Goal: Task Accomplishment & Management: Manage account settings

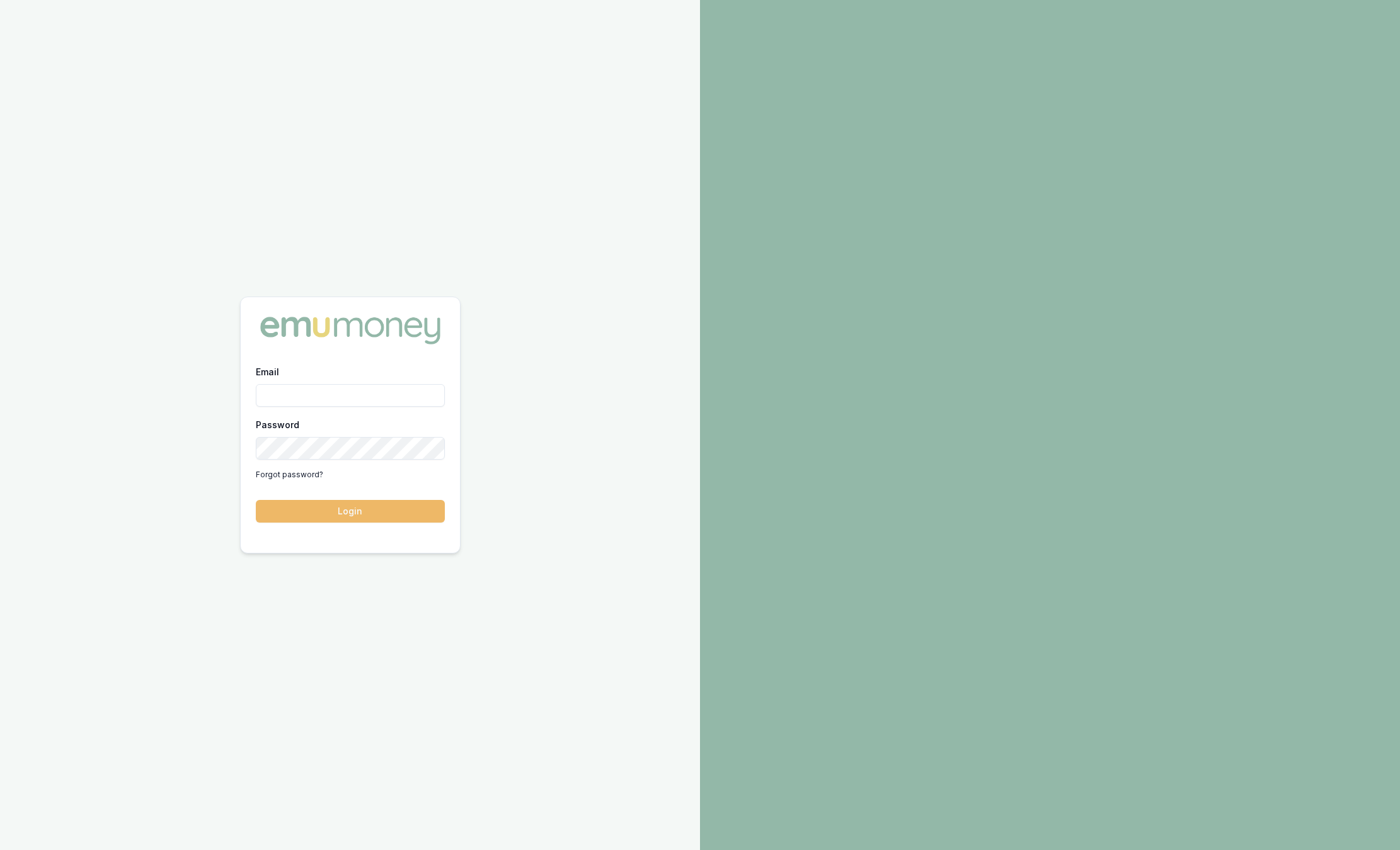
type input "sam.crouch@emumoney.com.au"
click at [355, 507] on button "Login" at bounding box center [350, 512] width 189 height 23
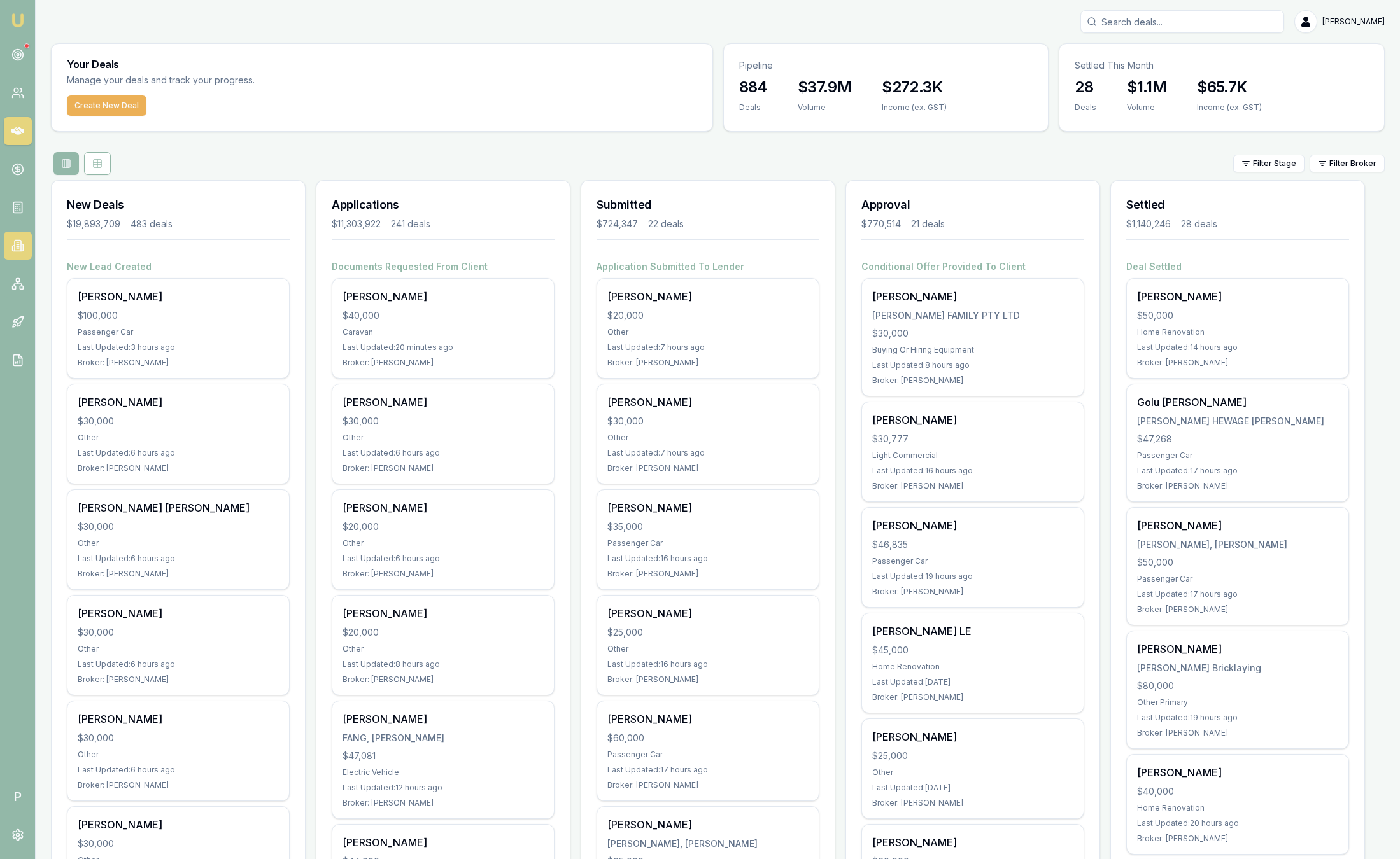
click at [14, 247] on icon at bounding box center [17, 246] width 6 height 11
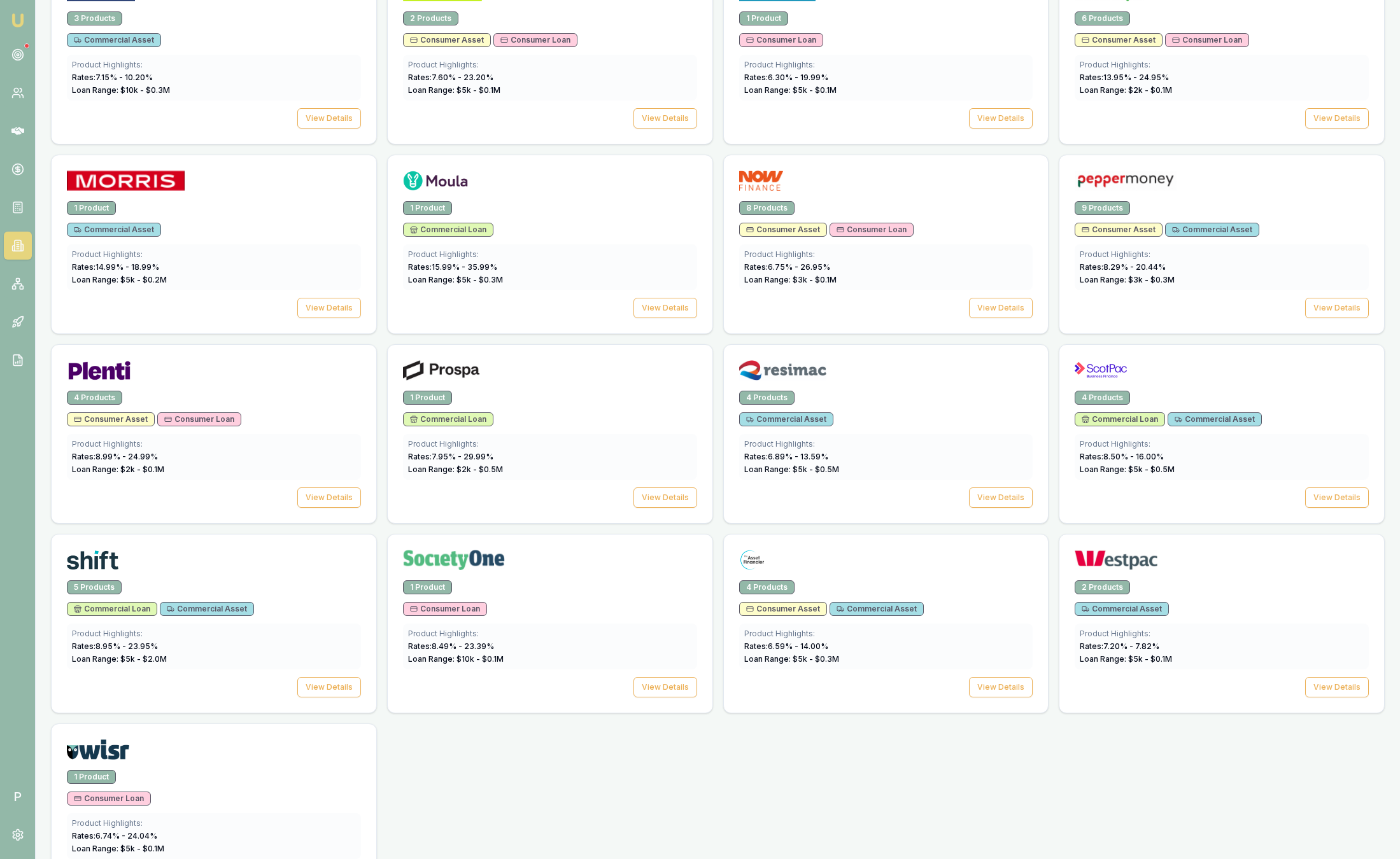
scroll to position [1447, 0]
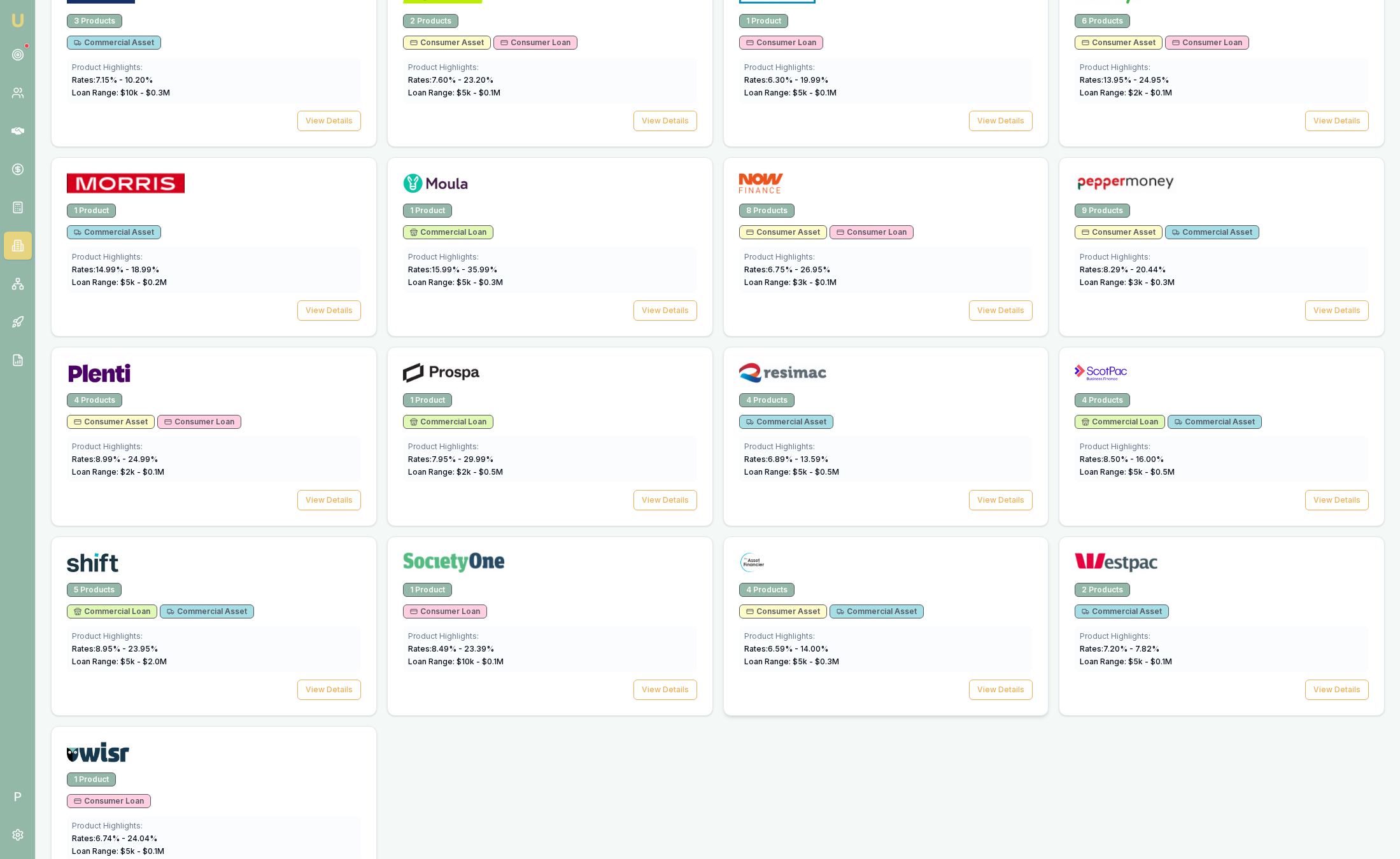
click at [881, 562] on div at bounding box center [886, 566] width 294 height 26
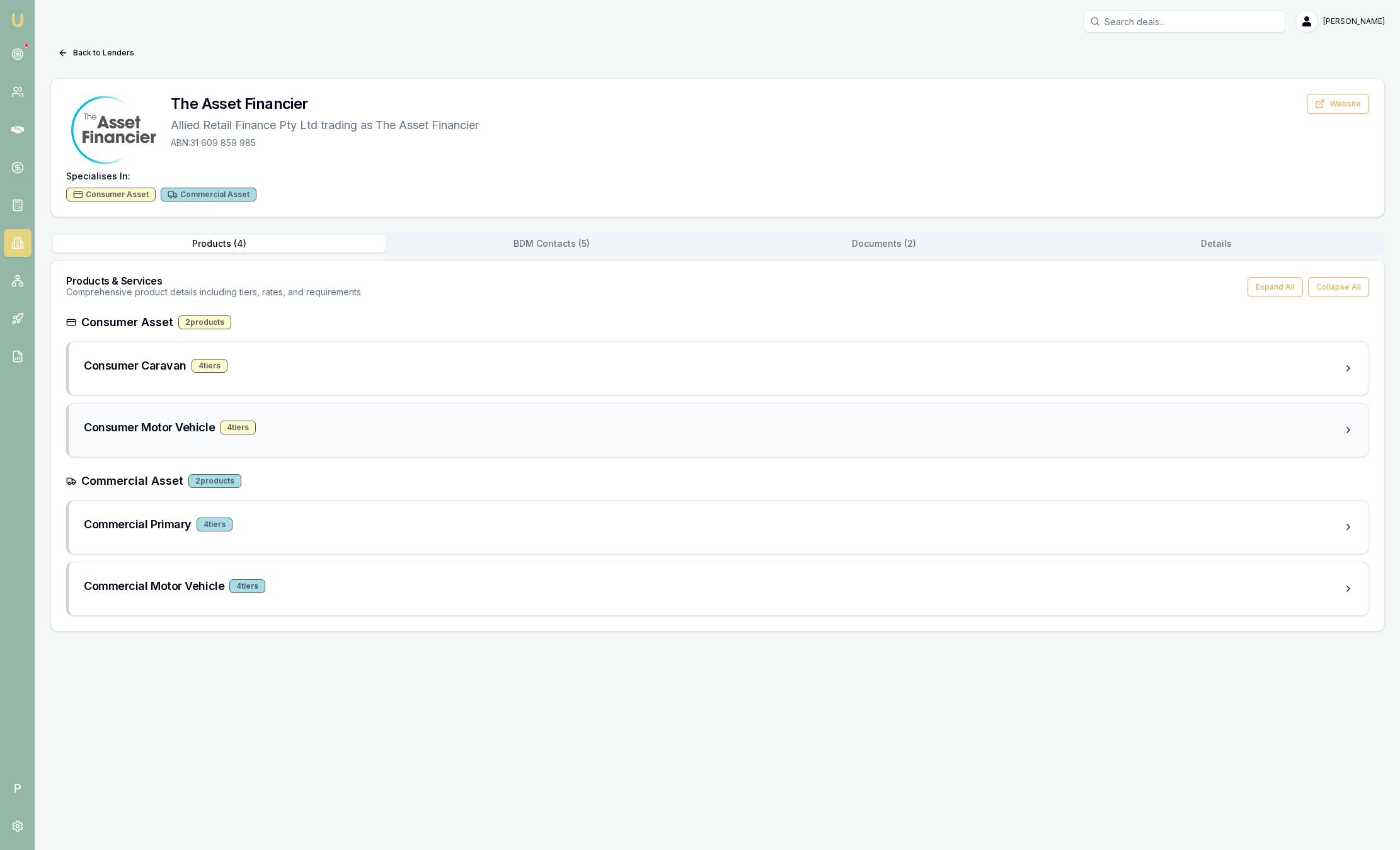
click at [289, 425] on div "Consumer Motor Vehicle 4 tier s" at bounding box center [713, 427] width 1260 height 18
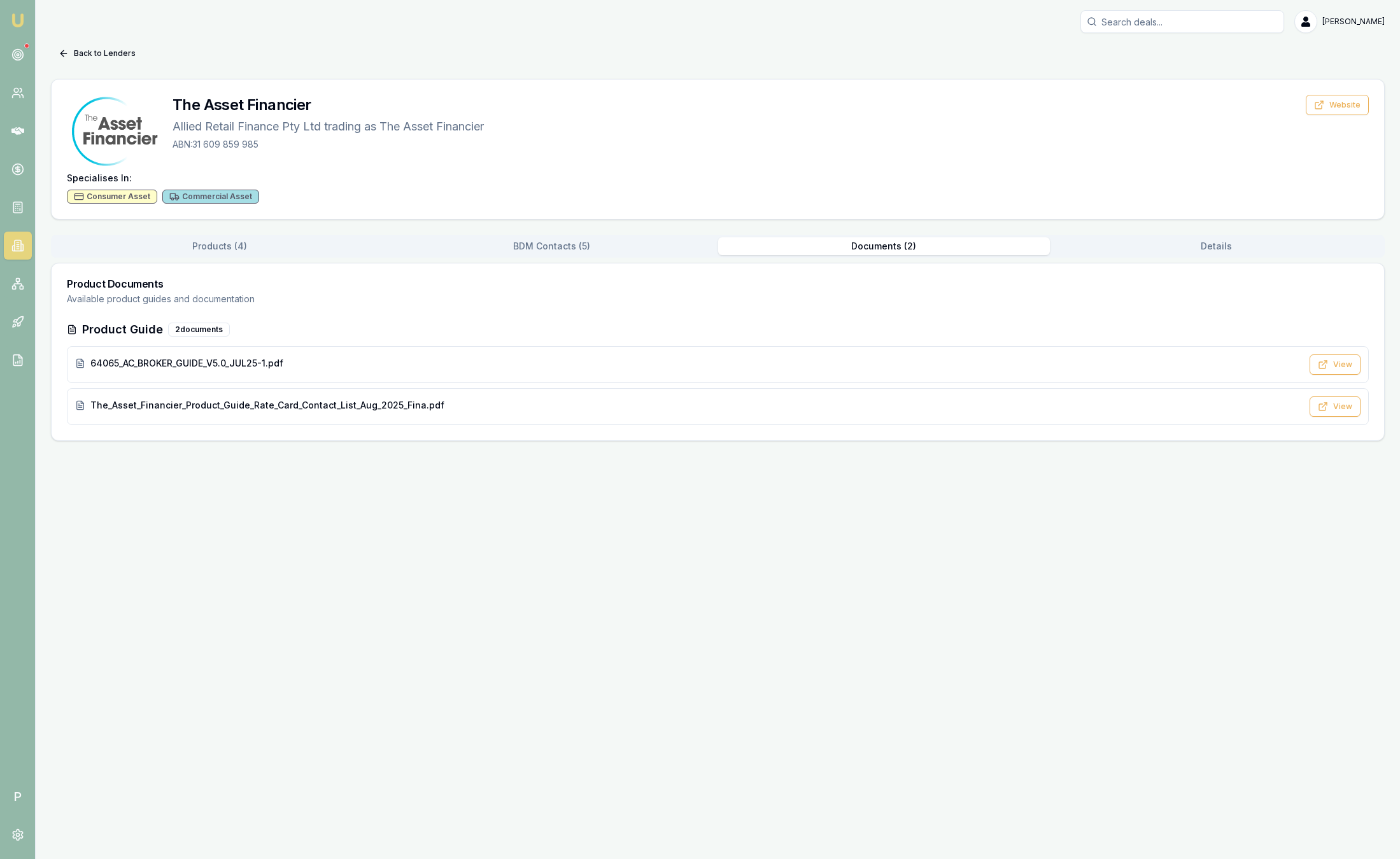
click at [877, 242] on button "Documents ( 2 )" at bounding box center [884, 246] width 332 height 18
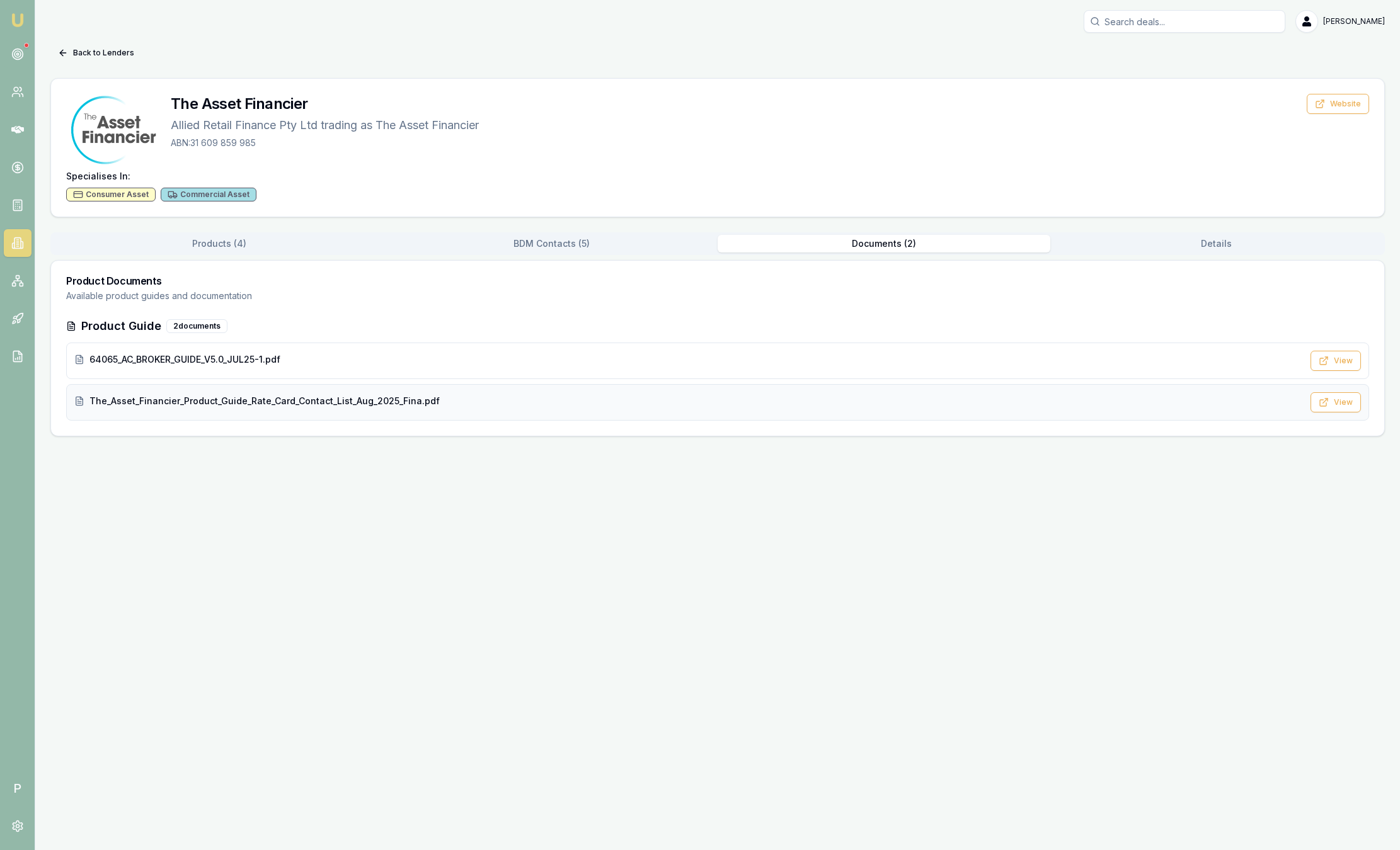
click at [535, 397] on div "The_Asset_Financier_Product_Guide_Rate_Card_Contact_List_Aug_2025_Fina.pdf" at bounding box center [688, 402] width 1228 height 13
click at [79, 55] on button "Back to Lenders" at bounding box center [96, 53] width 92 height 20
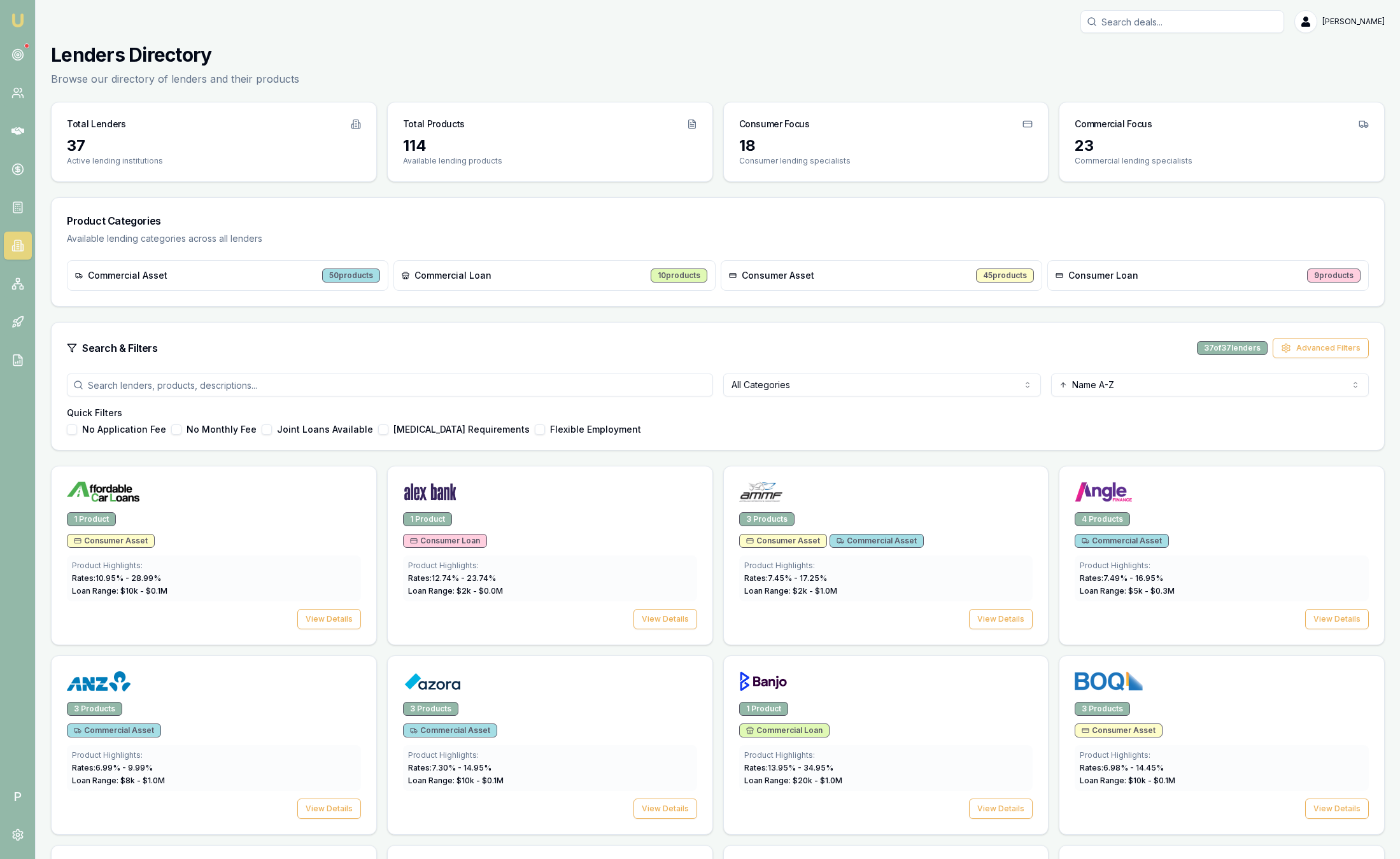
click at [23, 19] on img at bounding box center [17, 20] width 15 height 15
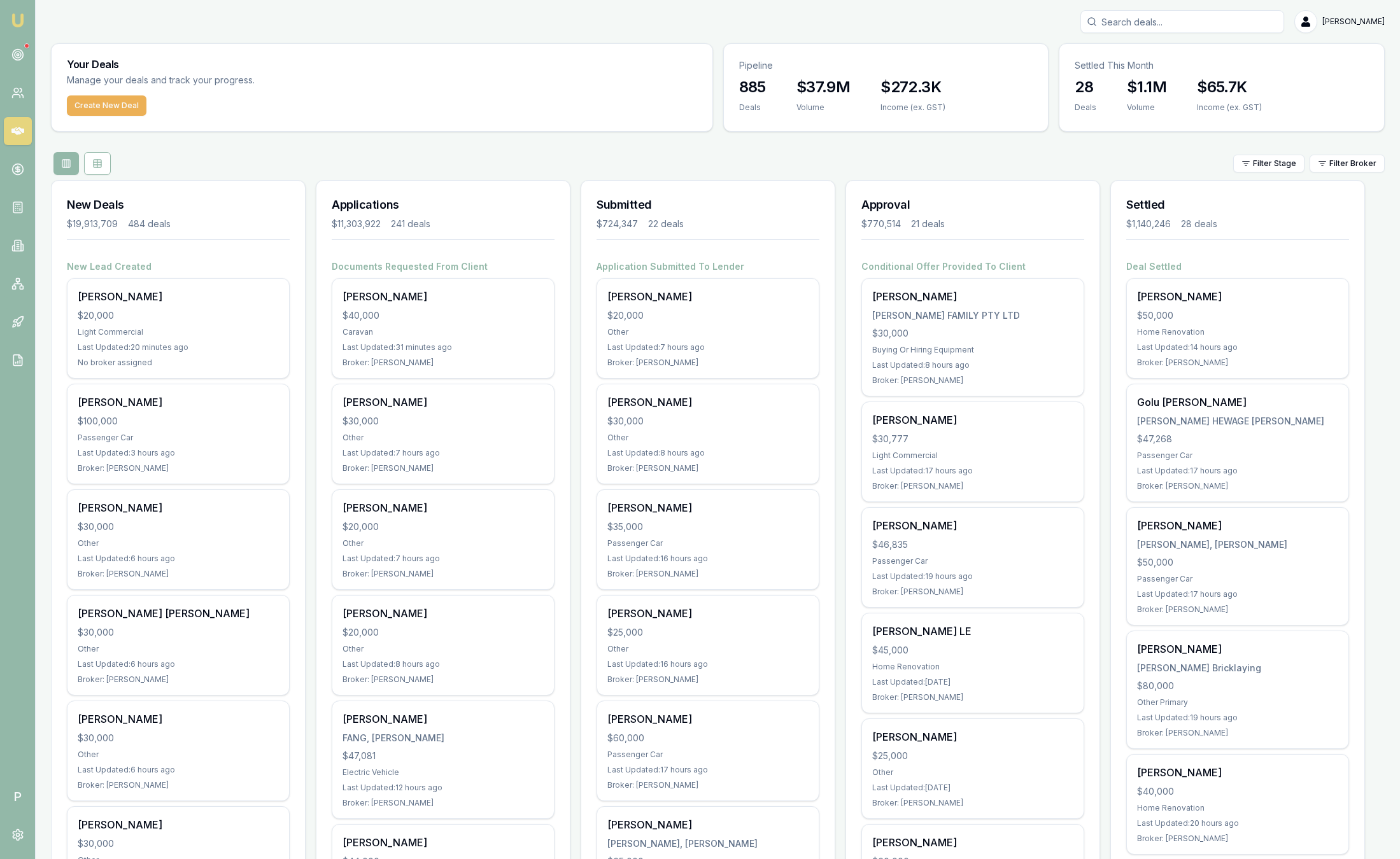
click at [1348, 161] on html "Emu Broker P Sam Crouch Toggle Menu Your Deals Manage your deals and track your…" at bounding box center [700, 430] width 1400 height 859
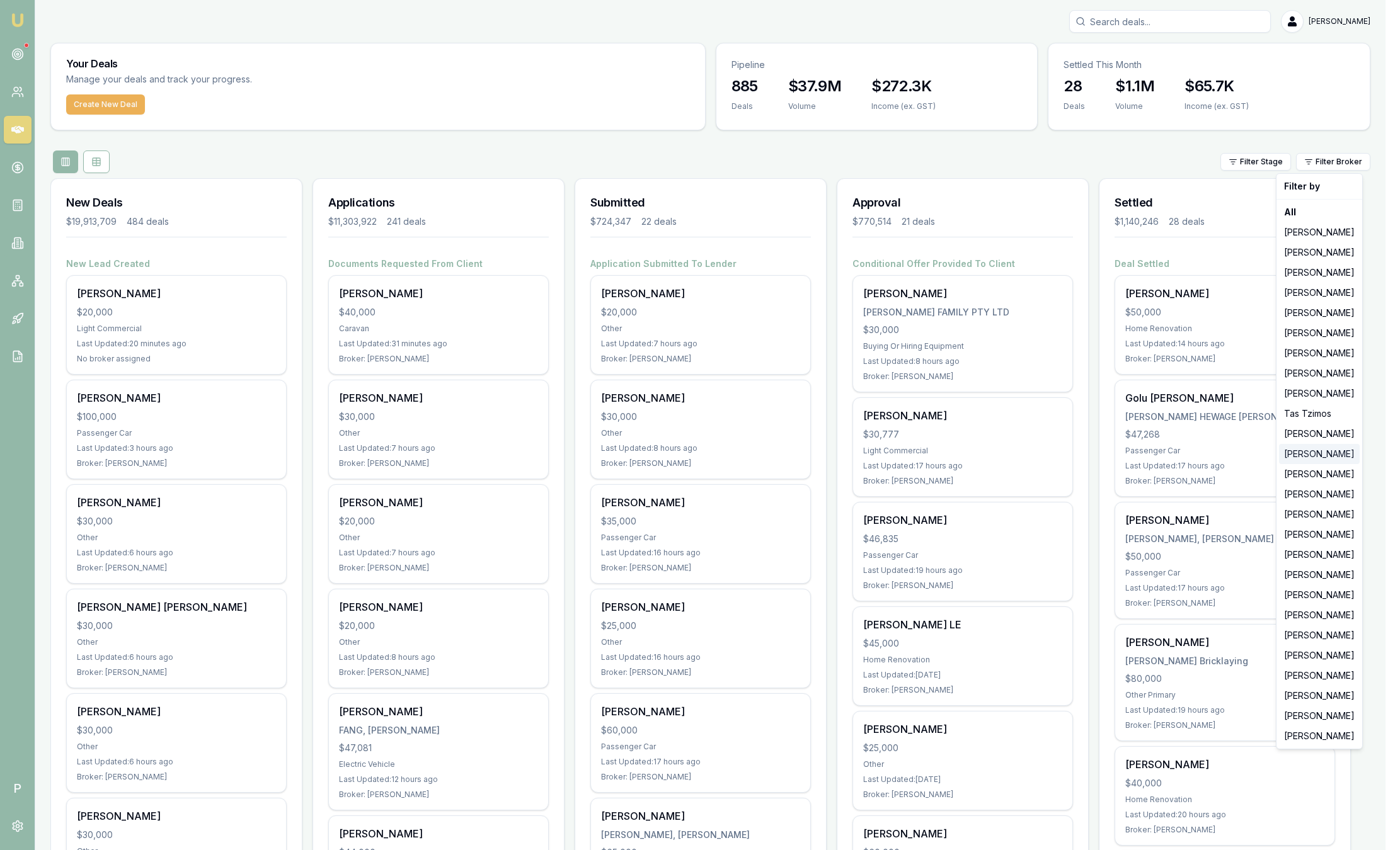
click at [1321, 458] on div "[PERSON_NAME]" at bounding box center [1319, 454] width 81 height 20
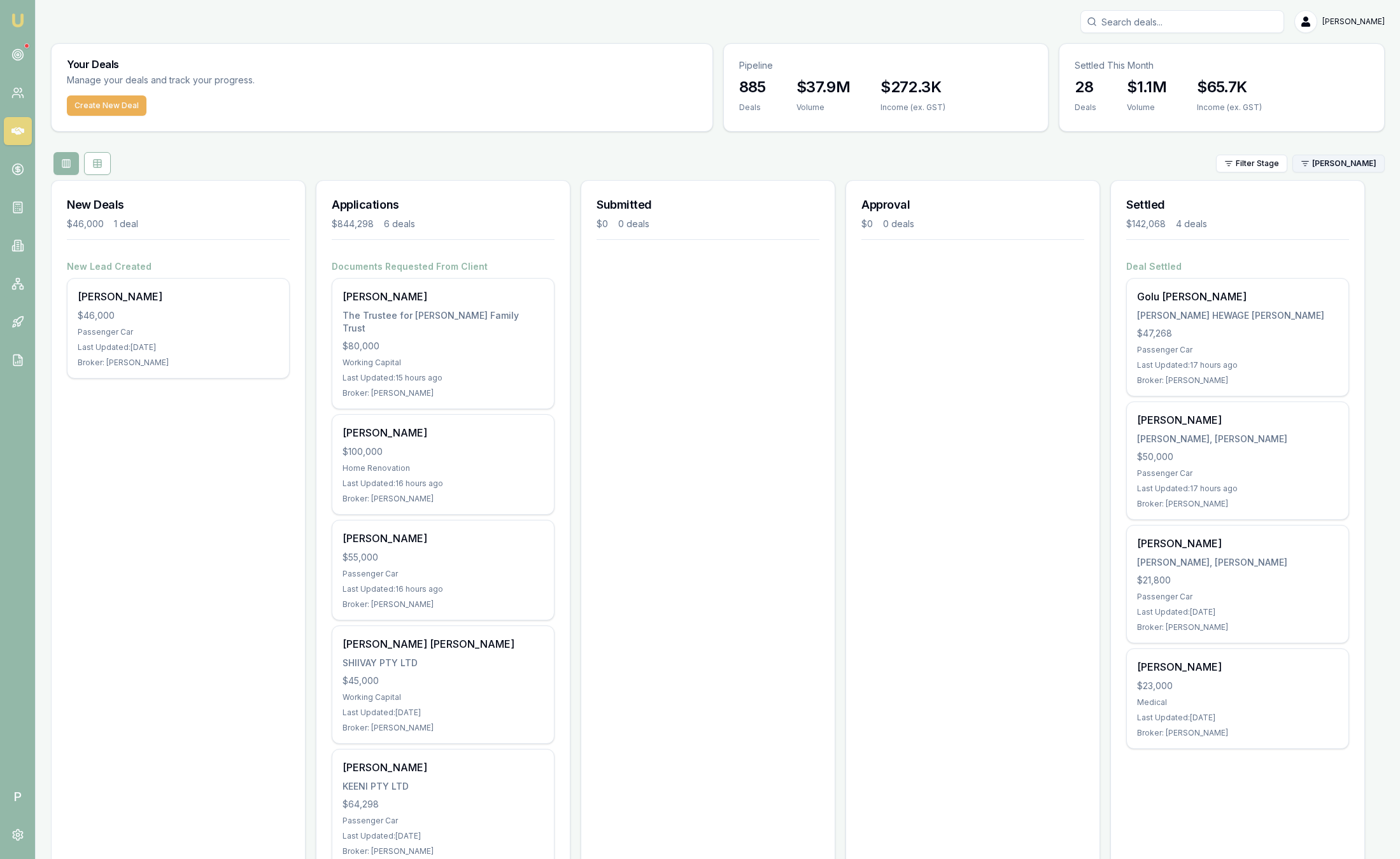
click at [1344, 158] on html "Emu Broker P Sam Crouch Toggle Menu Your Deals Manage your deals and track your…" at bounding box center [700, 430] width 1400 height 859
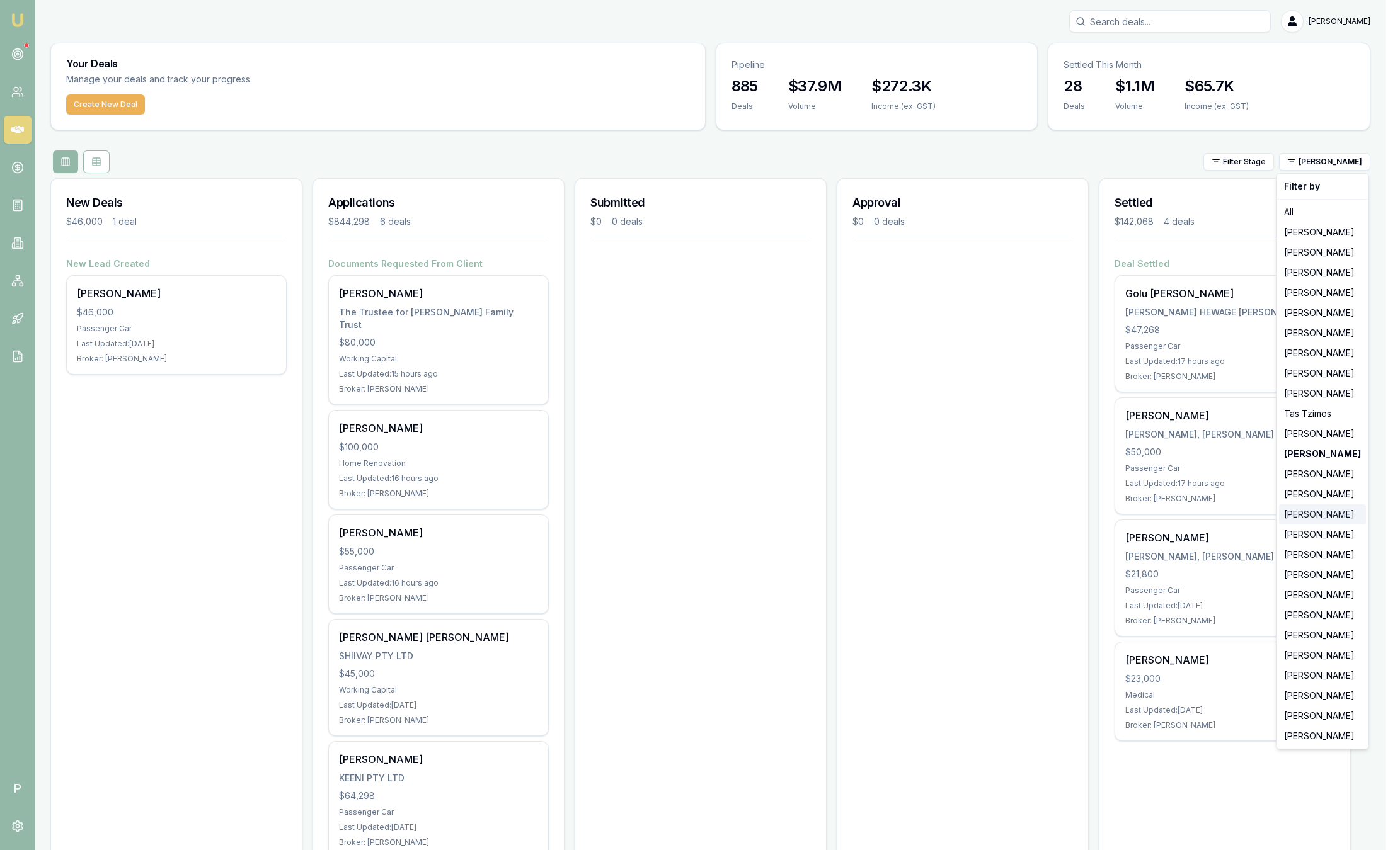
click at [1313, 514] on div "[PERSON_NAME]" at bounding box center [1322, 514] width 87 height 20
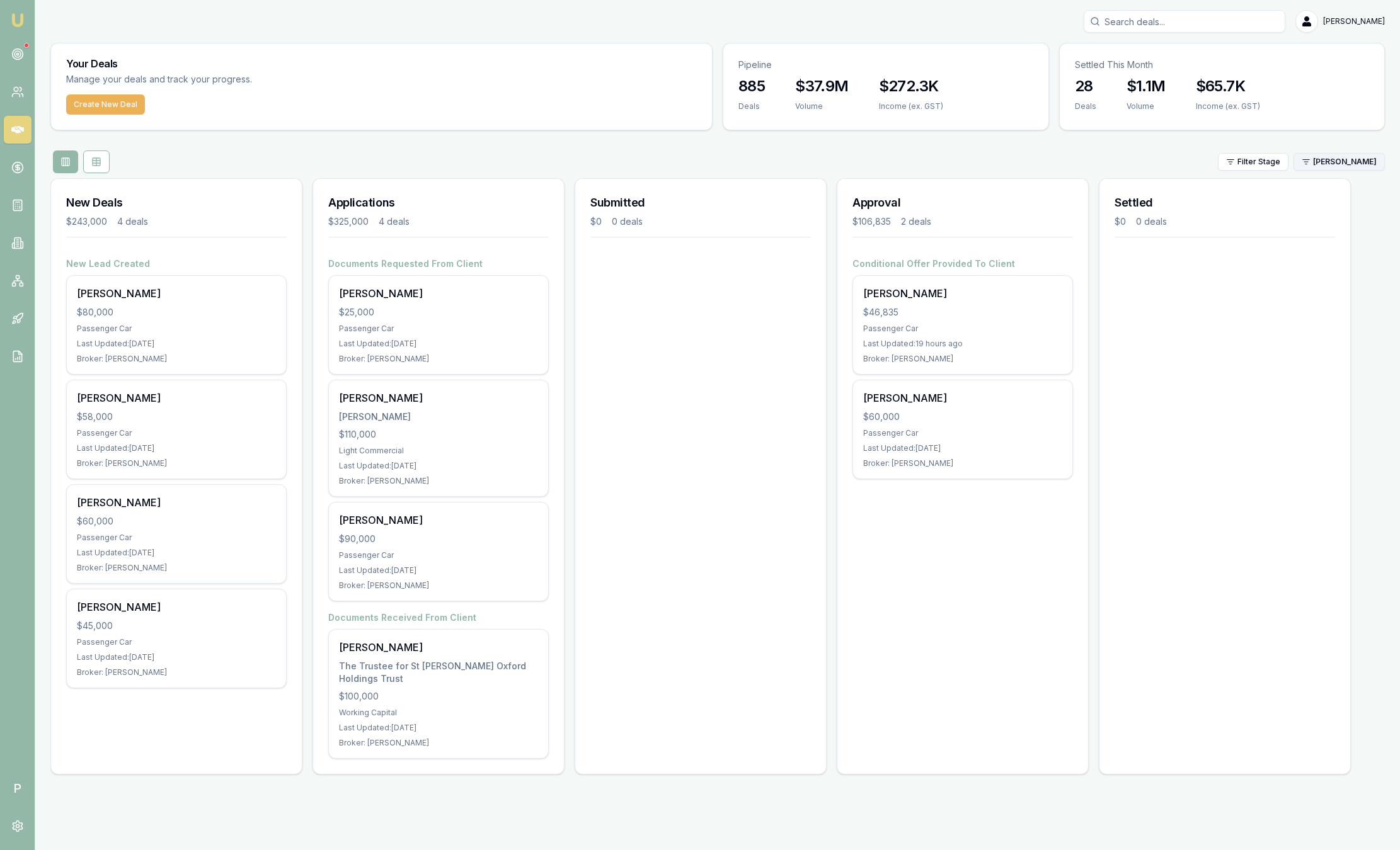
click at [1344, 165] on html "Emu Broker P Sam Crouch Toggle Menu Your Deals Manage your deals and track your…" at bounding box center [700, 425] width 1400 height 850
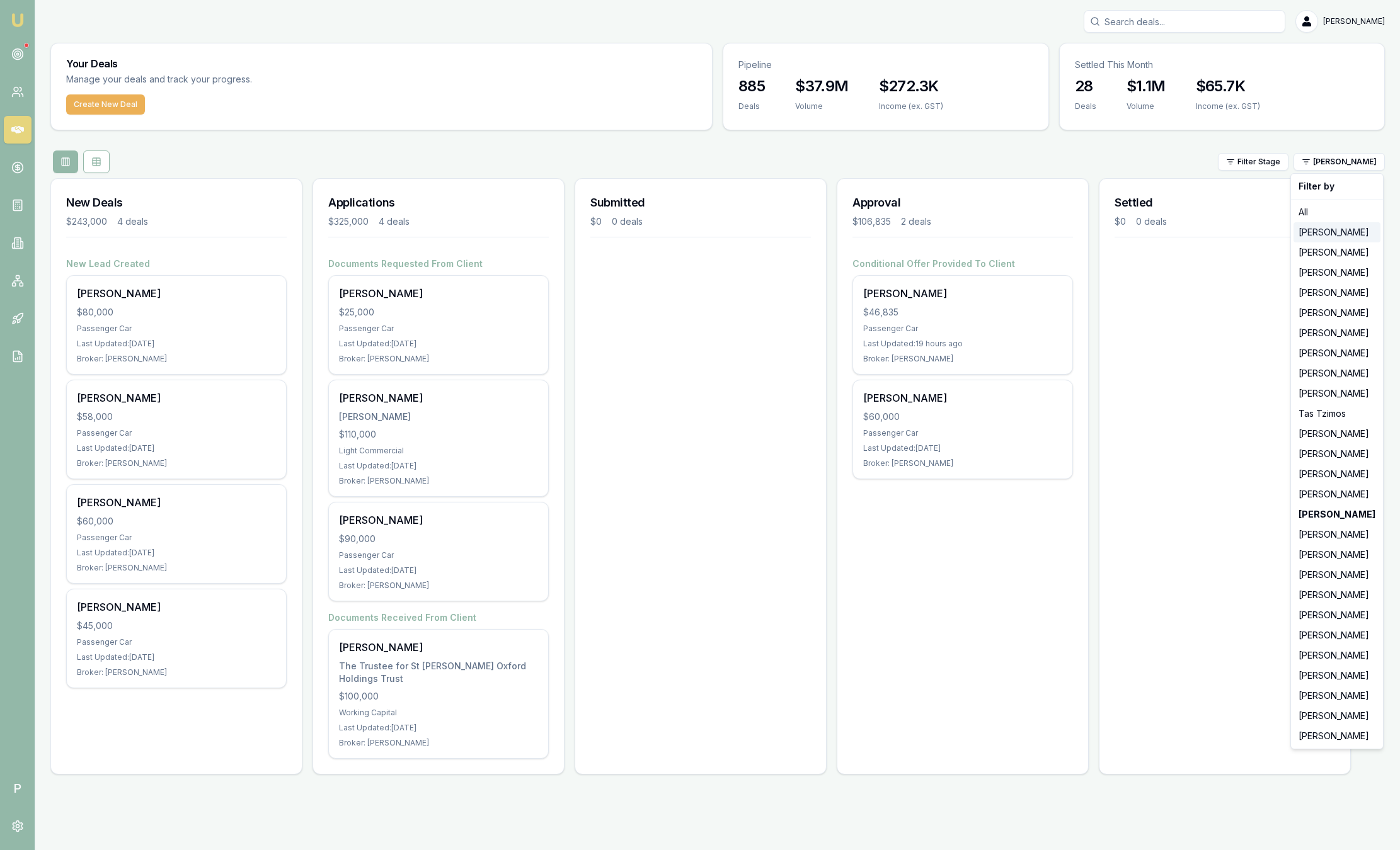
click at [1317, 235] on div "[PERSON_NAME]" at bounding box center [1336, 232] width 87 height 20
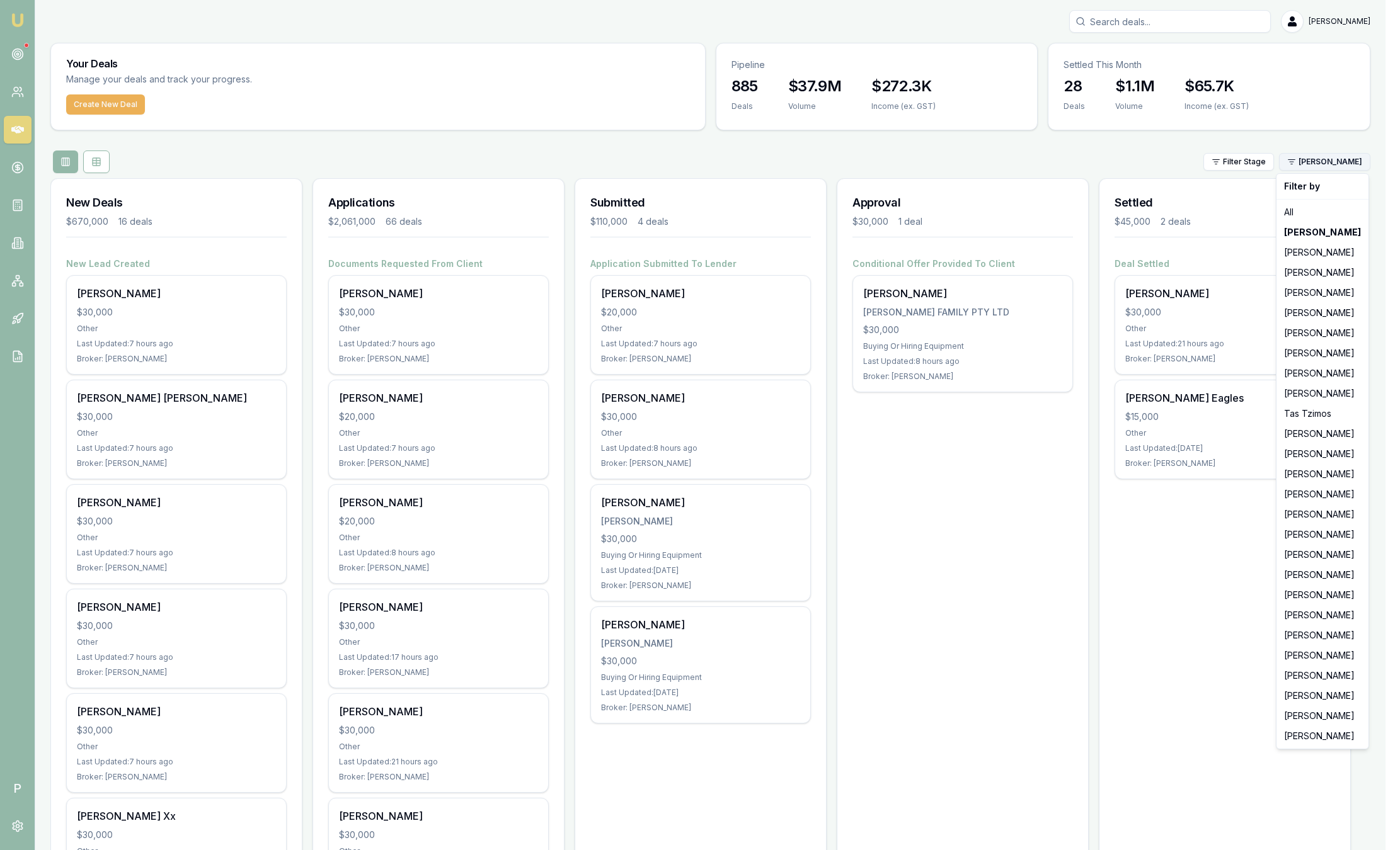
click at [1347, 155] on html "Emu Broker P Sam Crouch Toggle Menu Your Deals Manage your deals and track your…" at bounding box center [700, 425] width 1400 height 850
click at [1304, 294] on div "[PERSON_NAME]" at bounding box center [1322, 293] width 87 height 20
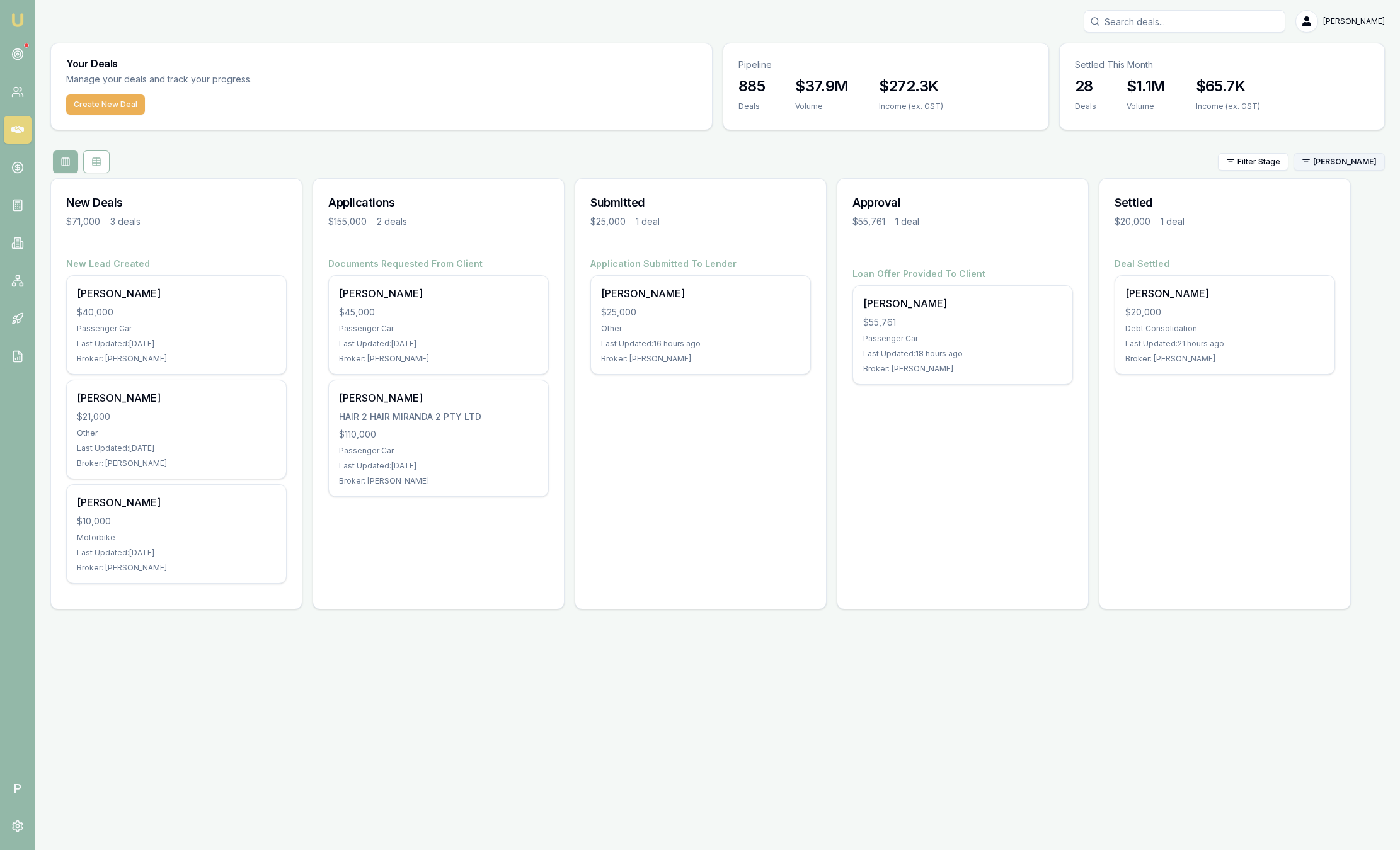
click at [1338, 166] on html "Emu Broker P Sam Crouch Toggle Menu Your Deals Manage your deals and track your…" at bounding box center [700, 425] width 1400 height 850
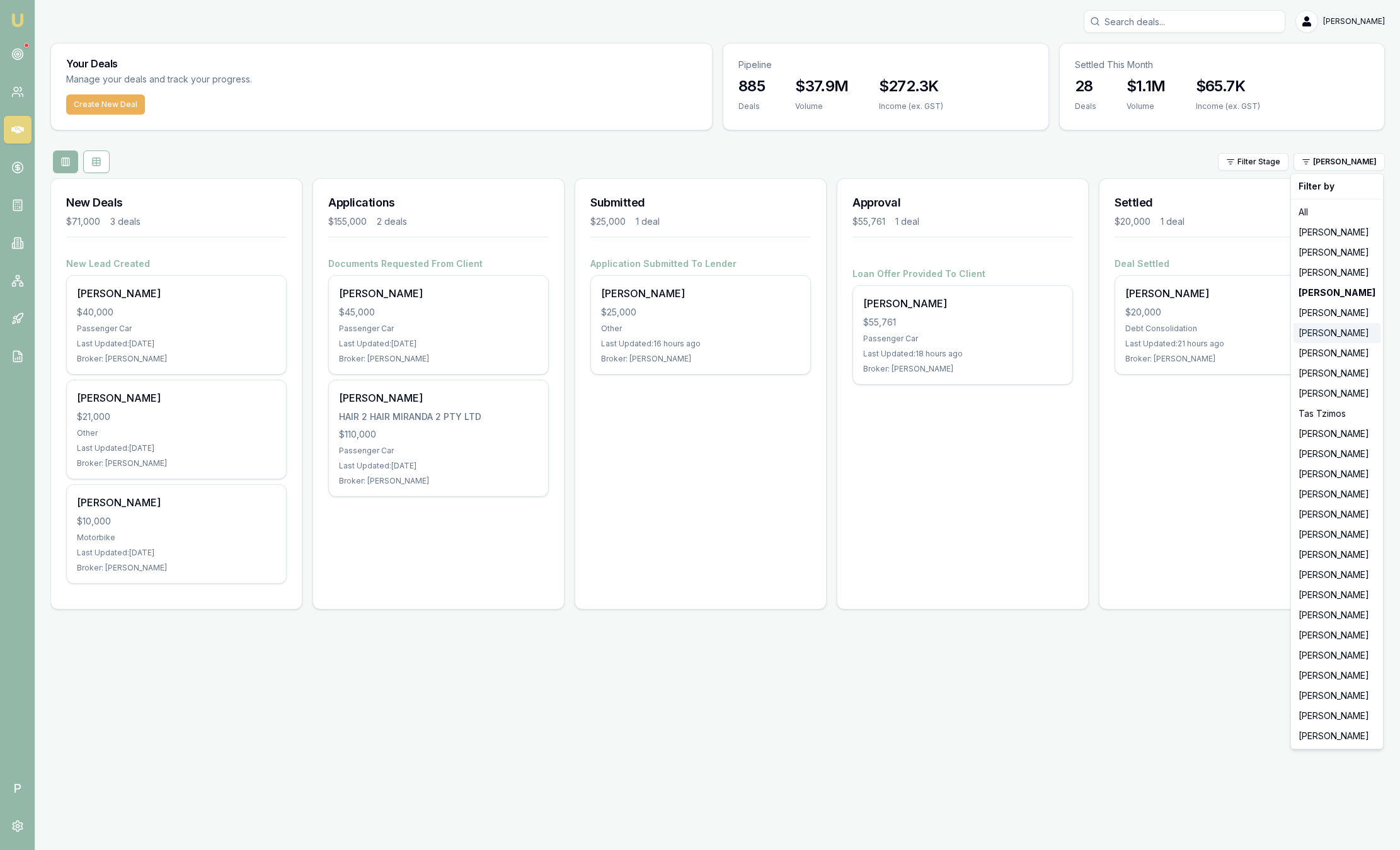
click at [1346, 331] on div "[PERSON_NAME]" at bounding box center [1336, 333] width 87 height 20
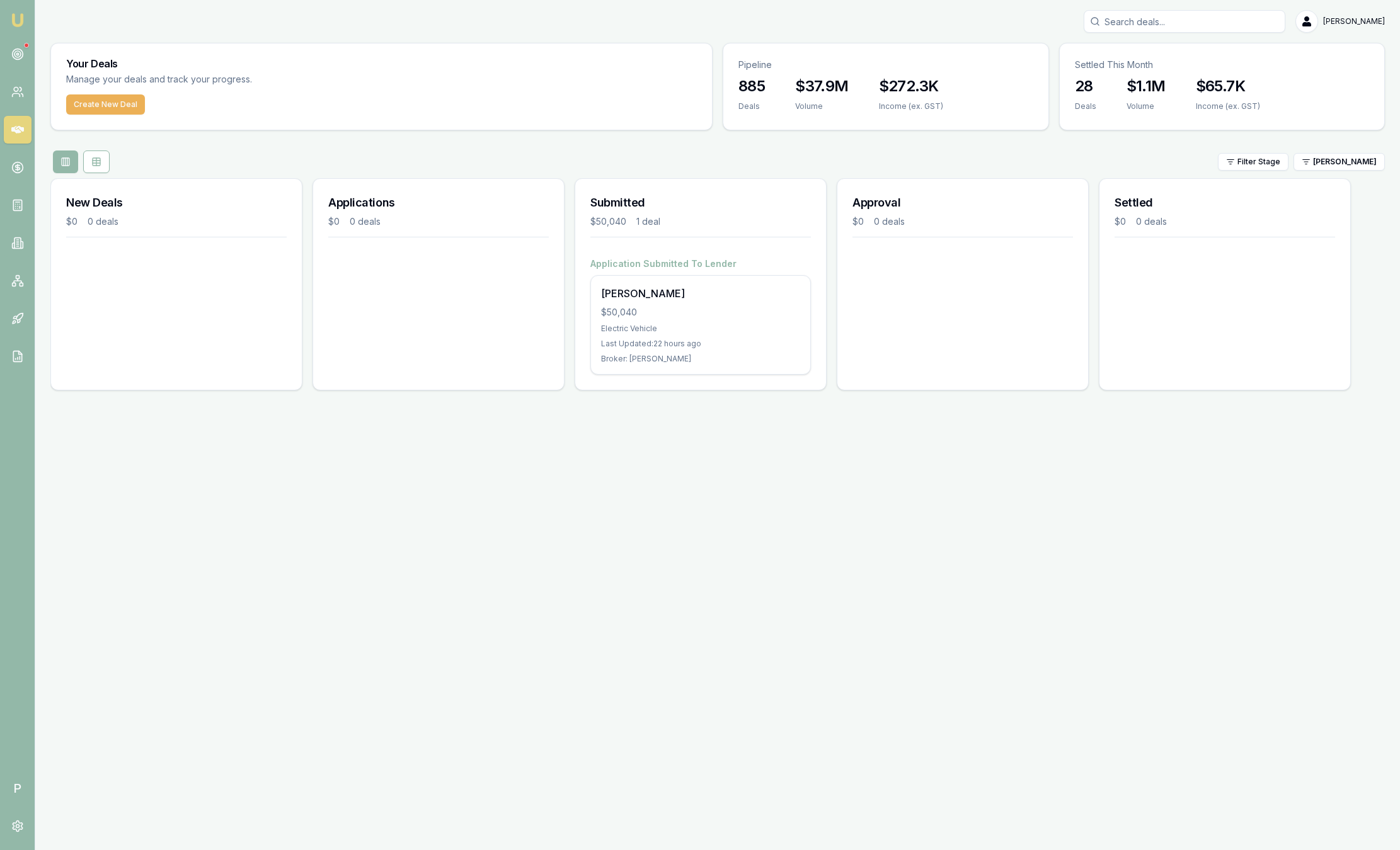
click at [1318, 205] on h3 "Settled" at bounding box center [1224, 202] width 221 height 18
click at [1350, 153] on html "Emu Broker P Sam Crouch Toggle Menu Your Deals Manage your deals and track your…" at bounding box center [700, 425] width 1400 height 850
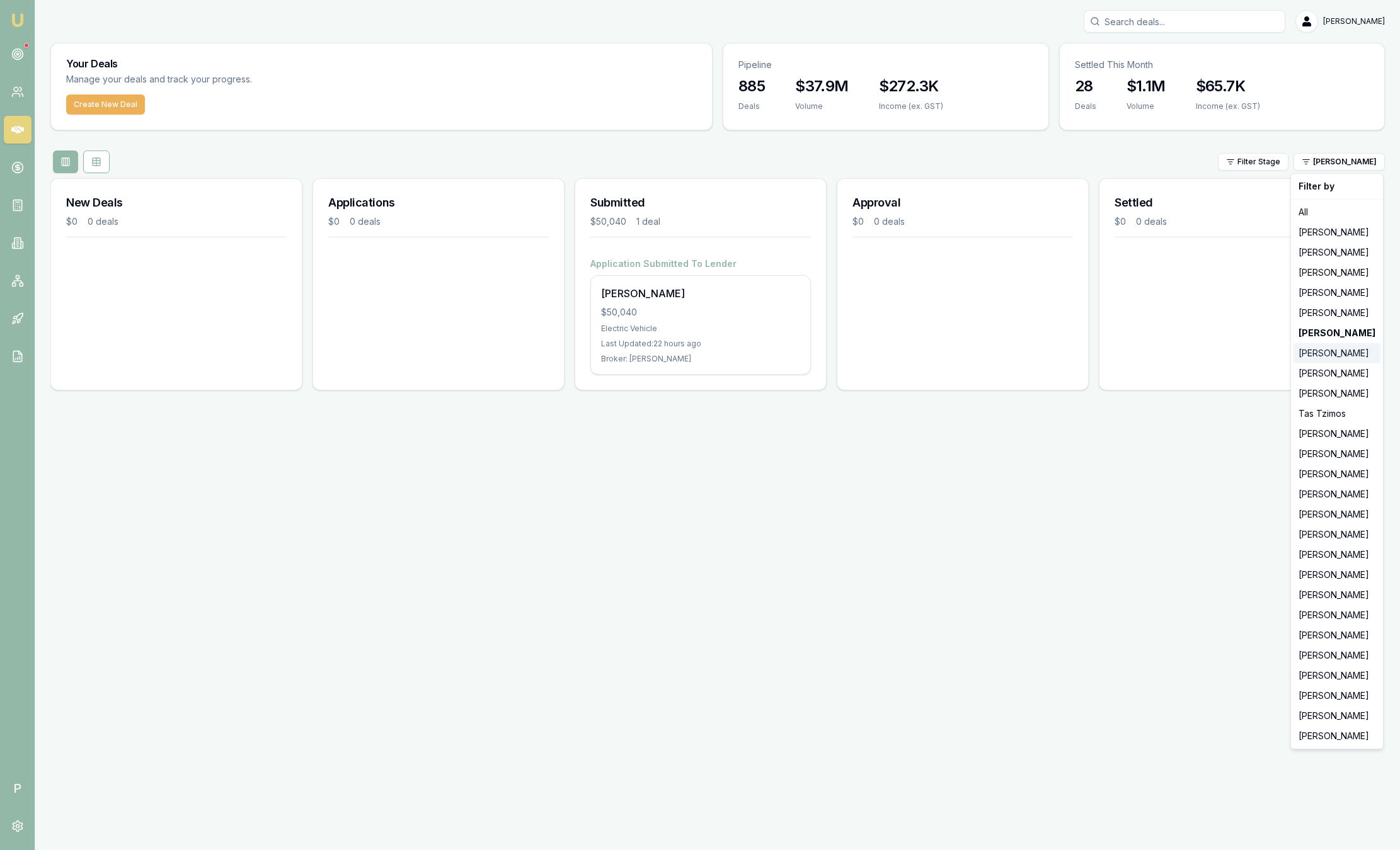
click at [1325, 352] on div "[PERSON_NAME]" at bounding box center [1336, 353] width 87 height 20
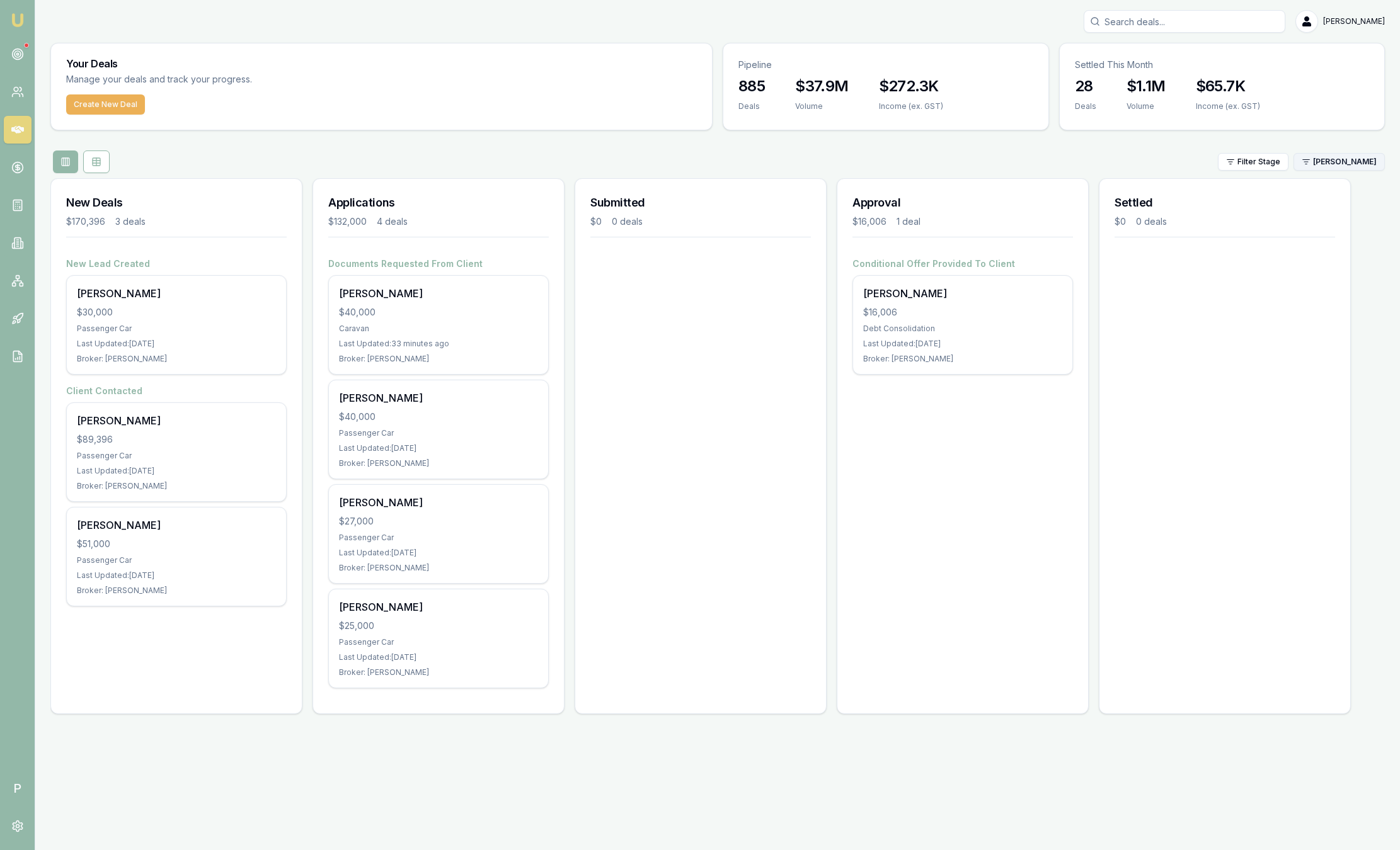
click at [1352, 159] on html "Emu Broker P Sam Crouch Toggle Menu Your Deals Manage your deals and track your…" at bounding box center [700, 425] width 1400 height 850
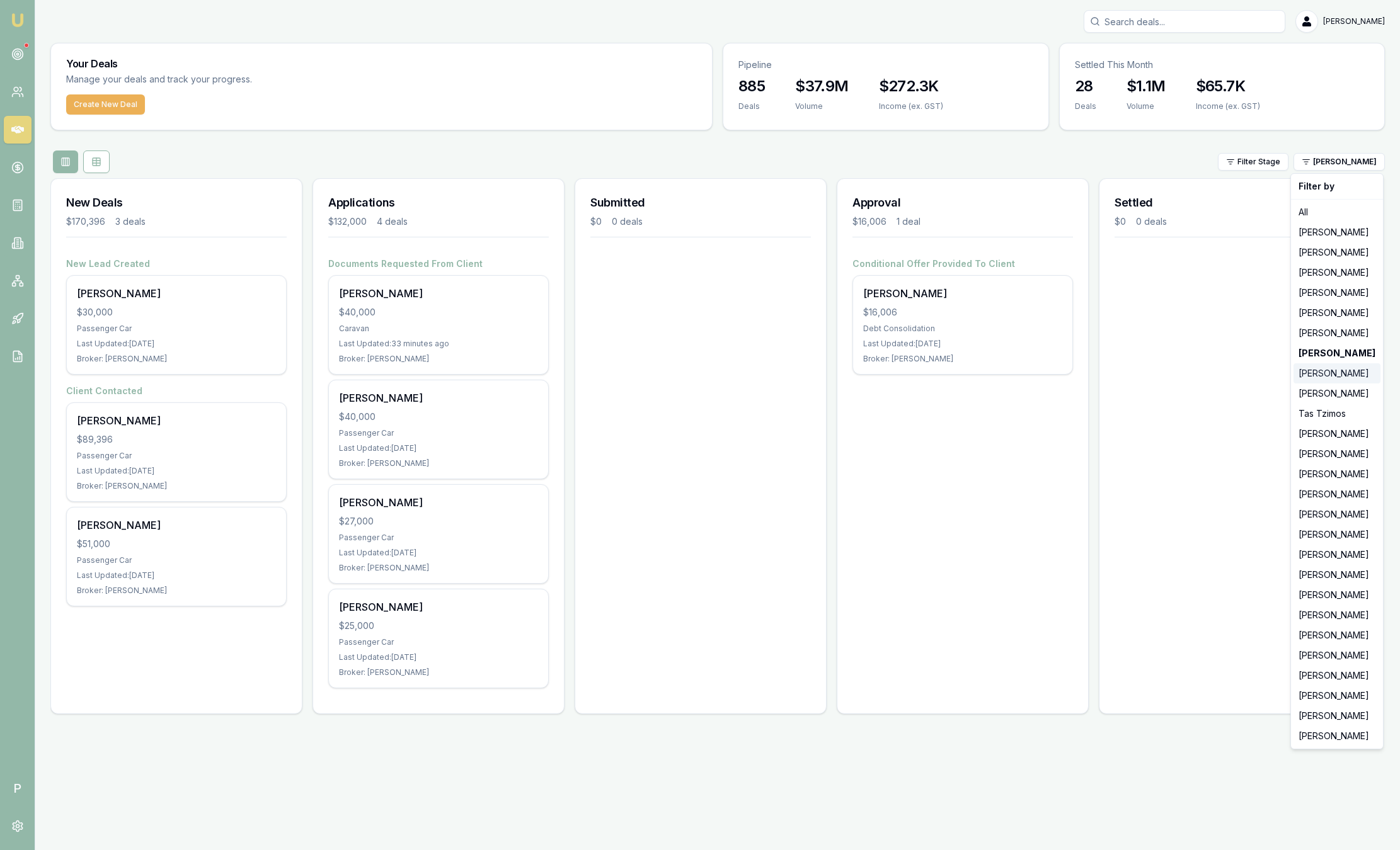
click at [1352, 372] on div "[PERSON_NAME]" at bounding box center [1336, 373] width 87 height 20
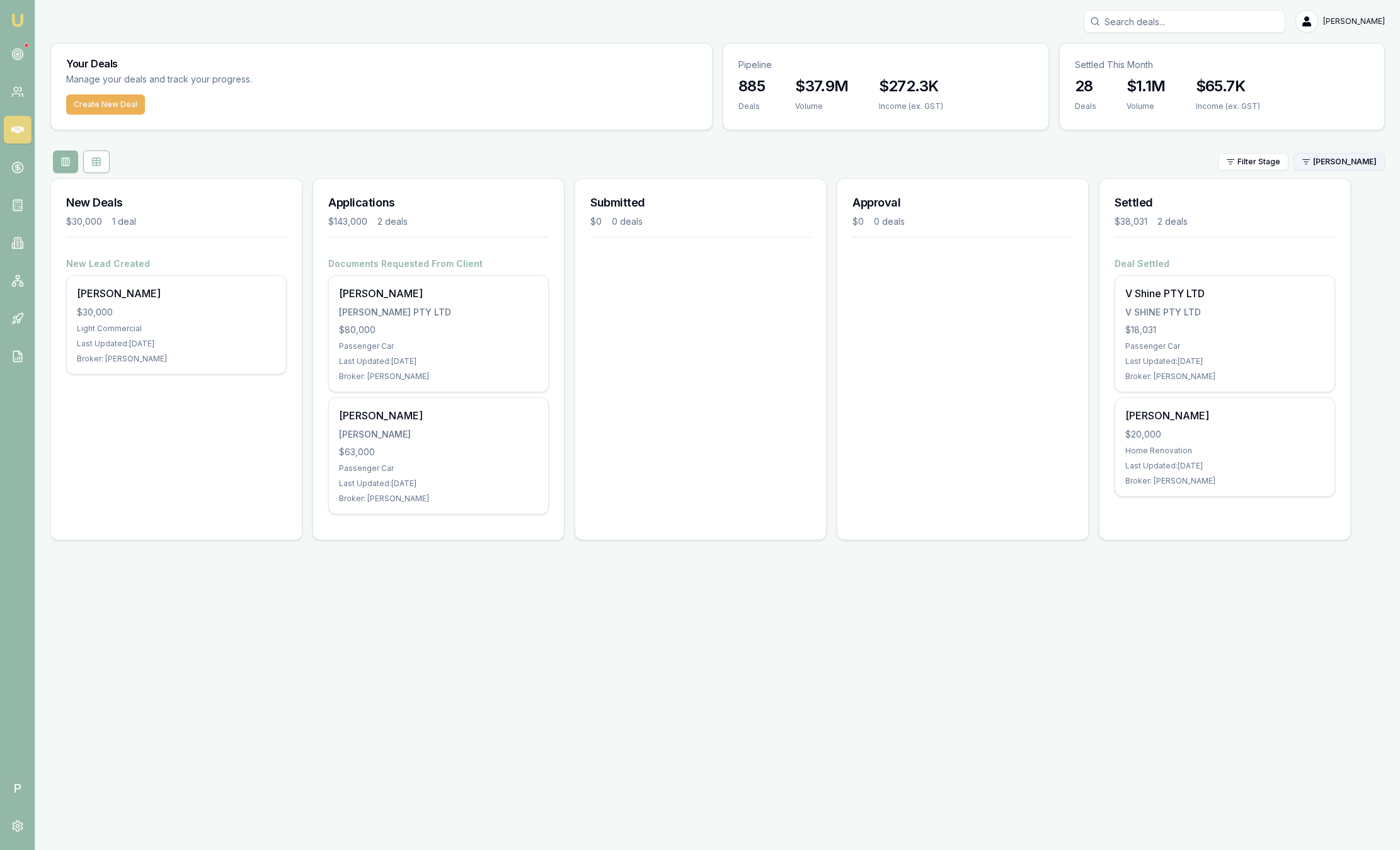
click at [1328, 162] on html "Emu Broker P Sam Crouch Toggle Menu Your Deals Manage your deals and track your…" at bounding box center [700, 425] width 1400 height 850
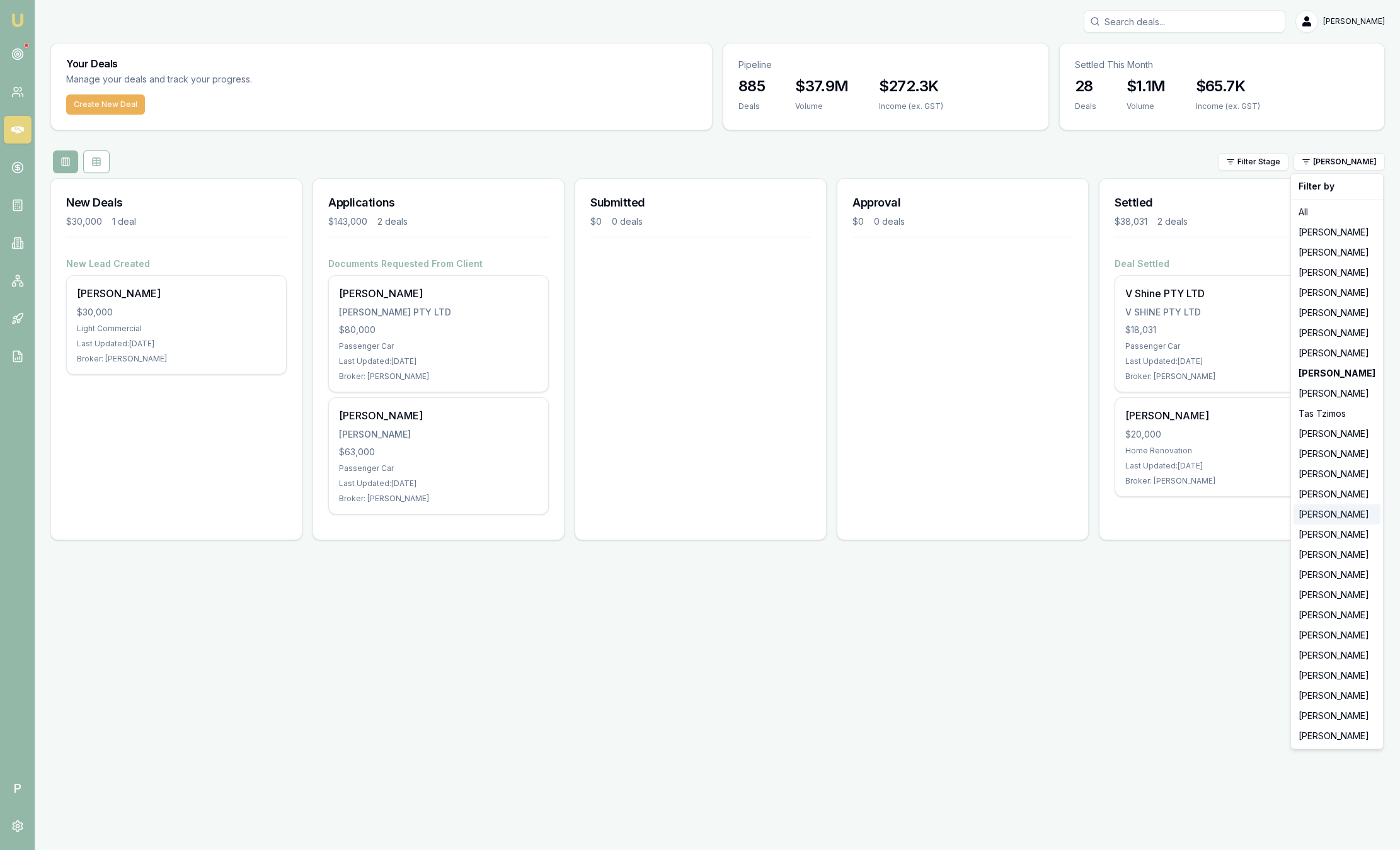
click at [1328, 512] on div "[PERSON_NAME]" at bounding box center [1336, 514] width 87 height 20
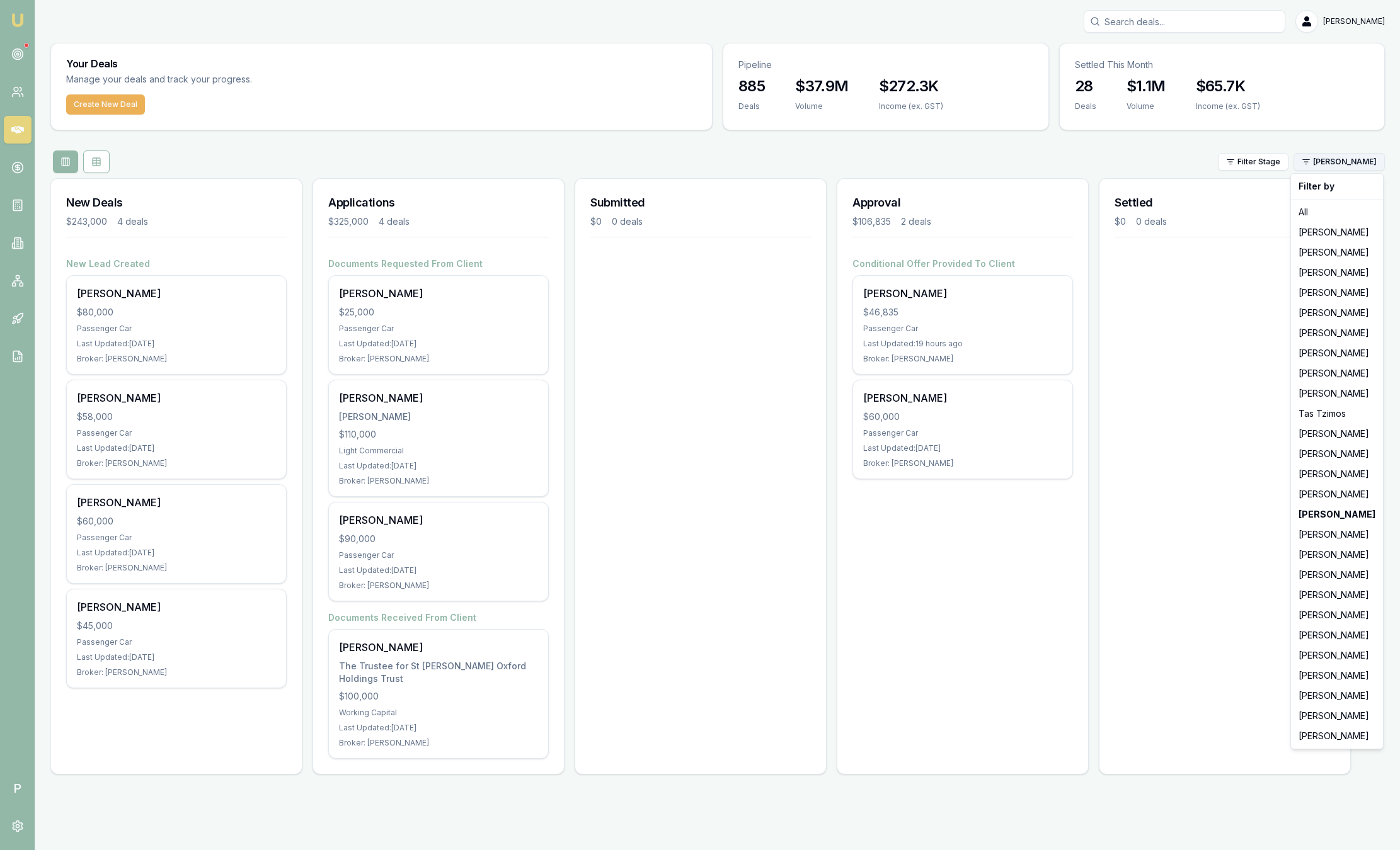
click at [1349, 163] on html "Emu Broker P Sam Crouch Toggle Menu Your Deals Manage your deals and track your…" at bounding box center [700, 425] width 1400 height 850
click at [1321, 557] on div "Rachael Connors" at bounding box center [1336, 555] width 87 height 20
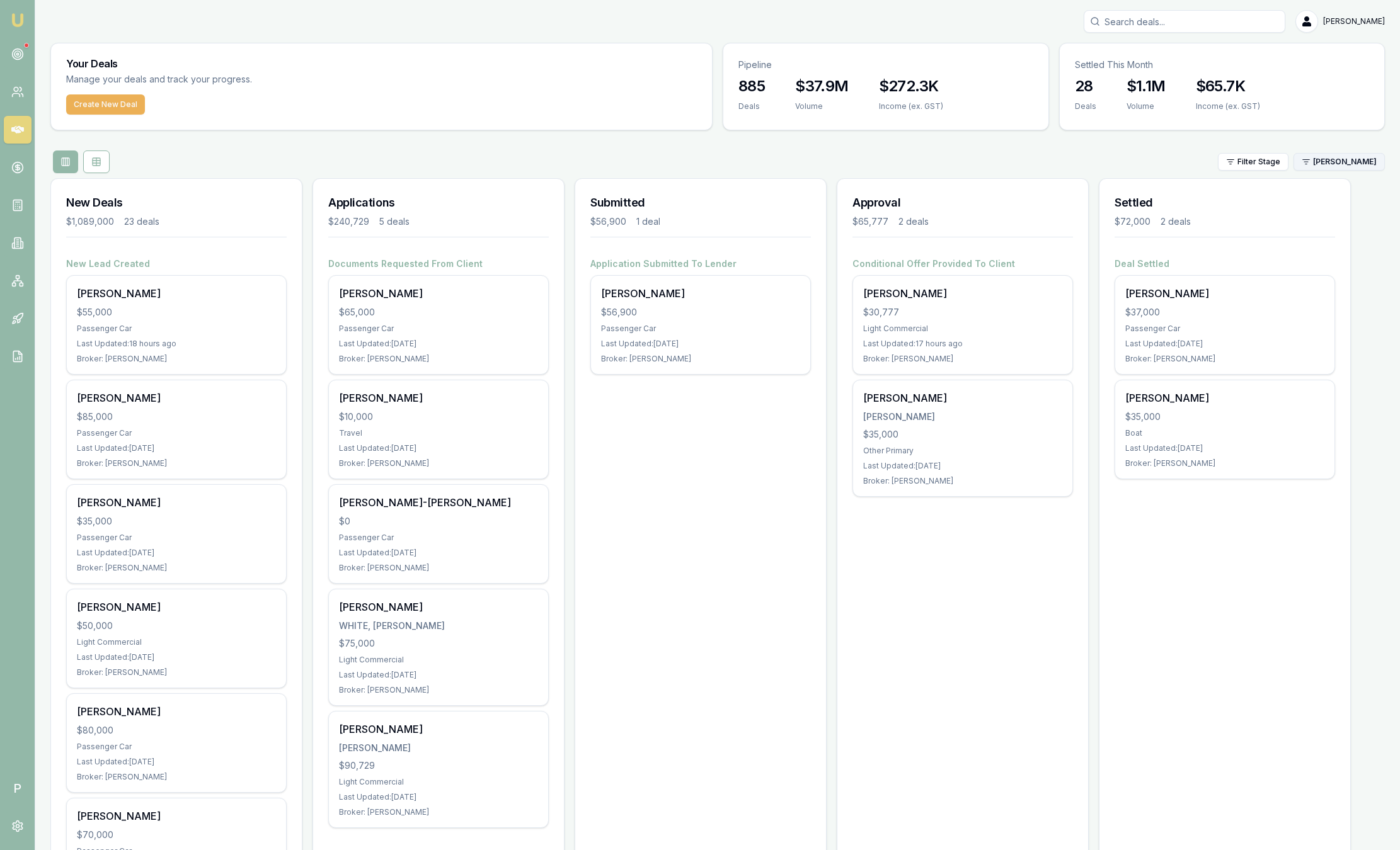
click at [1318, 167] on html "Emu Broker P Sam Crouch Toggle Menu Your Deals Manage your deals and track your…" at bounding box center [700, 425] width 1400 height 850
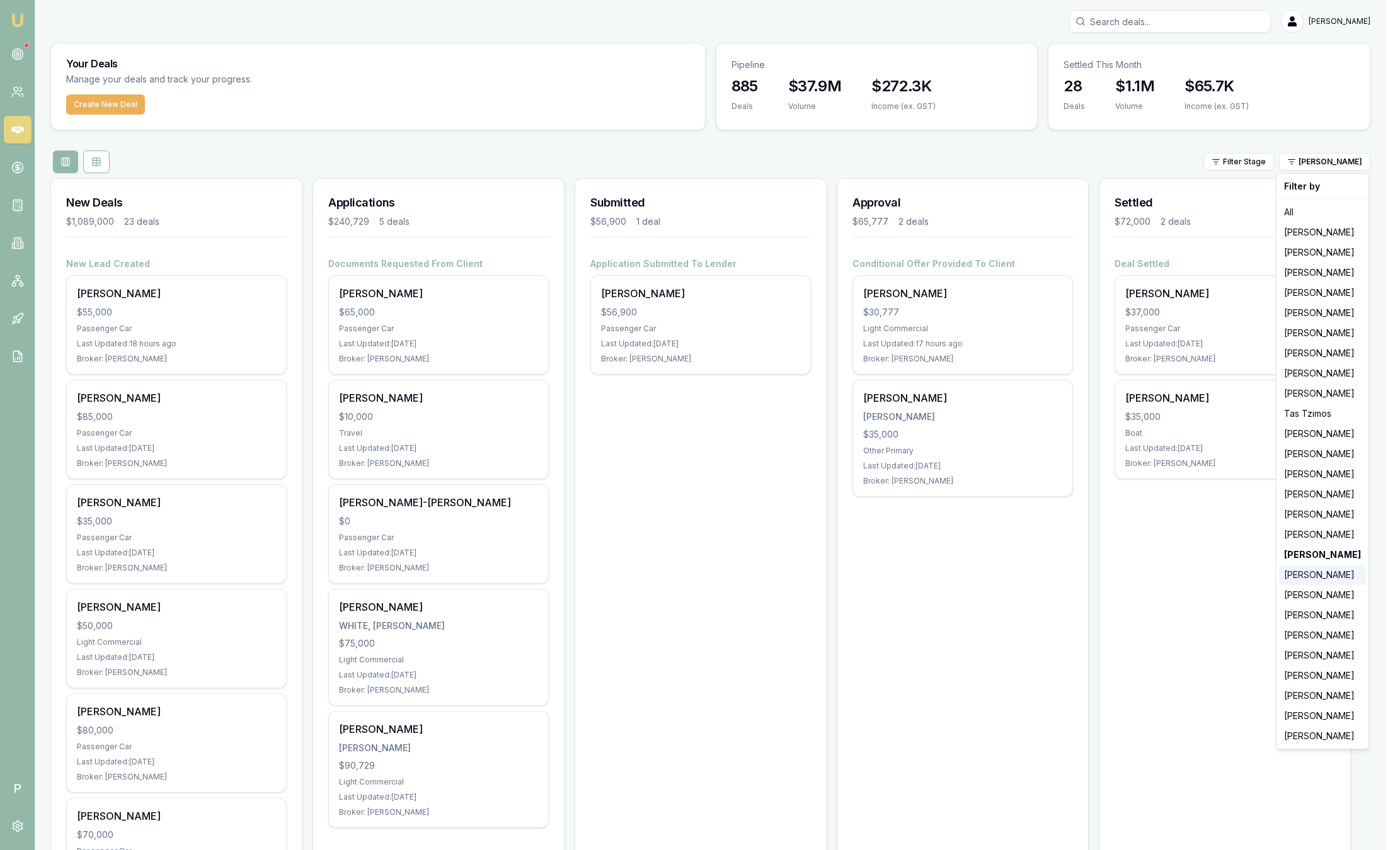
click at [1323, 577] on div "[PERSON_NAME]" at bounding box center [1322, 575] width 87 height 20
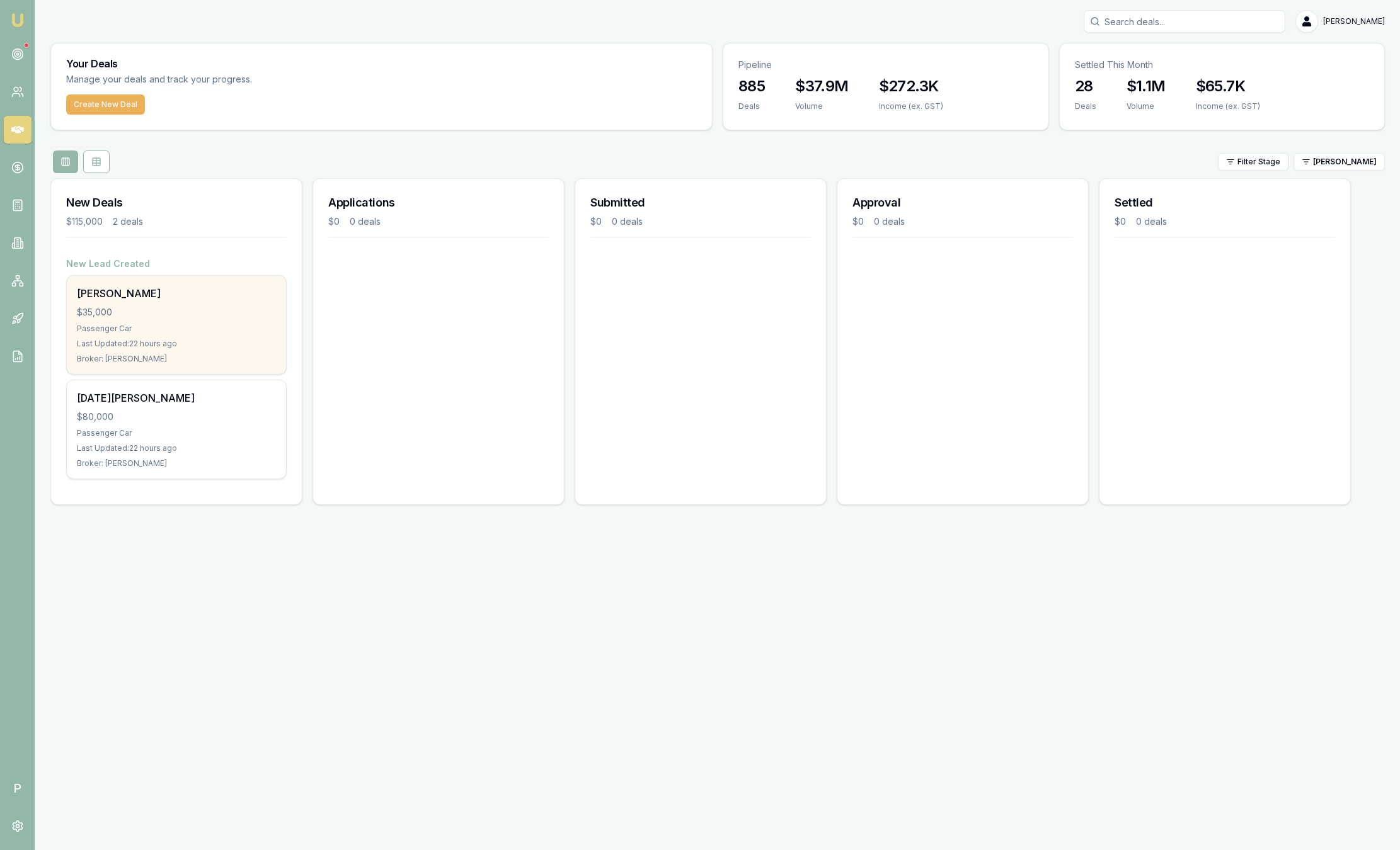
click at [154, 301] on div "katrina paragalli $35,000 Passenger Car Last Updated: 22 hours ago Broker: Alex…" at bounding box center [176, 325] width 219 height 98
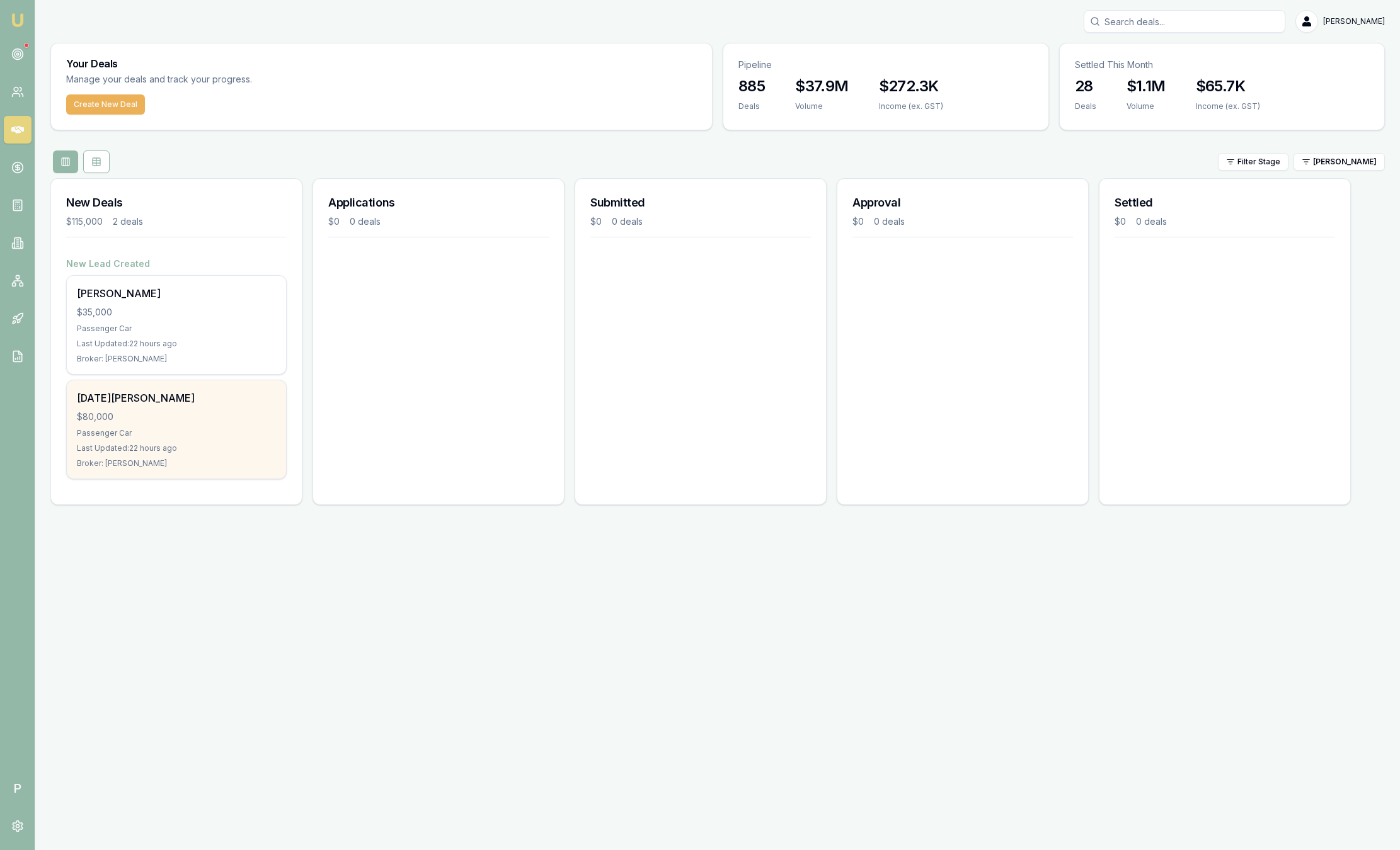
click at [206, 441] on div "Noel Baugbog $80,000 Passenger Car Last Updated: 22 hours ago Broker: Alex Mast…" at bounding box center [176, 429] width 219 height 98
click at [172, 431] on div "Passenger Car" at bounding box center [176, 434] width 199 height 10
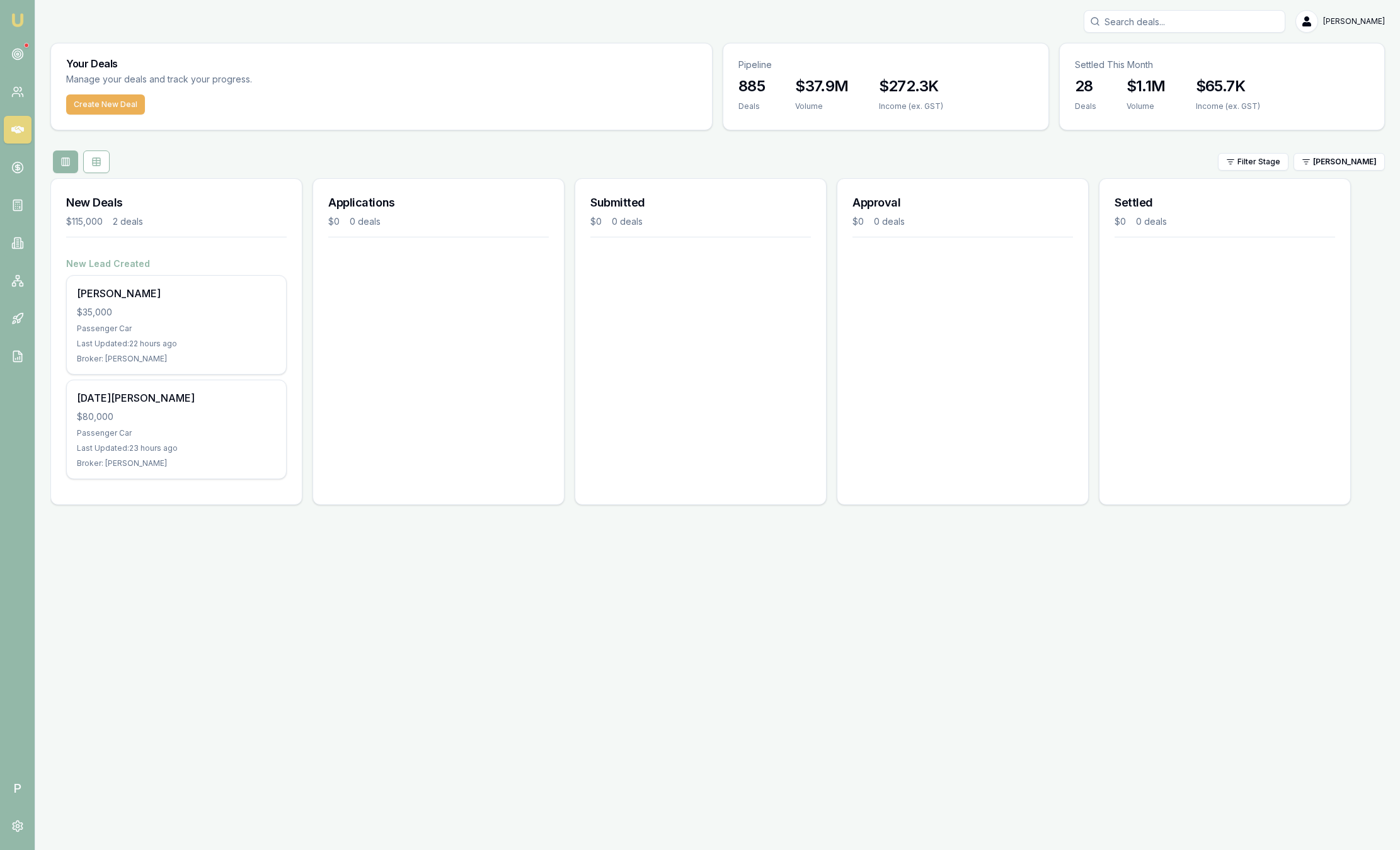
click at [18, 23] on img at bounding box center [17, 20] width 15 height 15
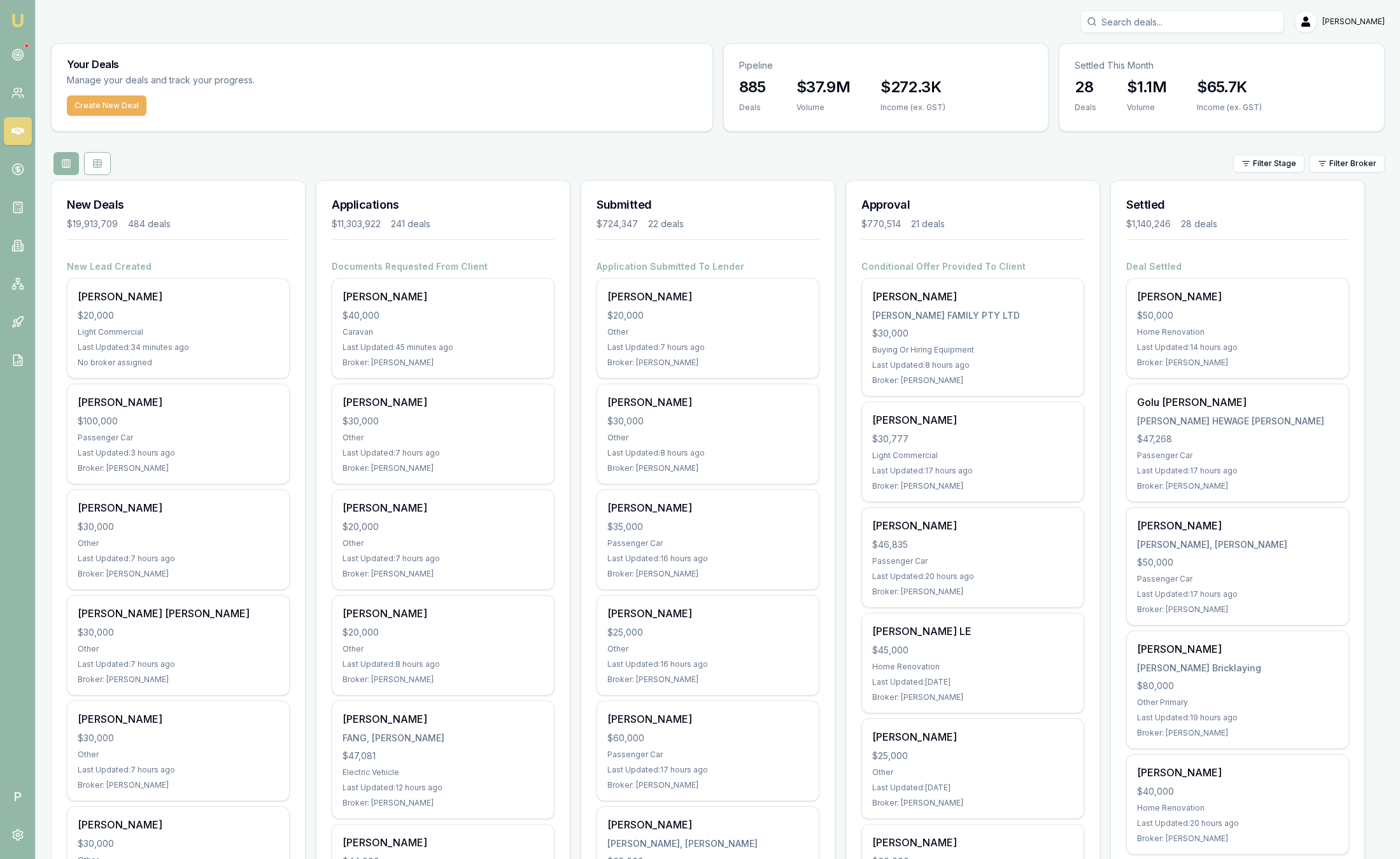
click at [27, 55] on link at bounding box center [17, 54] width 28 height 28
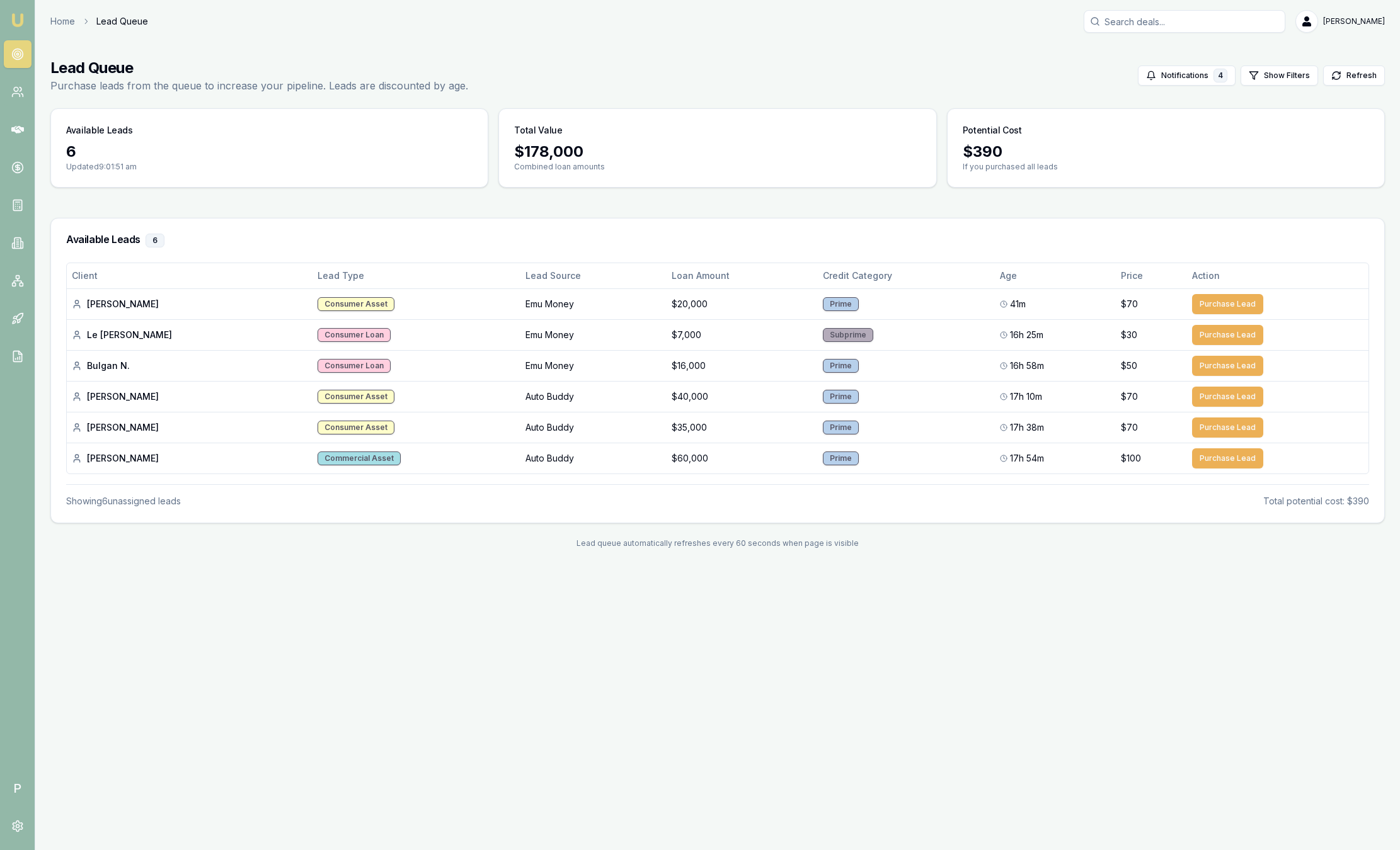
click at [22, 20] on img at bounding box center [17, 20] width 15 height 15
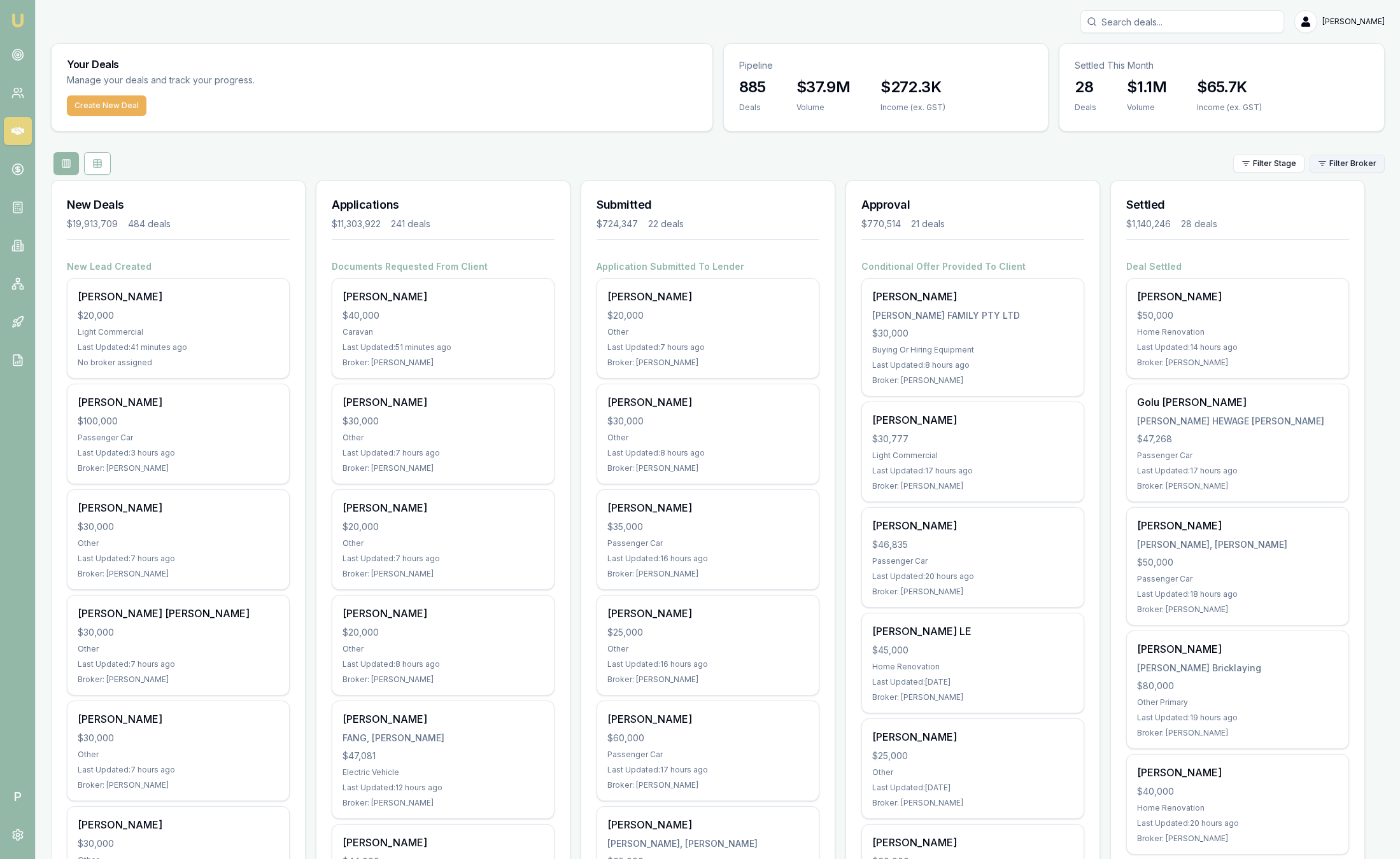
click at [1330, 161] on html "Emu Broker P Sam Crouch Toggle Menu Your Deals Manage your deals and track your…" at bounding box center [700, 430] width 1400 height 859
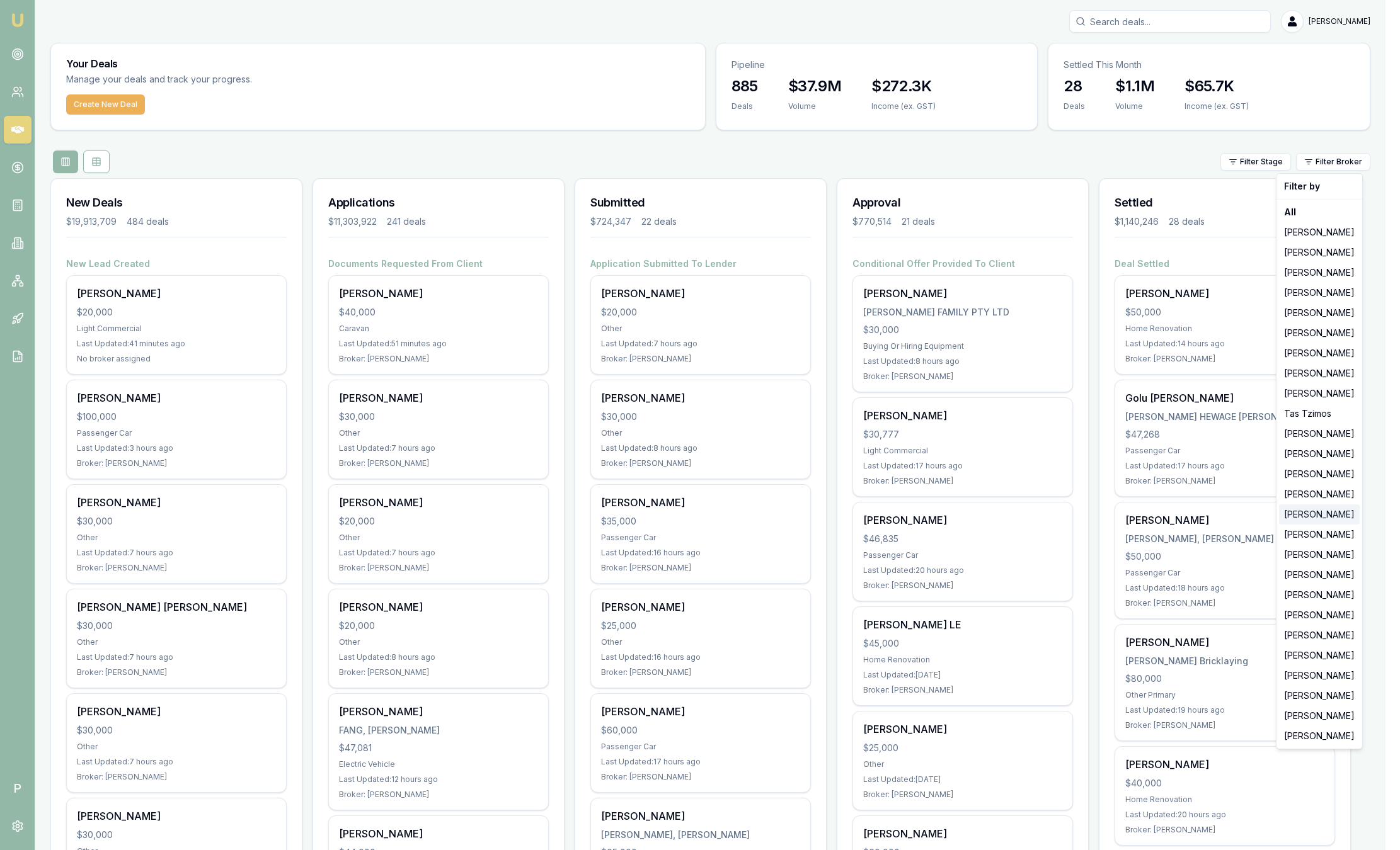
click at [1324, 516] on div "[PERSON_NAME]" at bounding box center [1319, 514] width 81 height 20
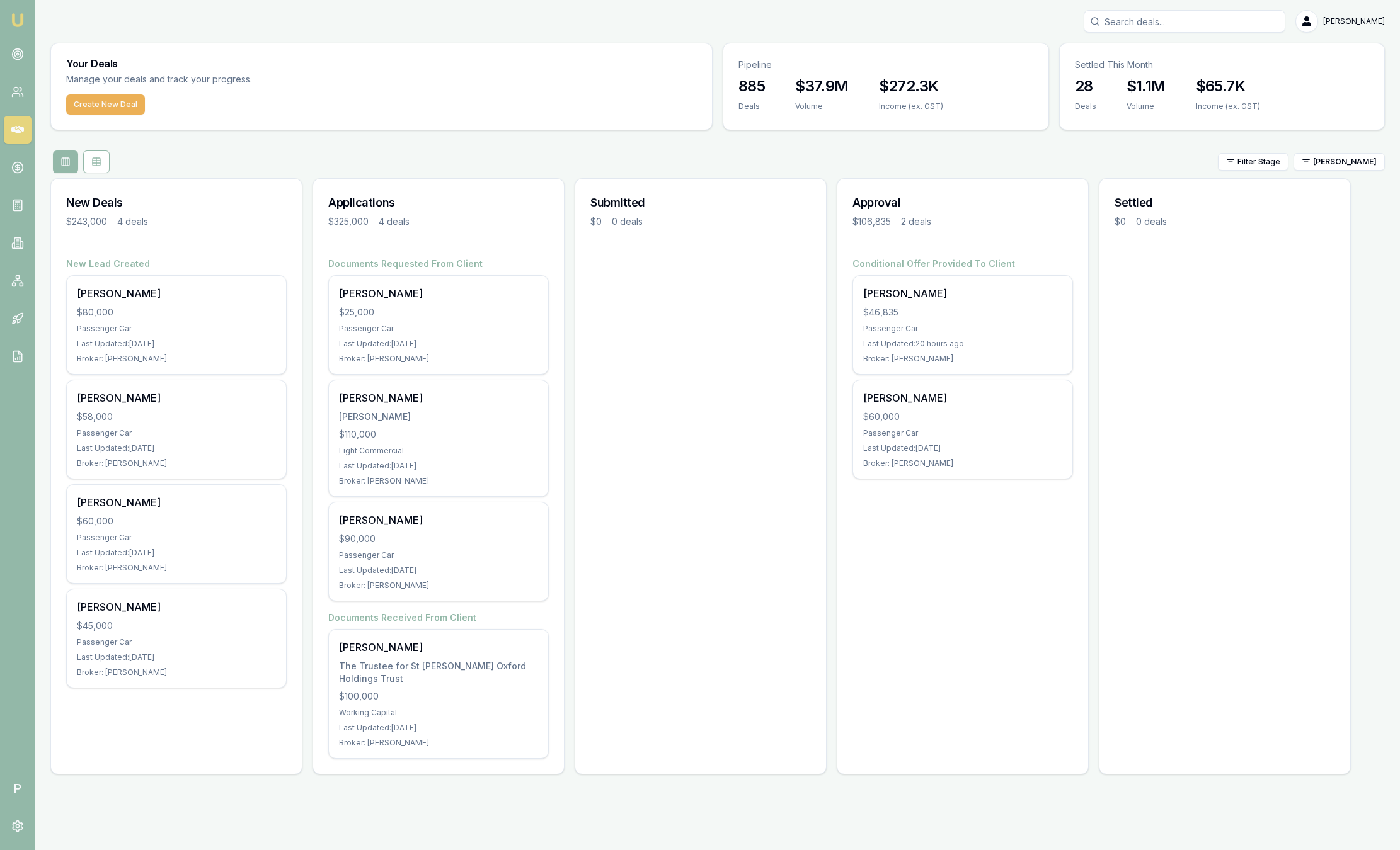
drag, startPoint x: 1324, startPoint y: 516, endPoint x: 944, endPoint y: 596, distance: 388.3
click at [944, 596] on div "Approval $106,835 2 deals Conditional Offer Provided To Client Barend Bester $4…" at bounding box center [962, 476] width 252 height 597
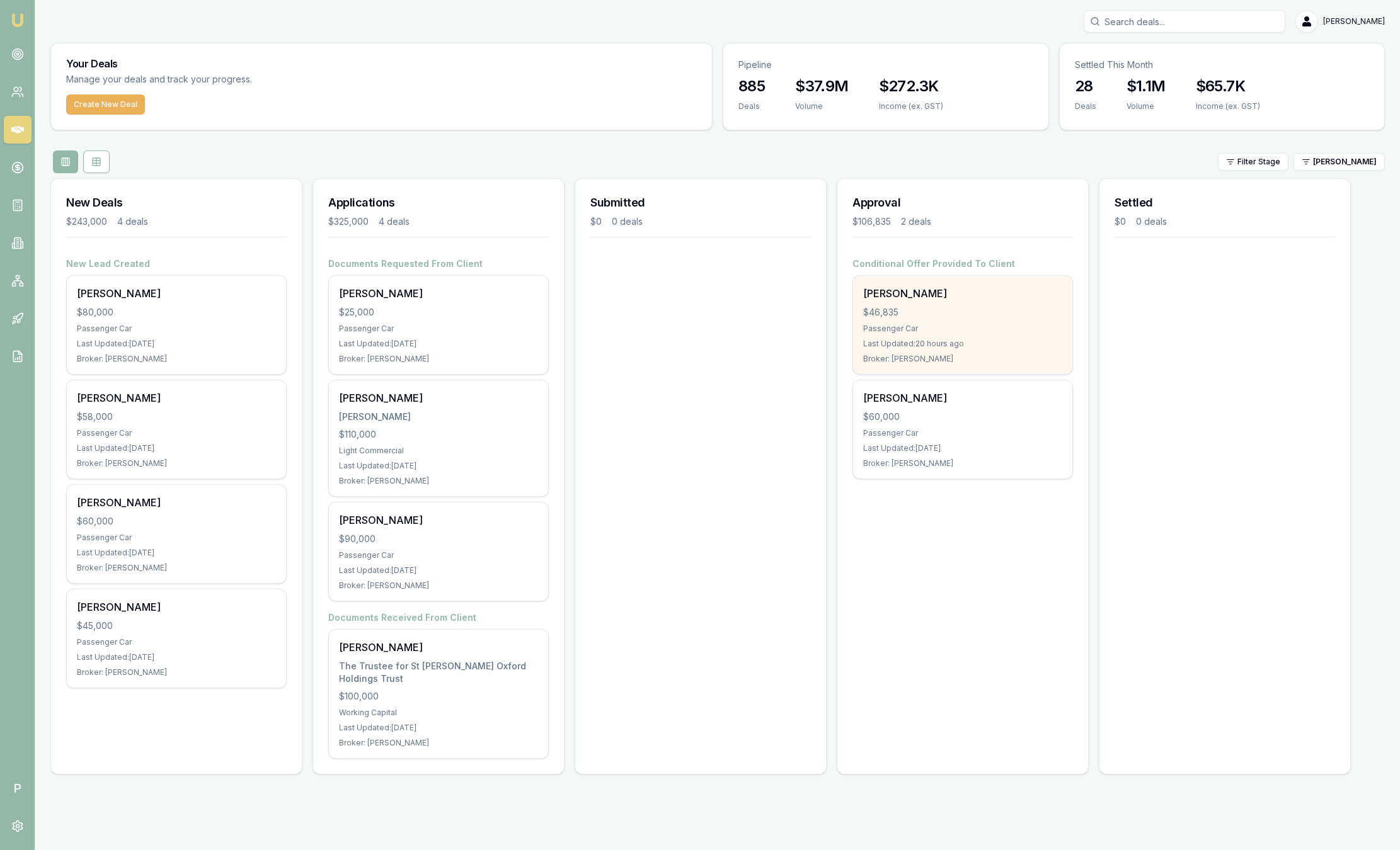
click at [989, 340] on div "Last Updated: 20 hours ago" at bounding box center [962, 344] width 199 height 10
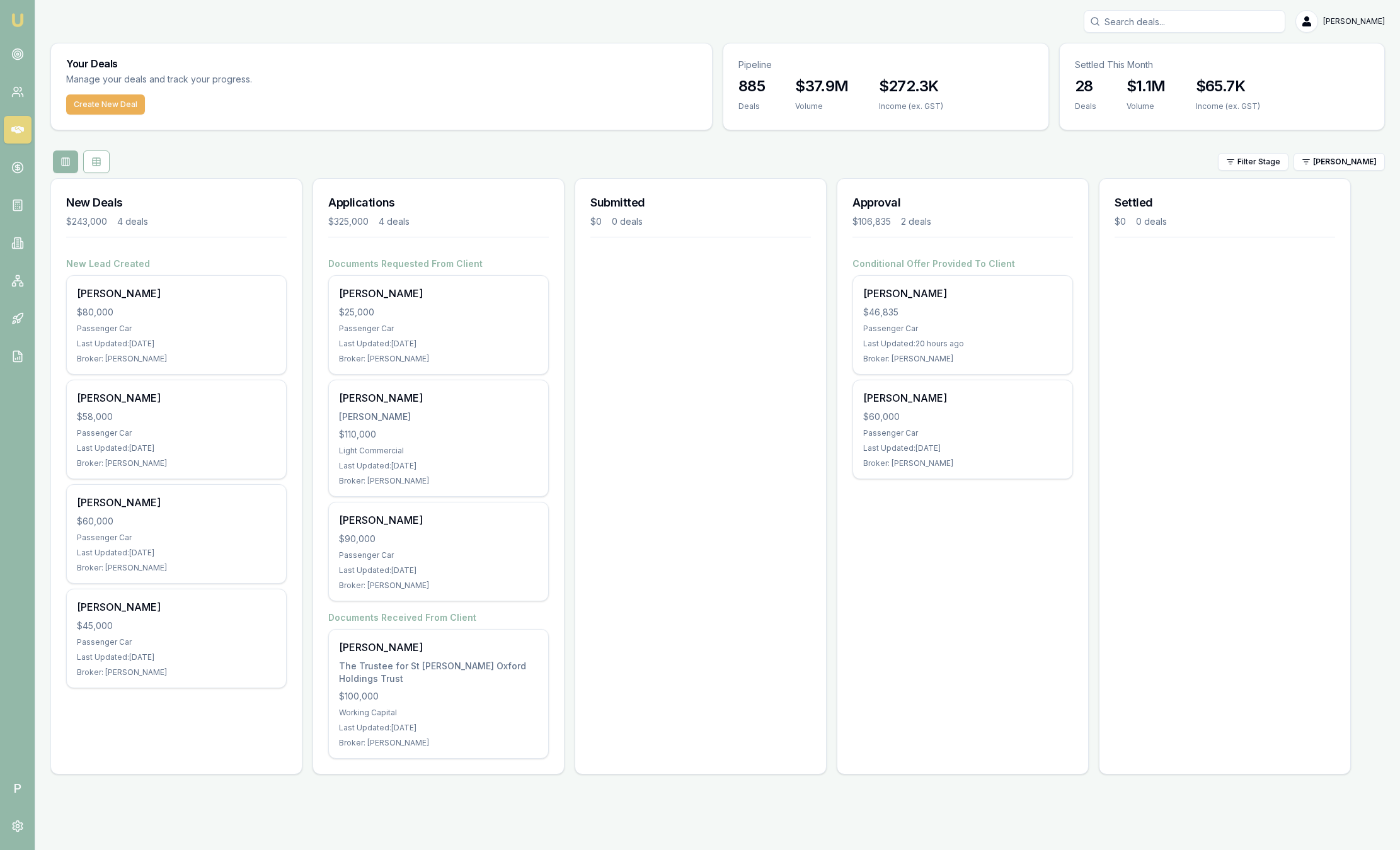
click at [468, 159] on div "Filter Stage Peter Sarris" at bounding box center [717, 162] width 1334 height 23
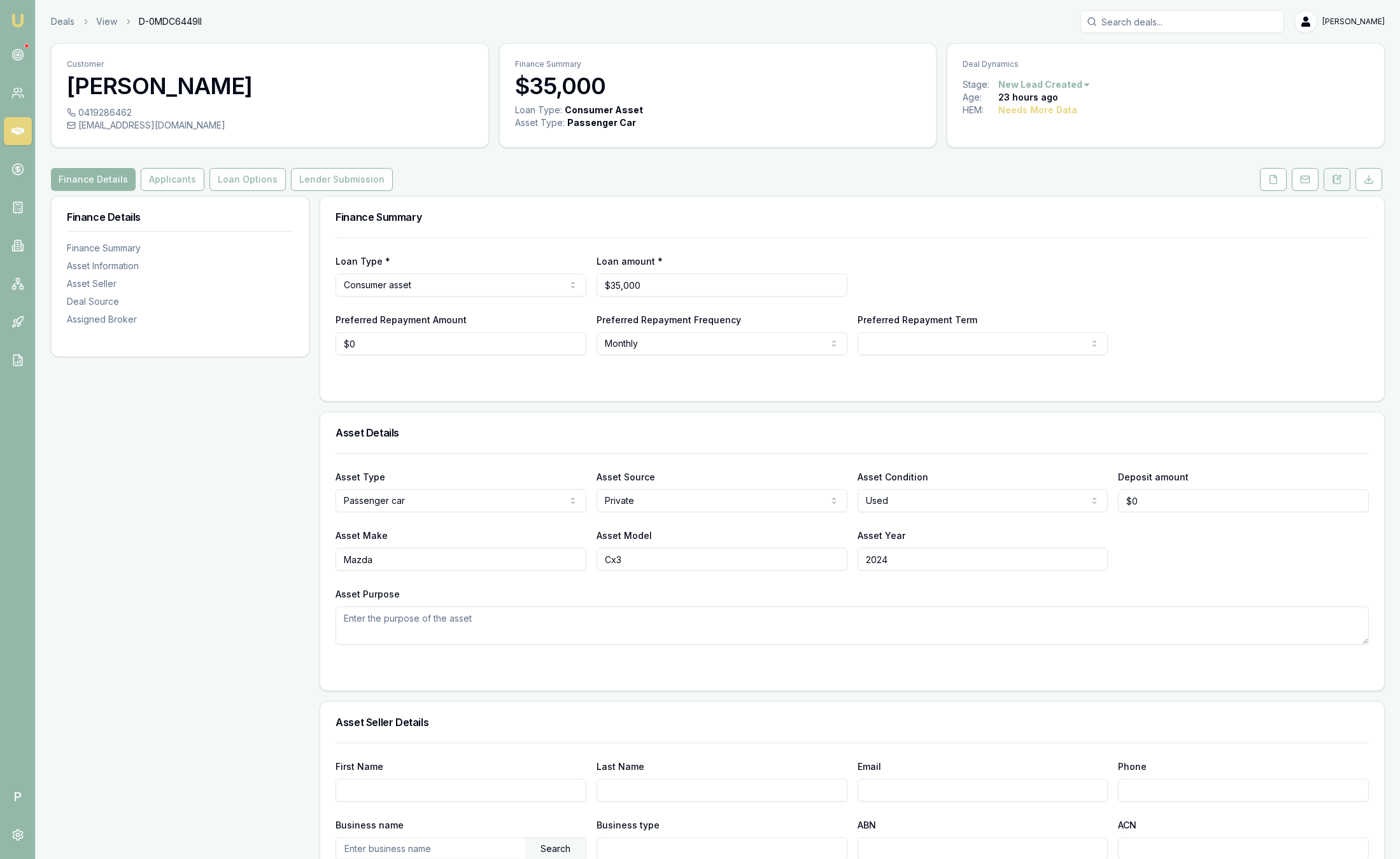
click at [1340, 177] on icon at bounding box center [1338, 177] width 4 height 4
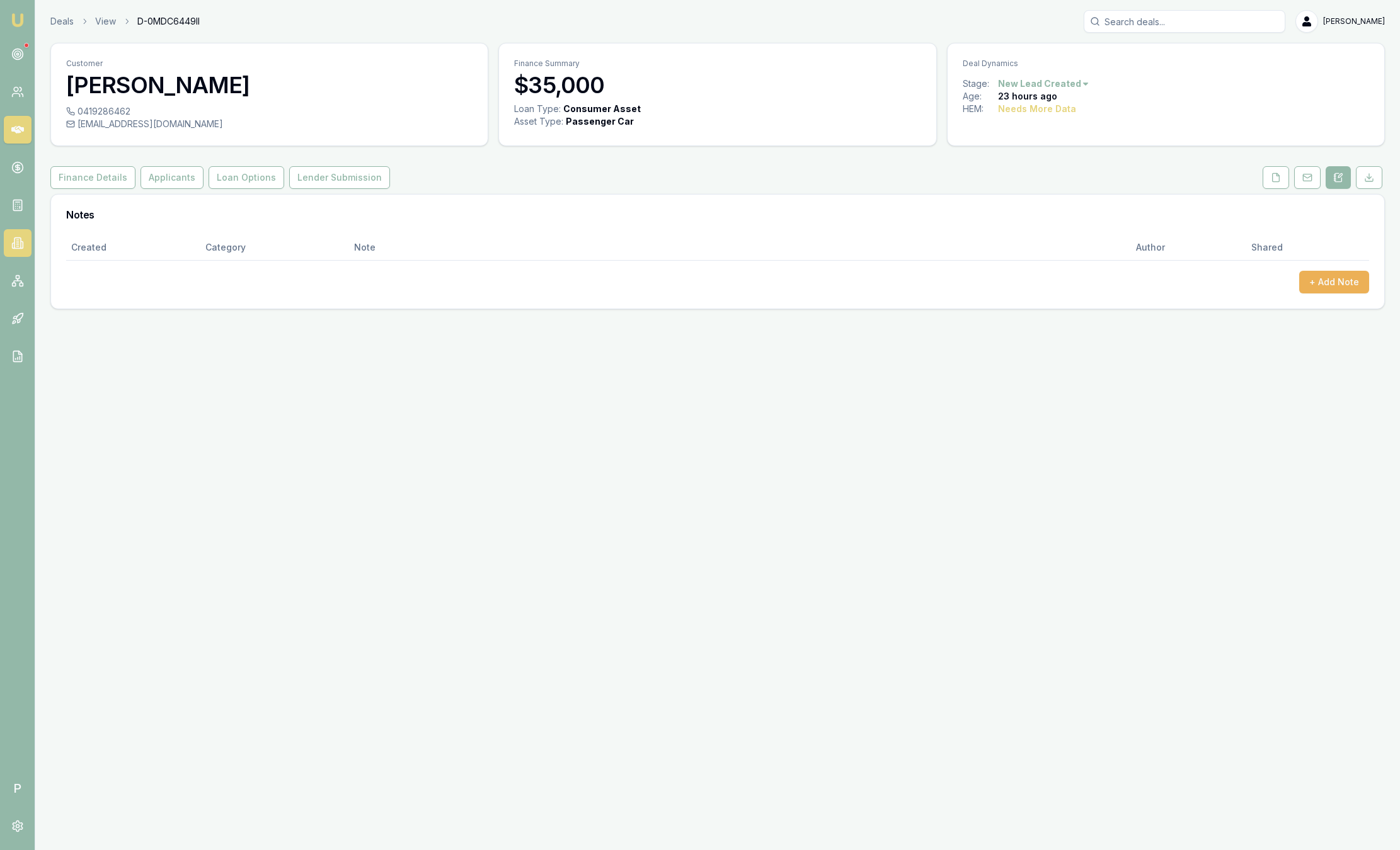
click at [23, 238] on icon at bounding box center [18, 243] width 13 height 13
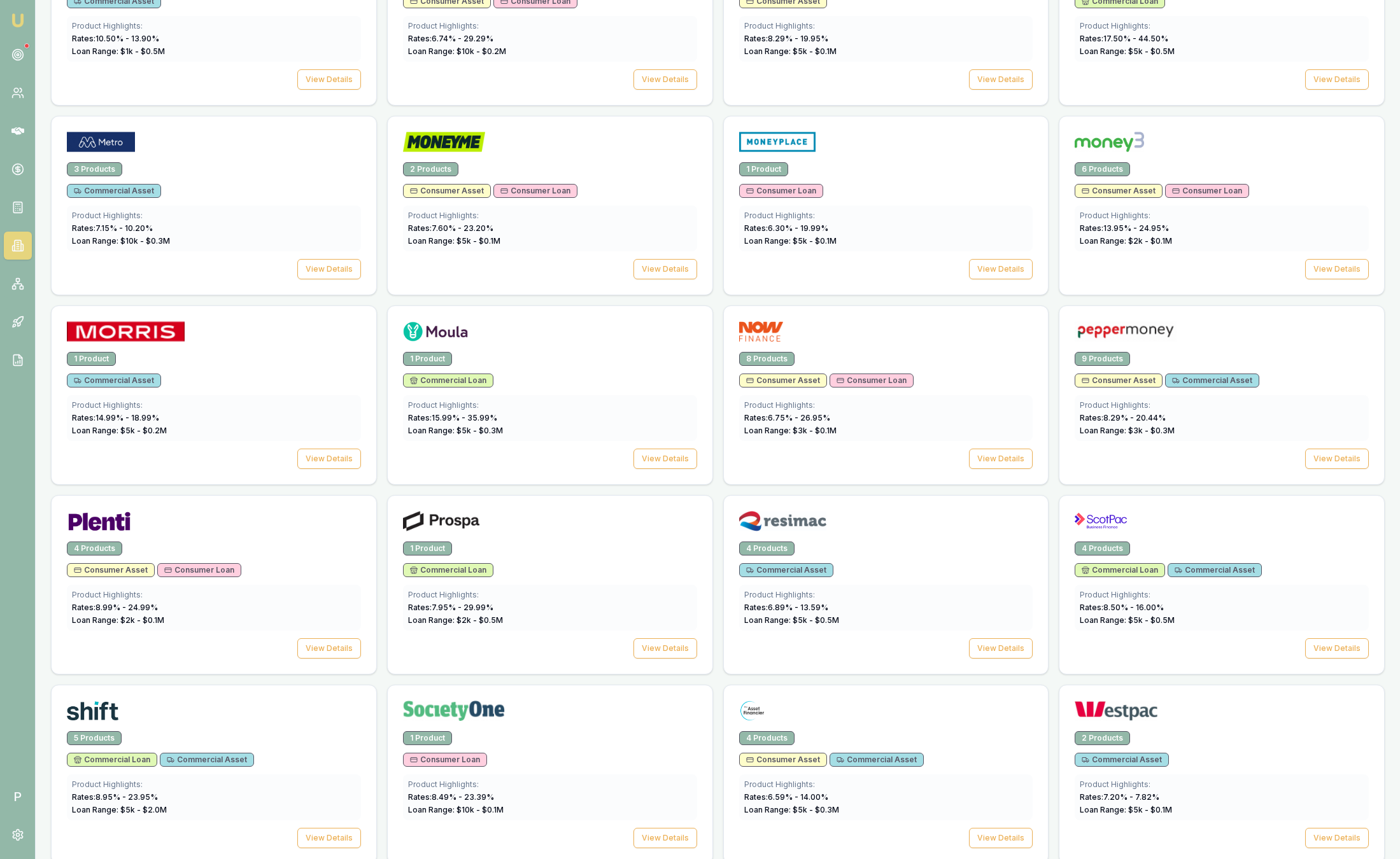
scroll to position [1300, 0]
click at [1229, 354] on div "9 Products" at bounding box center [1221, 358] width 294 height 14
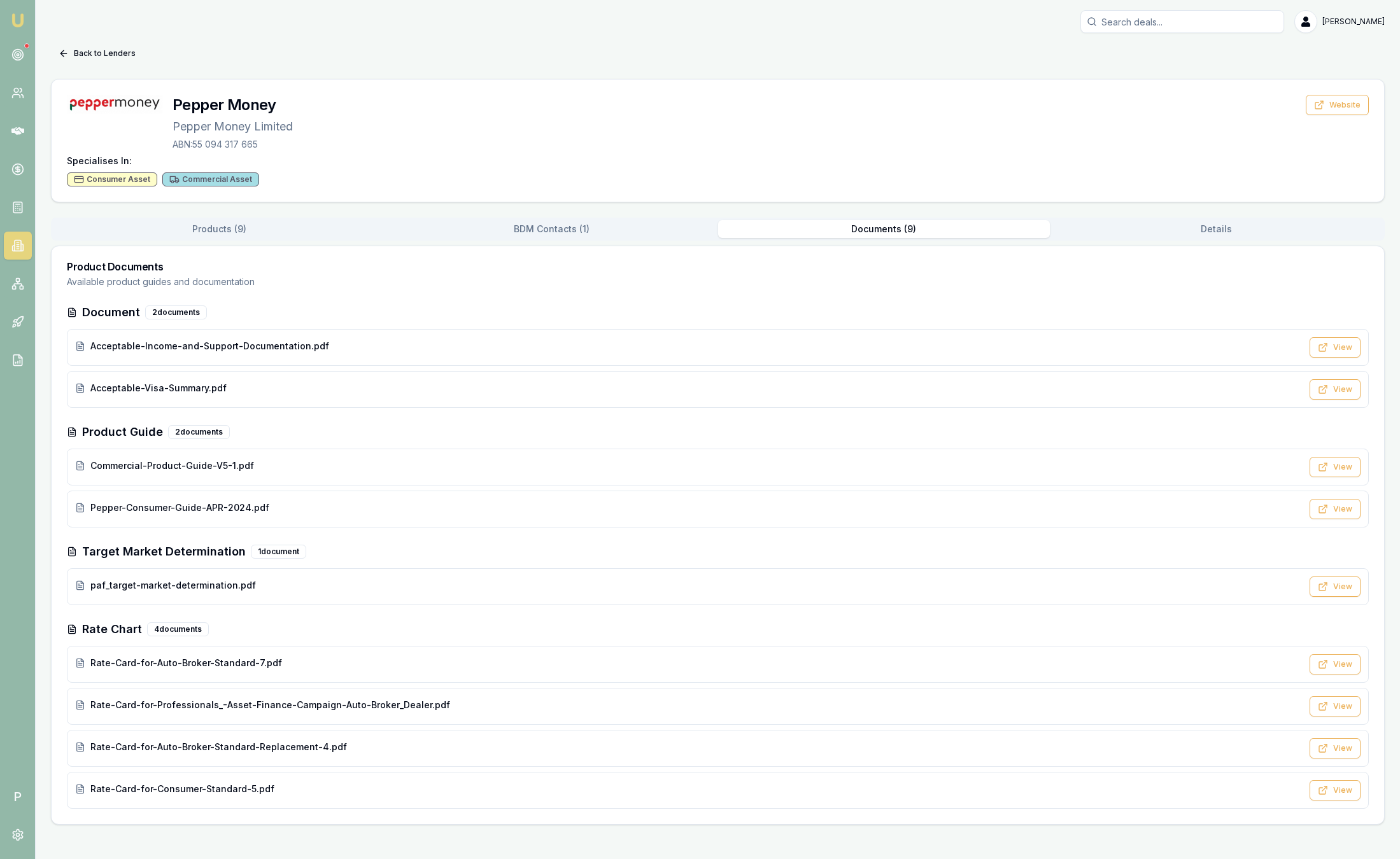
click at [904, 230] on button "Documents ( 9 )" at bounding box center [884, 229] width 332 height 18
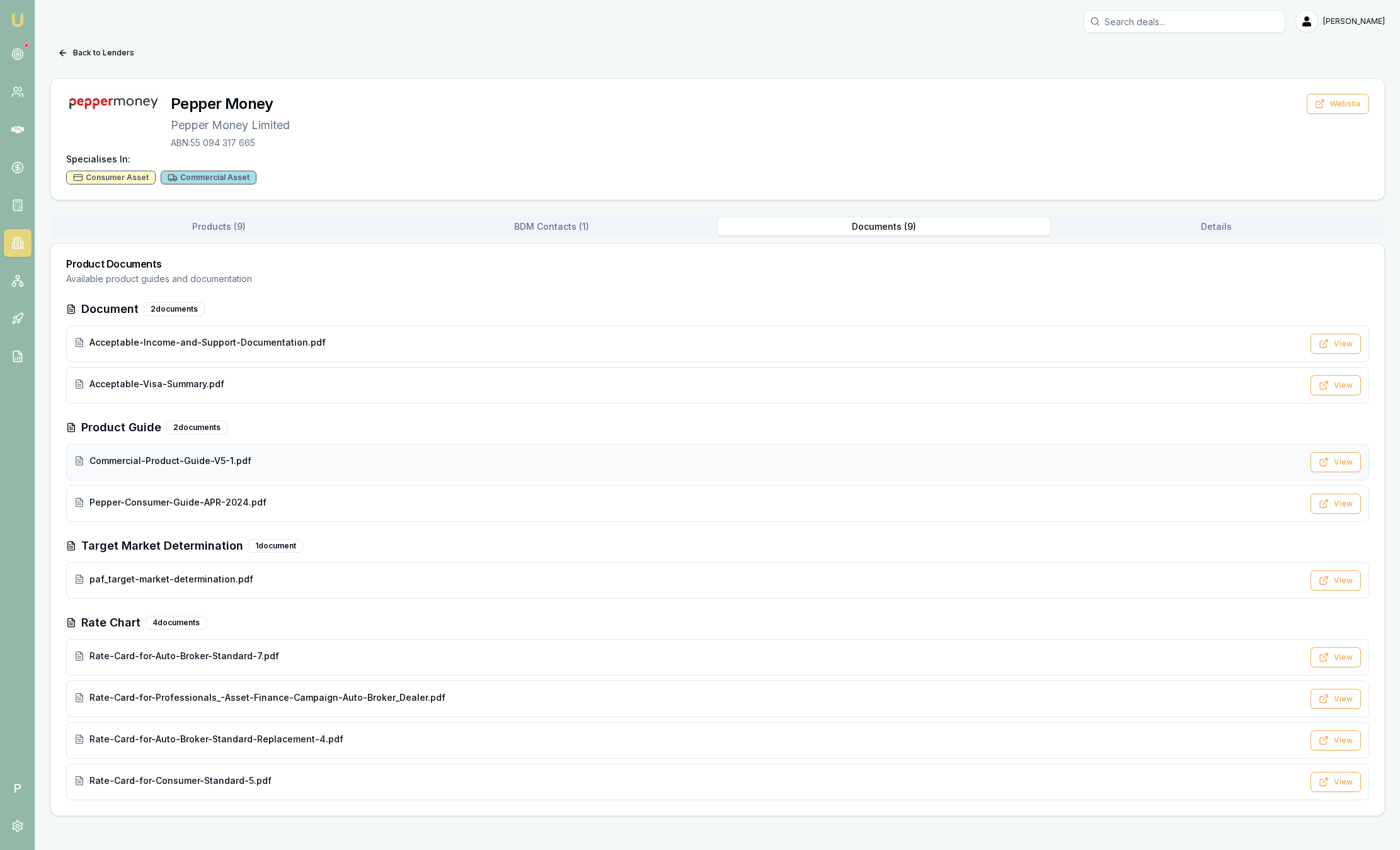
click at [270, 458] on div "Commercial-Product-Guide-V5-1.pdf" at bounding box center [688, 461] width 1228 height 13
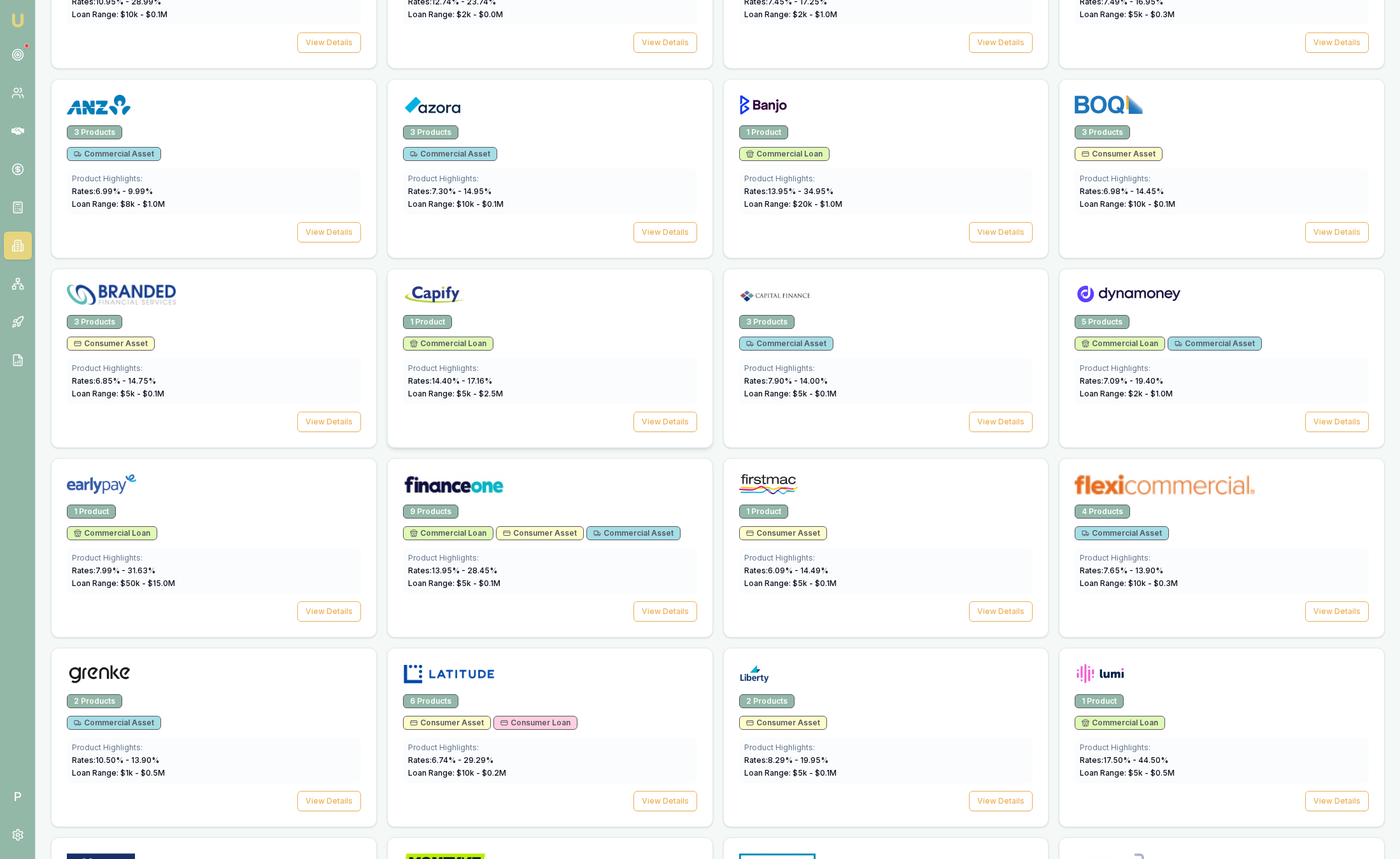
scroll to position [598, 0]
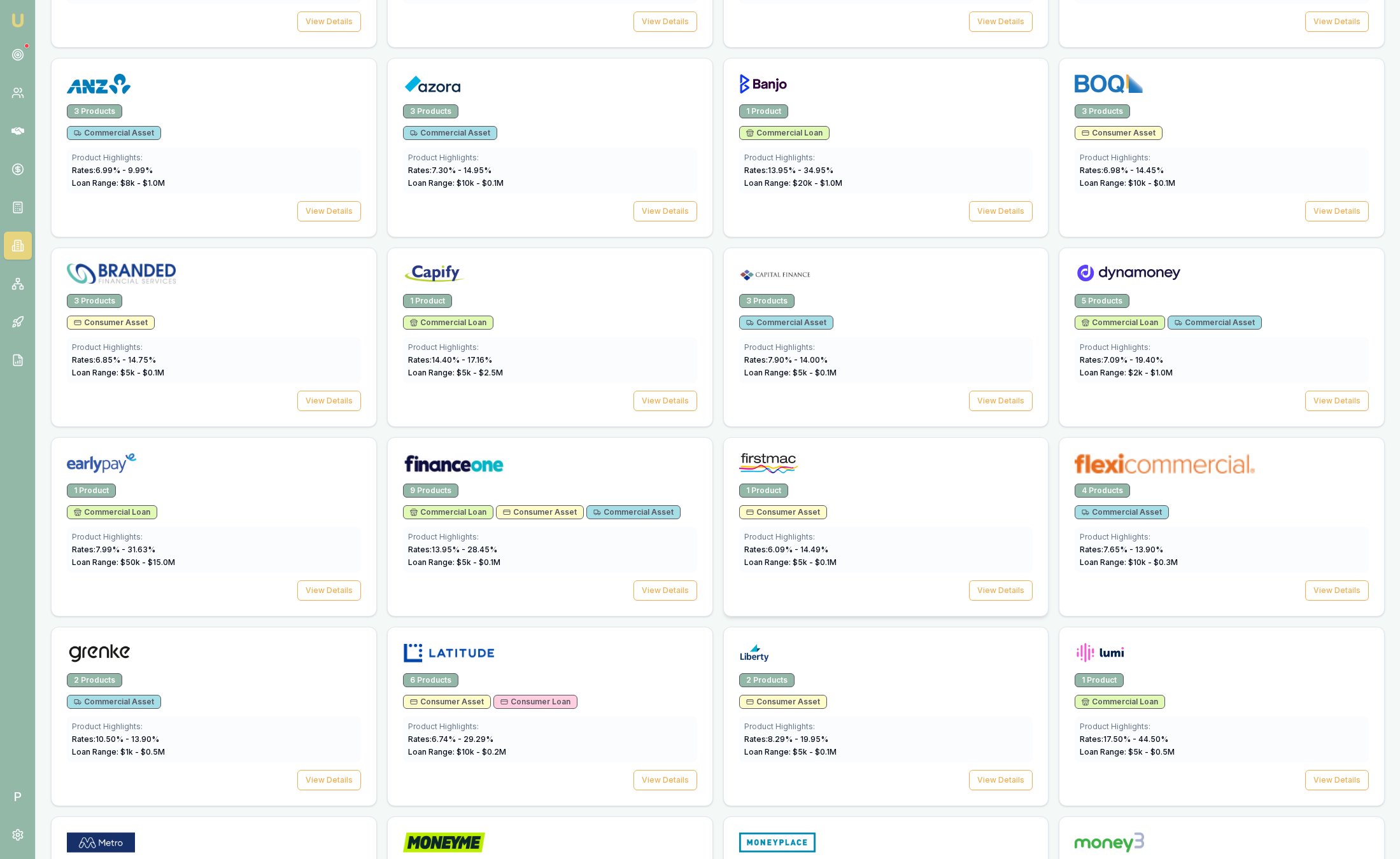
click at [894, 475] on div at bounding box center [886, 466] width 294 height 26
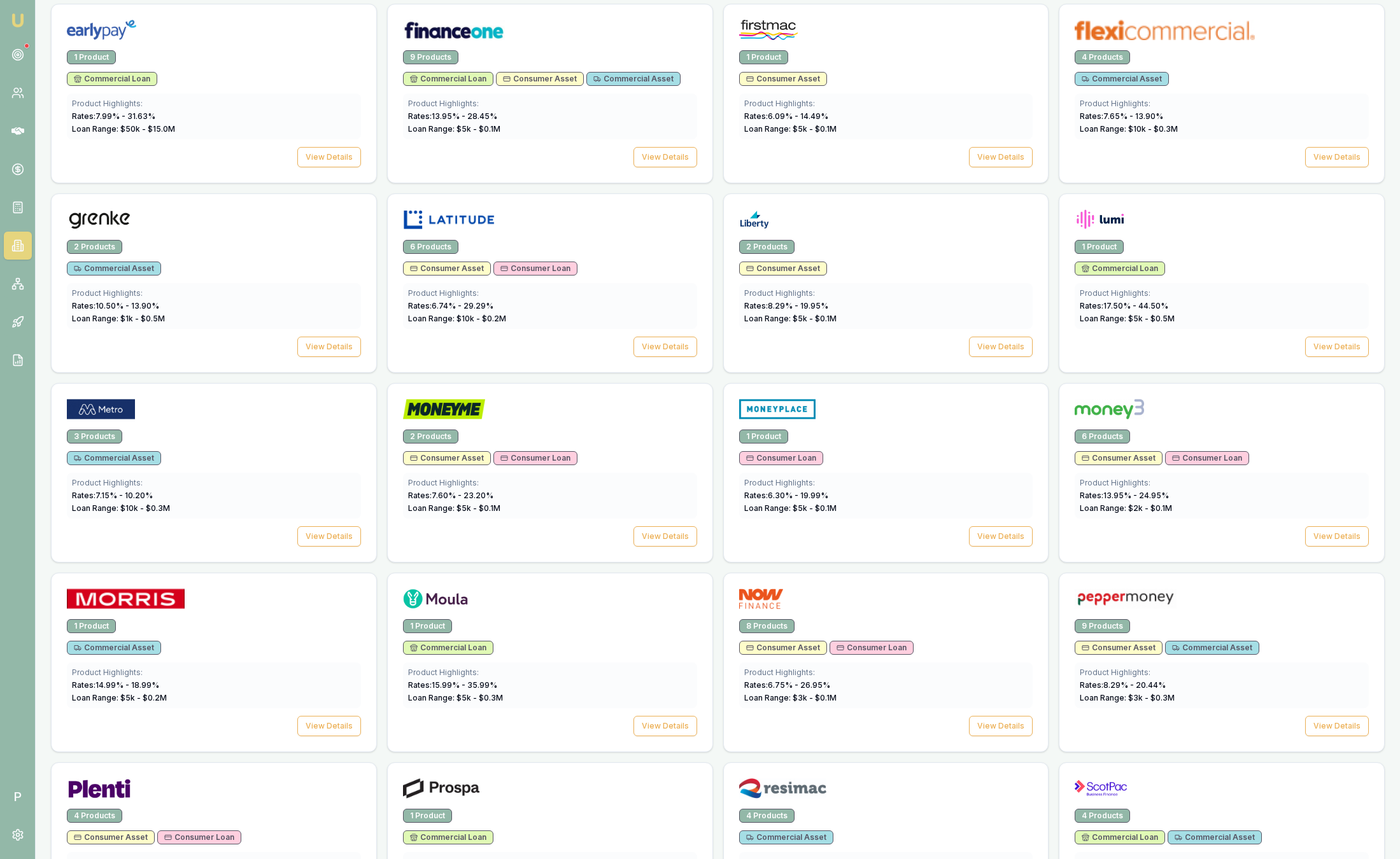
scroll to position [1504, 0]
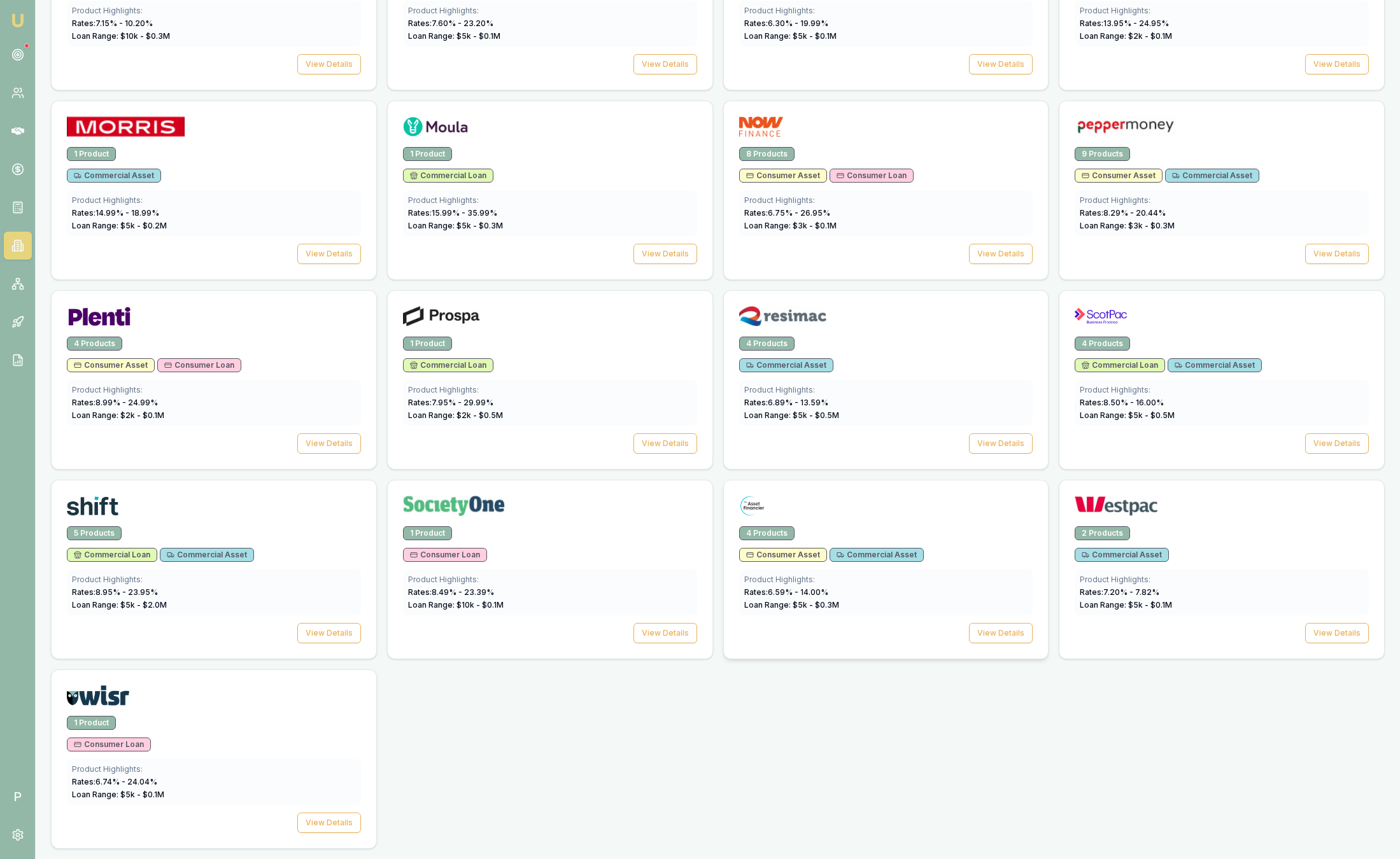
click at [857, 528] on div "4 Products" at bounding box center [886, 533] width 294 height 14
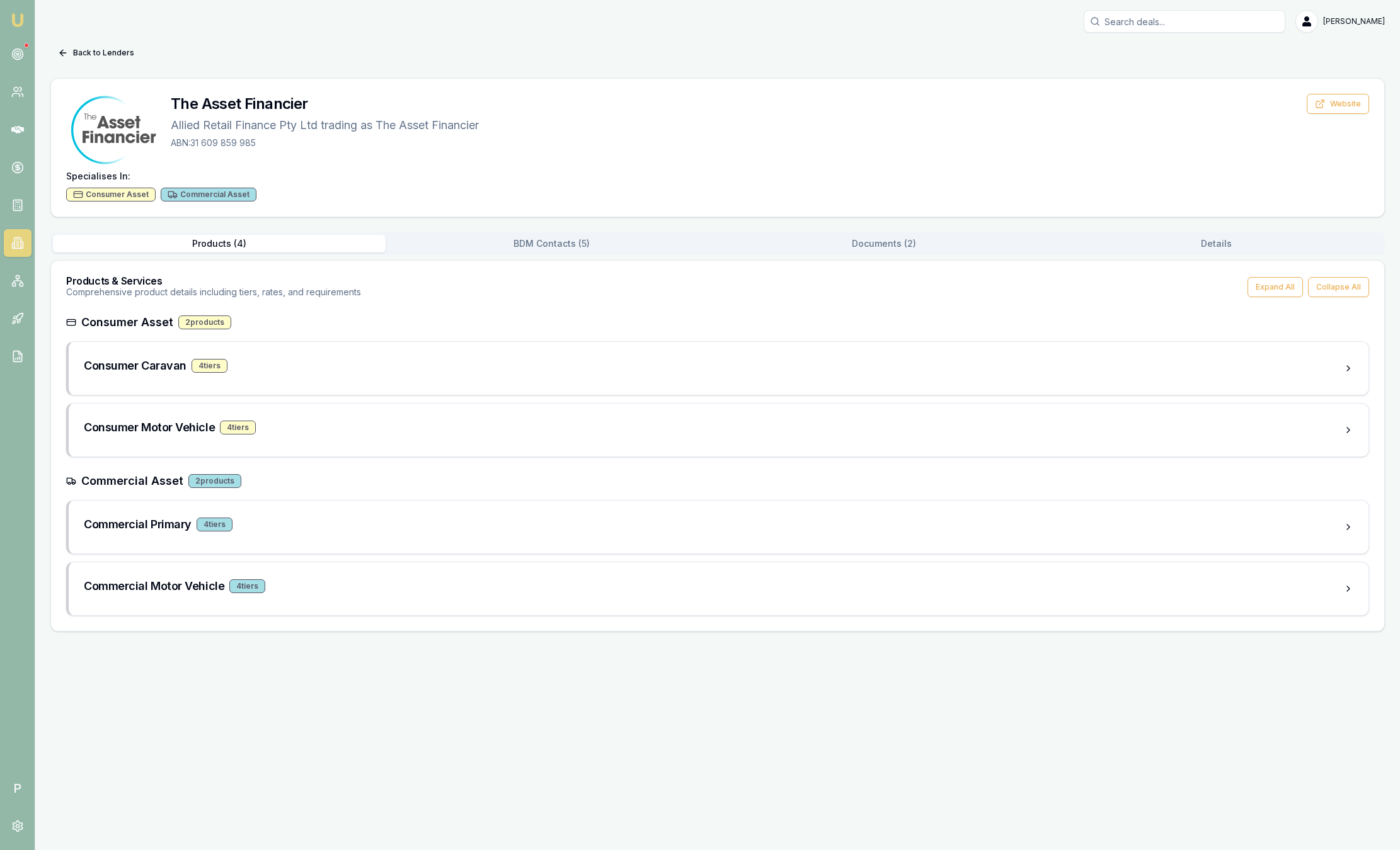
click at [568, 231] on div "Back to Lenders The Asset Financier Allied Retail Finance Pty Ltd trading as Th…" at bounding box center [717, 337] width 1334 height 589
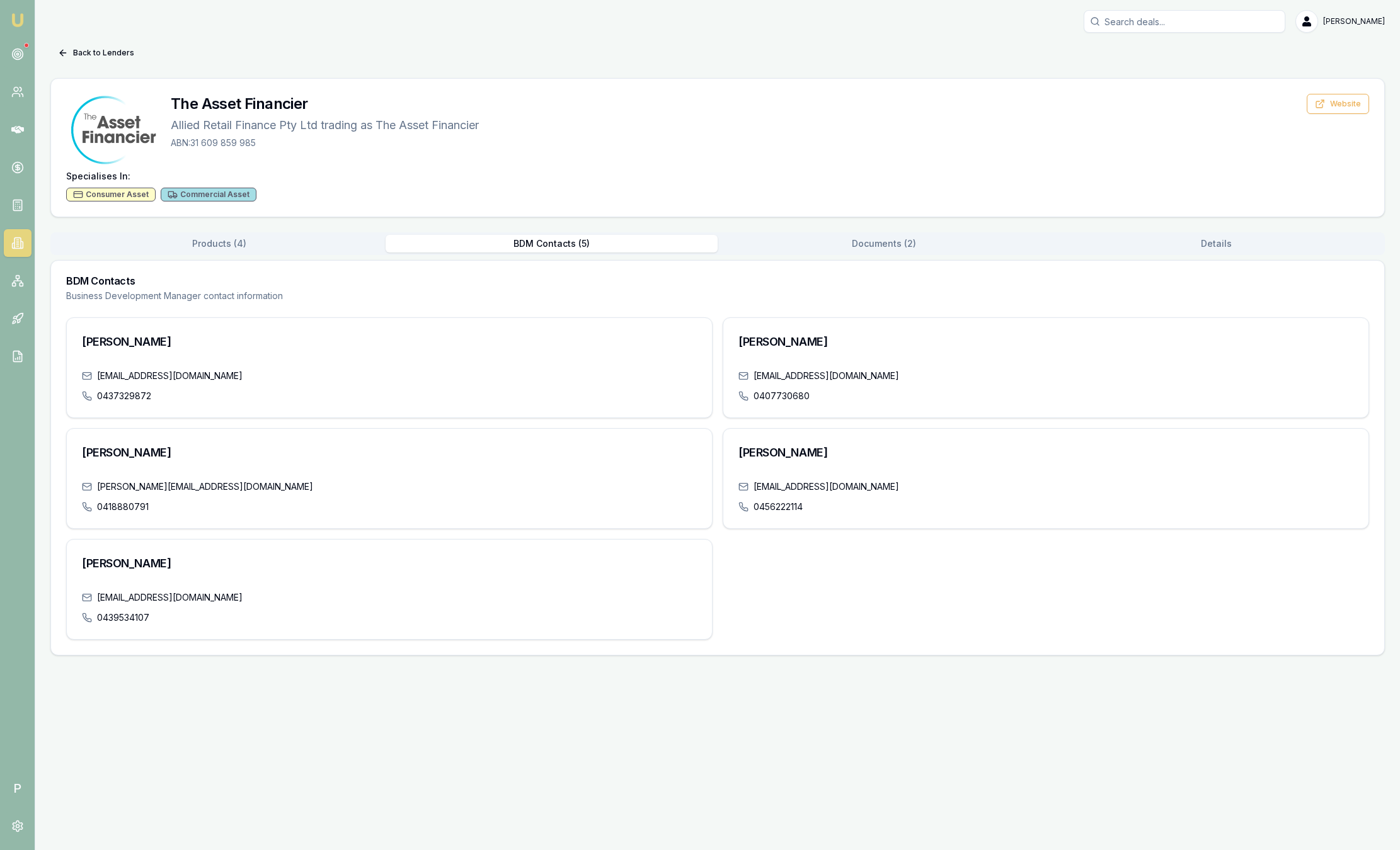
click at [543, 238] on button "BDM Contacts ( 5 )" at bounding box center [551, 243] width 333 height 18
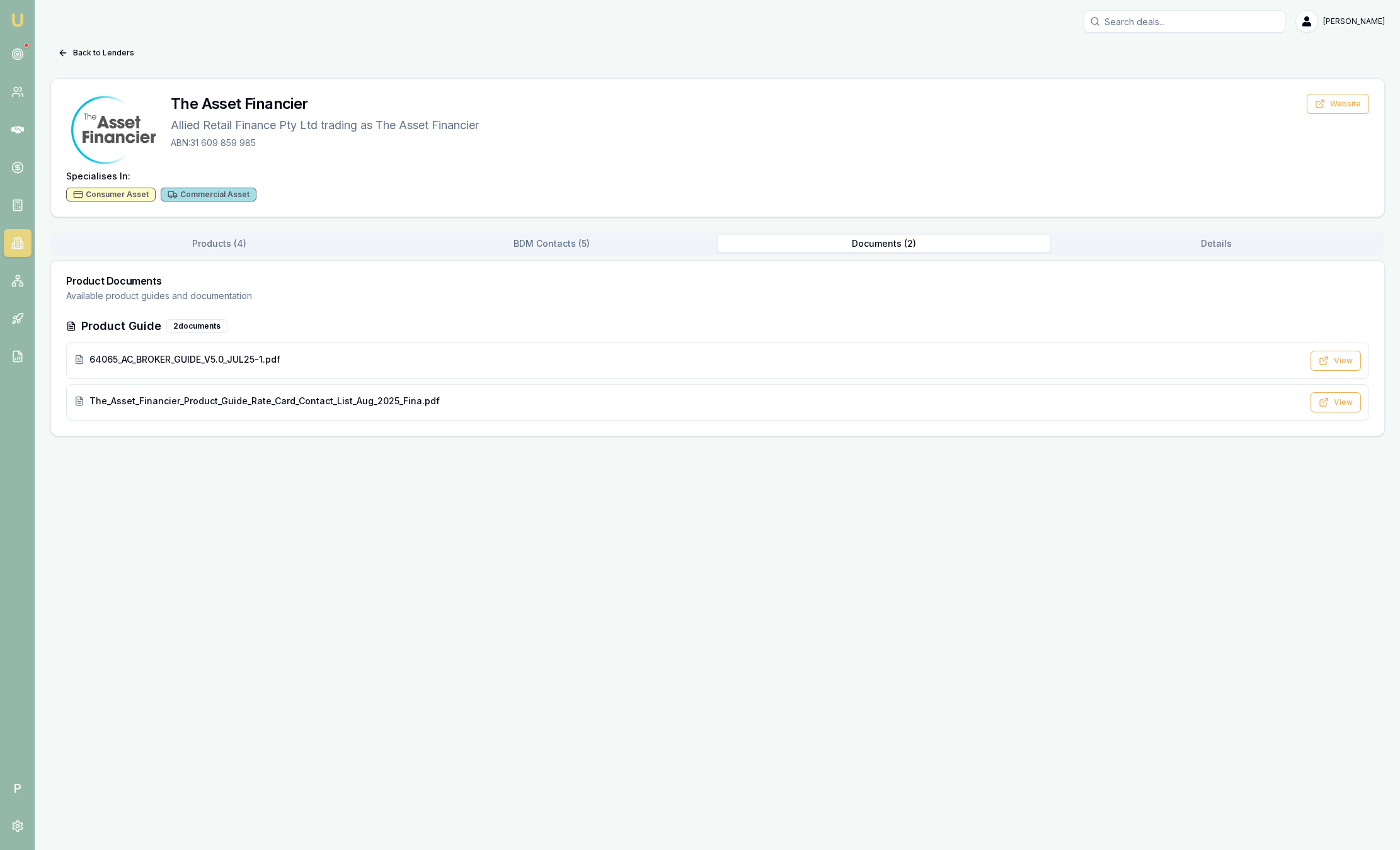
click at [804, 240] on button "Documents ( 2 )" at bounding box center [883, 243] width 333 height 18
click at [24, 15] on img at bounding box center [17, 20] width 15 height 15
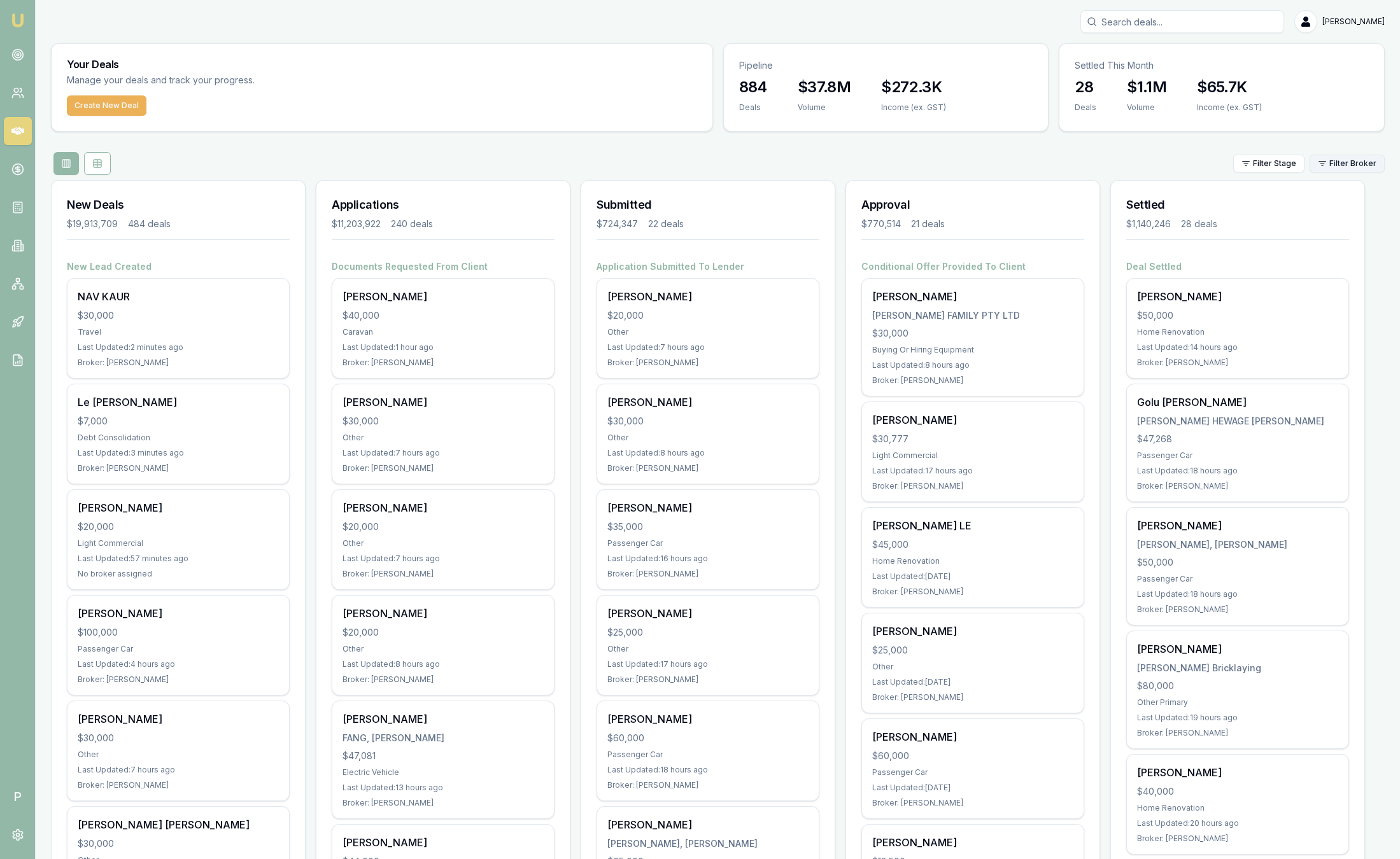
click at [1353, 156] on html "Emu Broker P Sam Crouch Toggle Menu Your Deals Manage your deals and track your…" at bounding box center [700, 430] width 1400 height 859
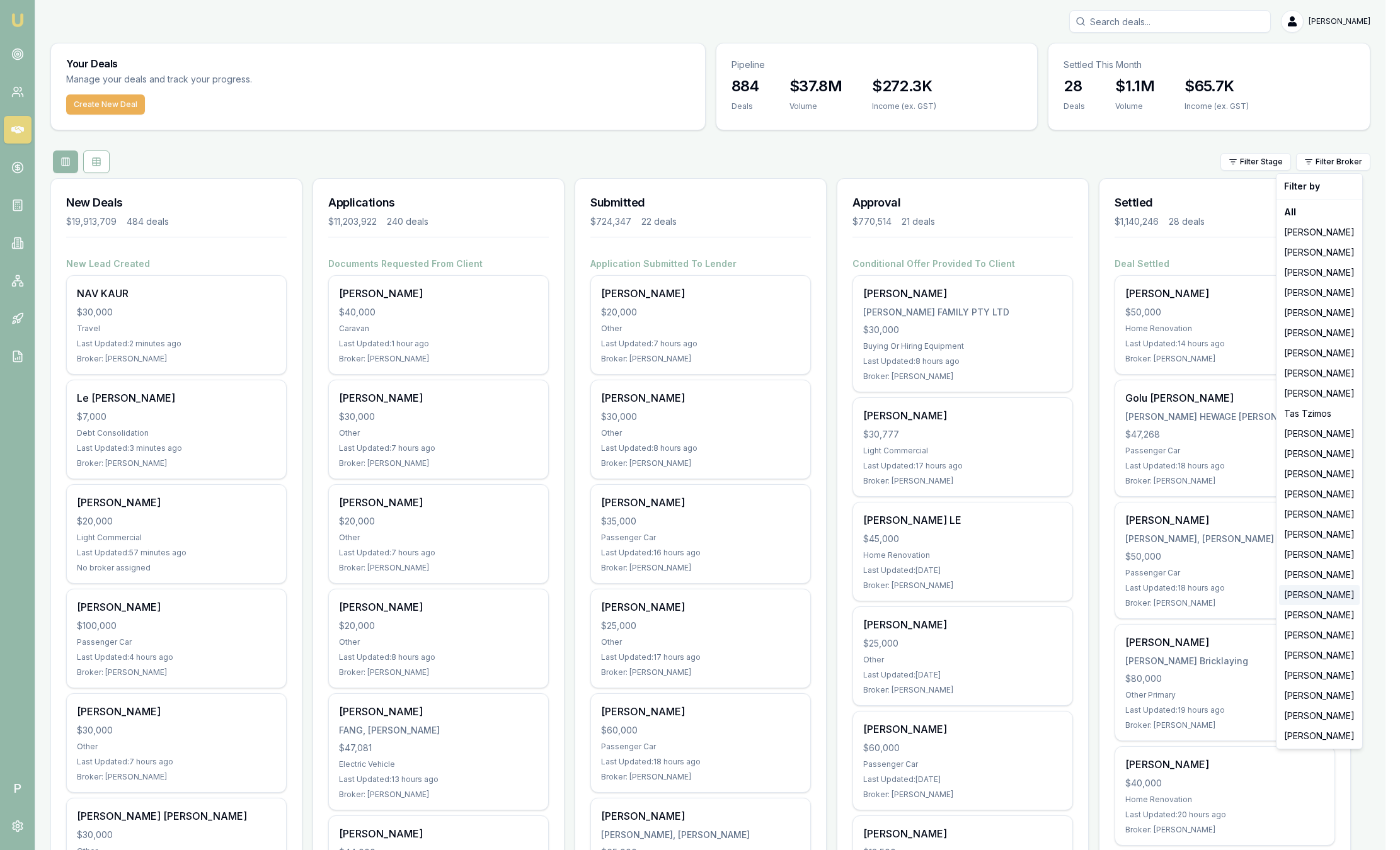
click at [1321, 587] on div "[PERSON_NAME]" at bounding box center [1319, 595] width 81 height 20
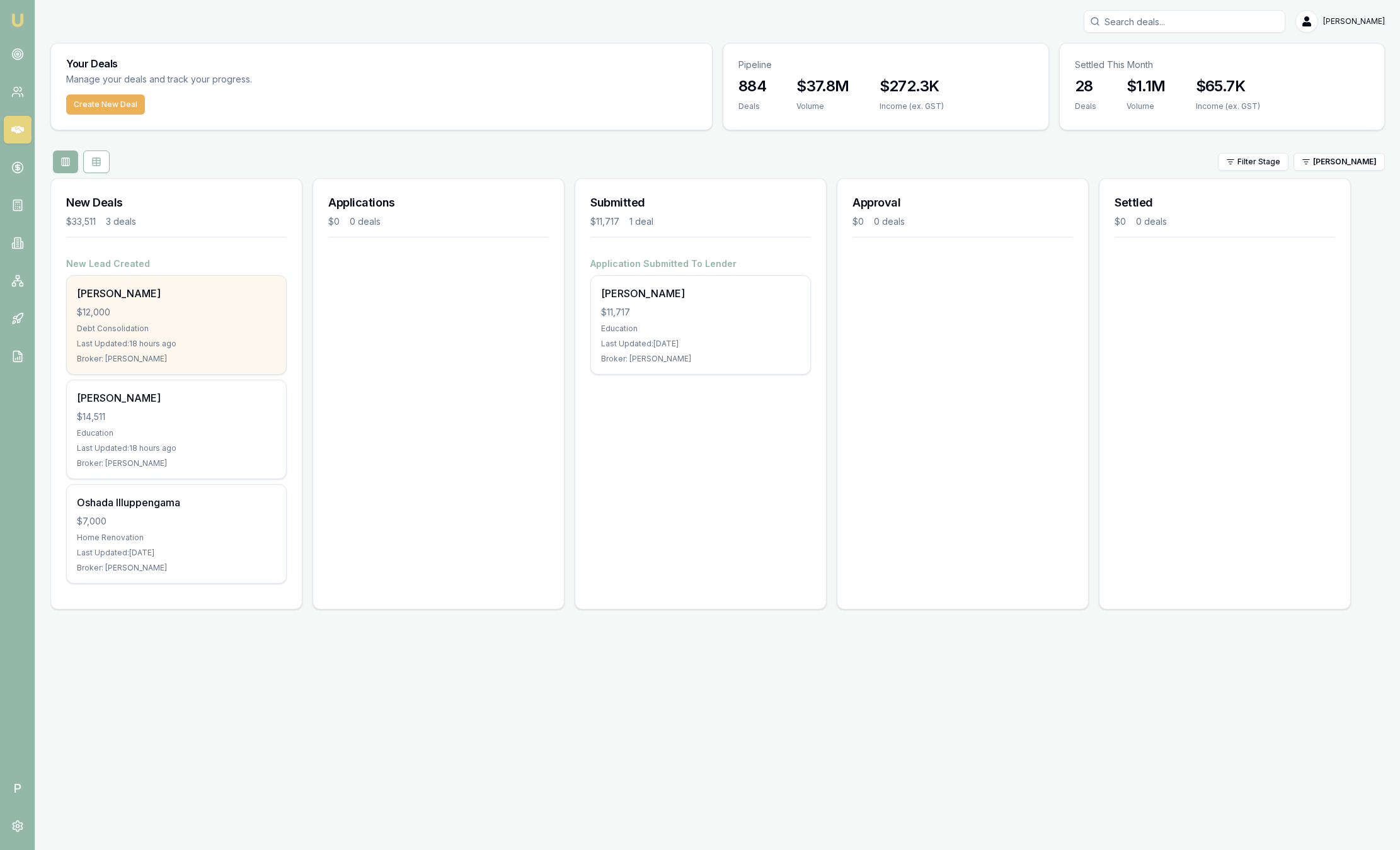
click at [235, 324] on div "Debt Consolidation" at bounding box center [176, 329] width 199 height 10
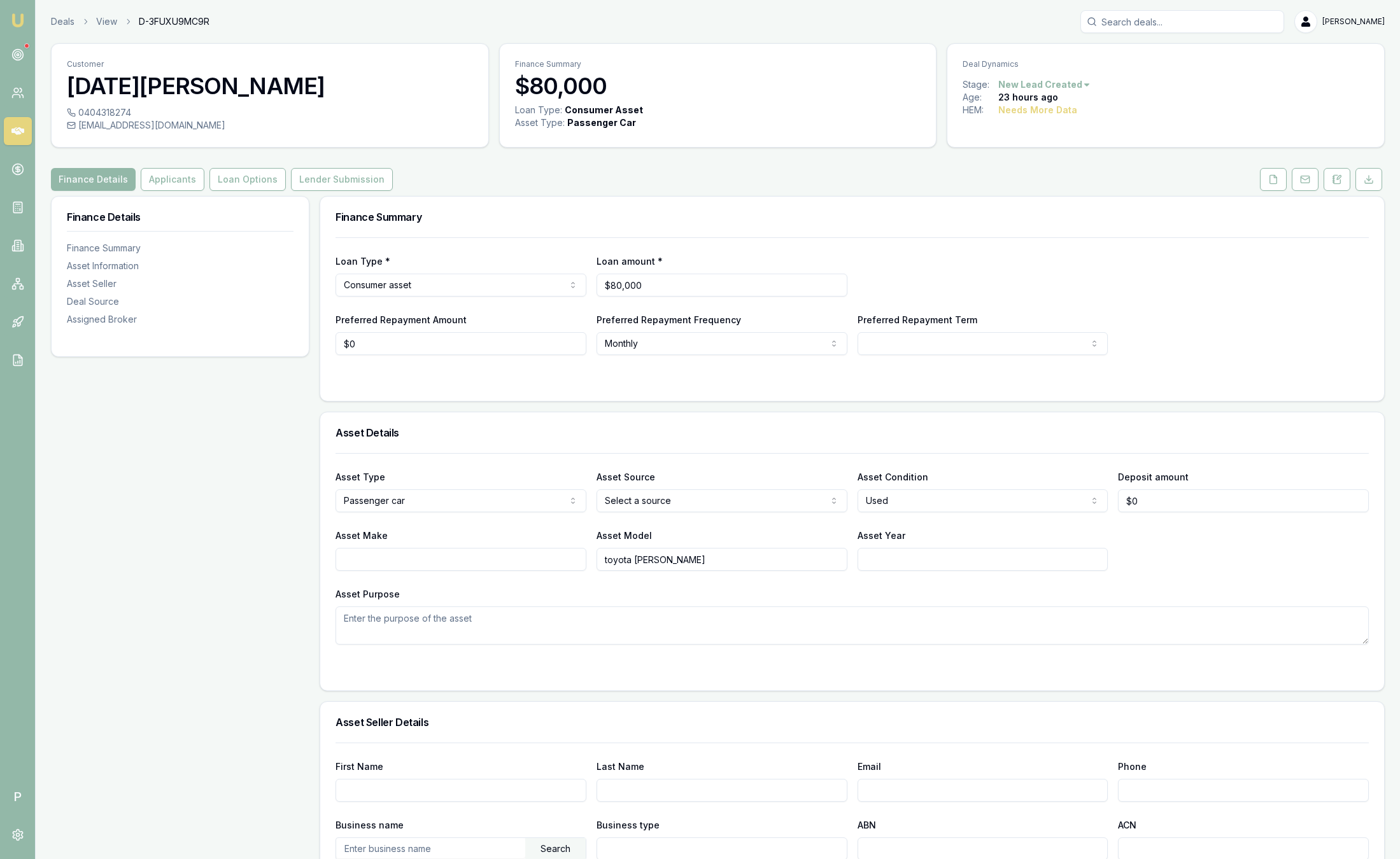
click at [19, 20] on img at bounding box center [17, 20] width 15 height 15
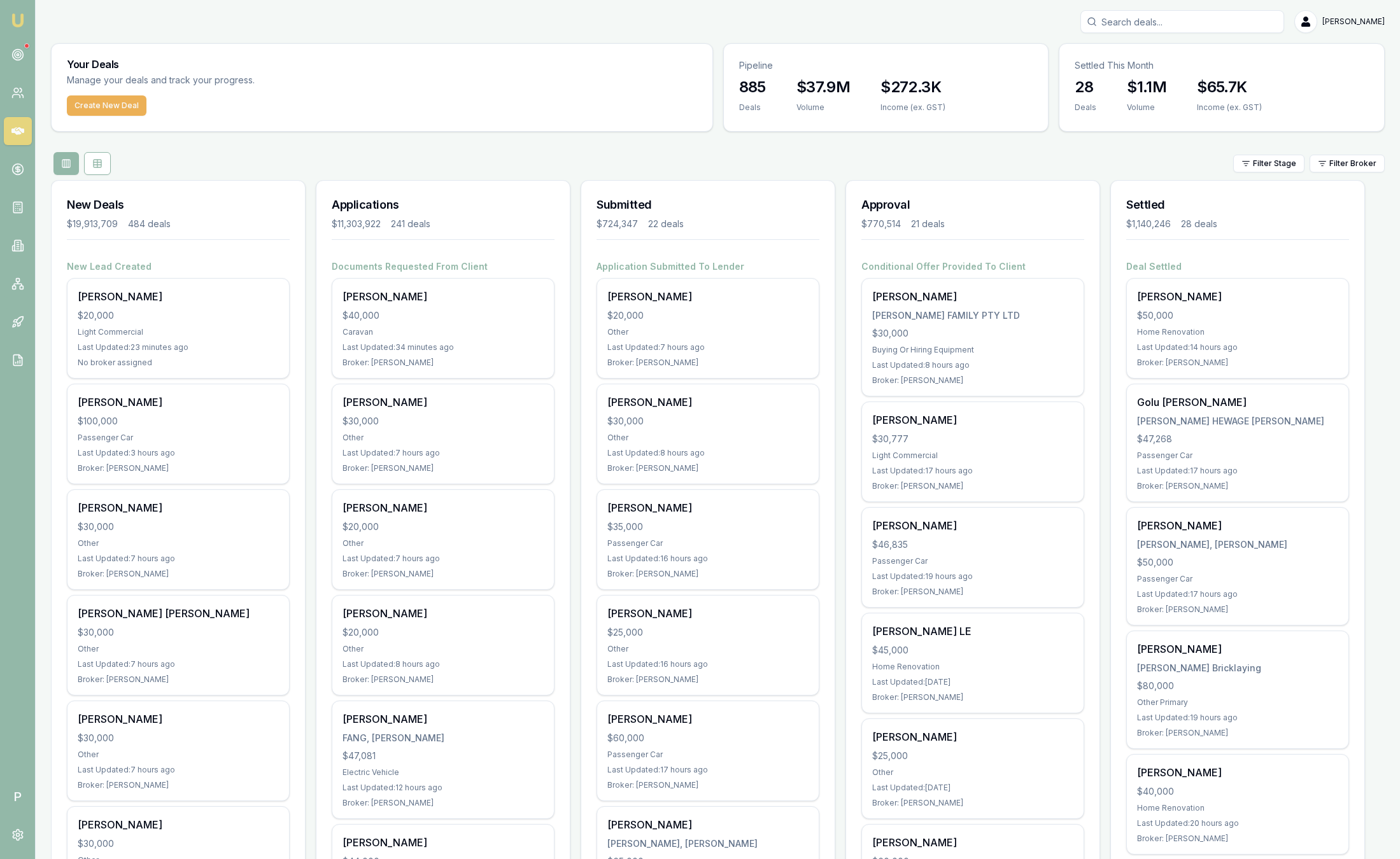
click at [18, 29] on link "Emu Broker" at bounding box center [18, 20] width 20 height 20
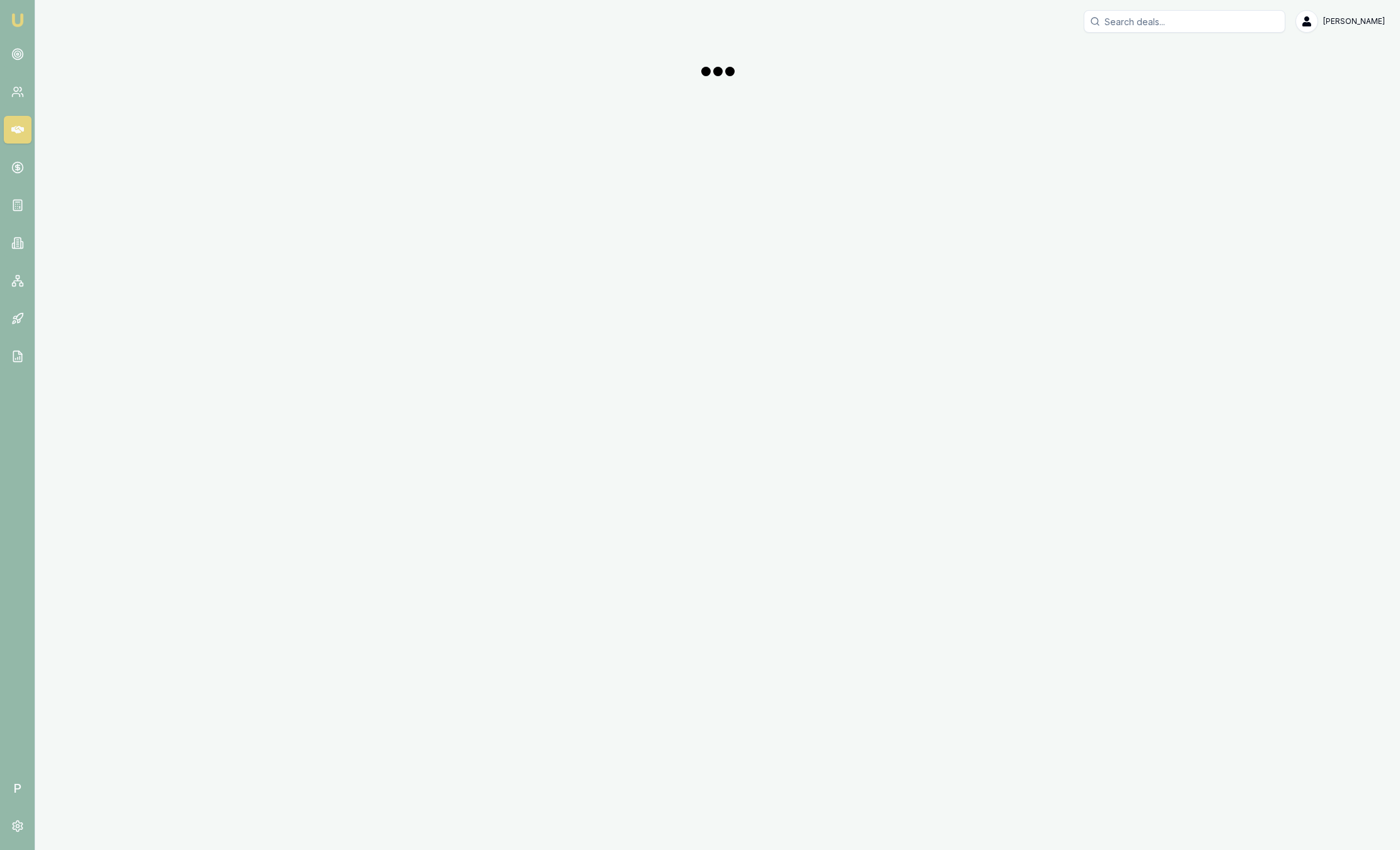
click at [18, 28] on link "Emu Broker" at bounding box center [18, 20] width 20 height 20
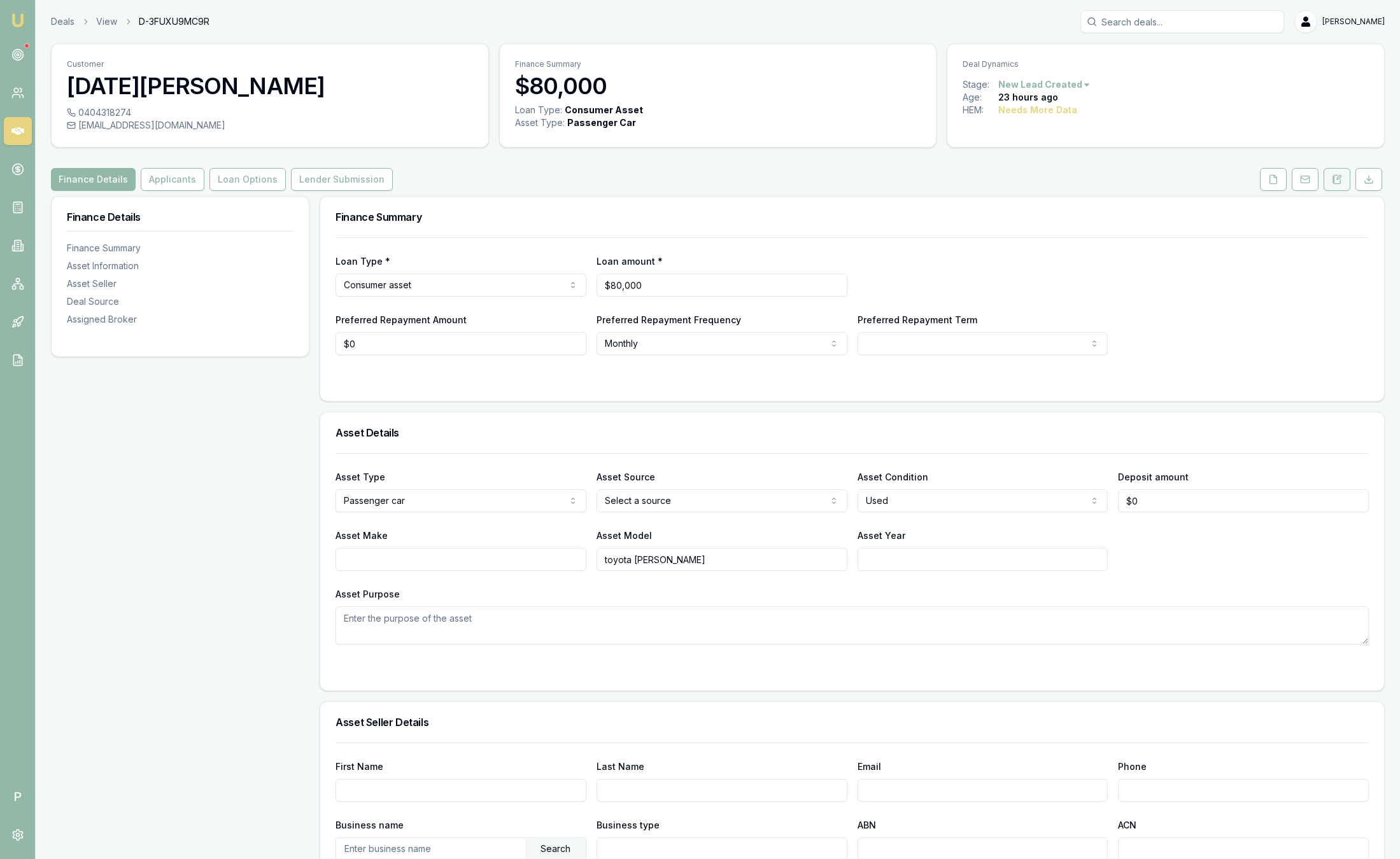
click at [1340, 184] on icon at bounding box center [1337, 179] width 10 height 10
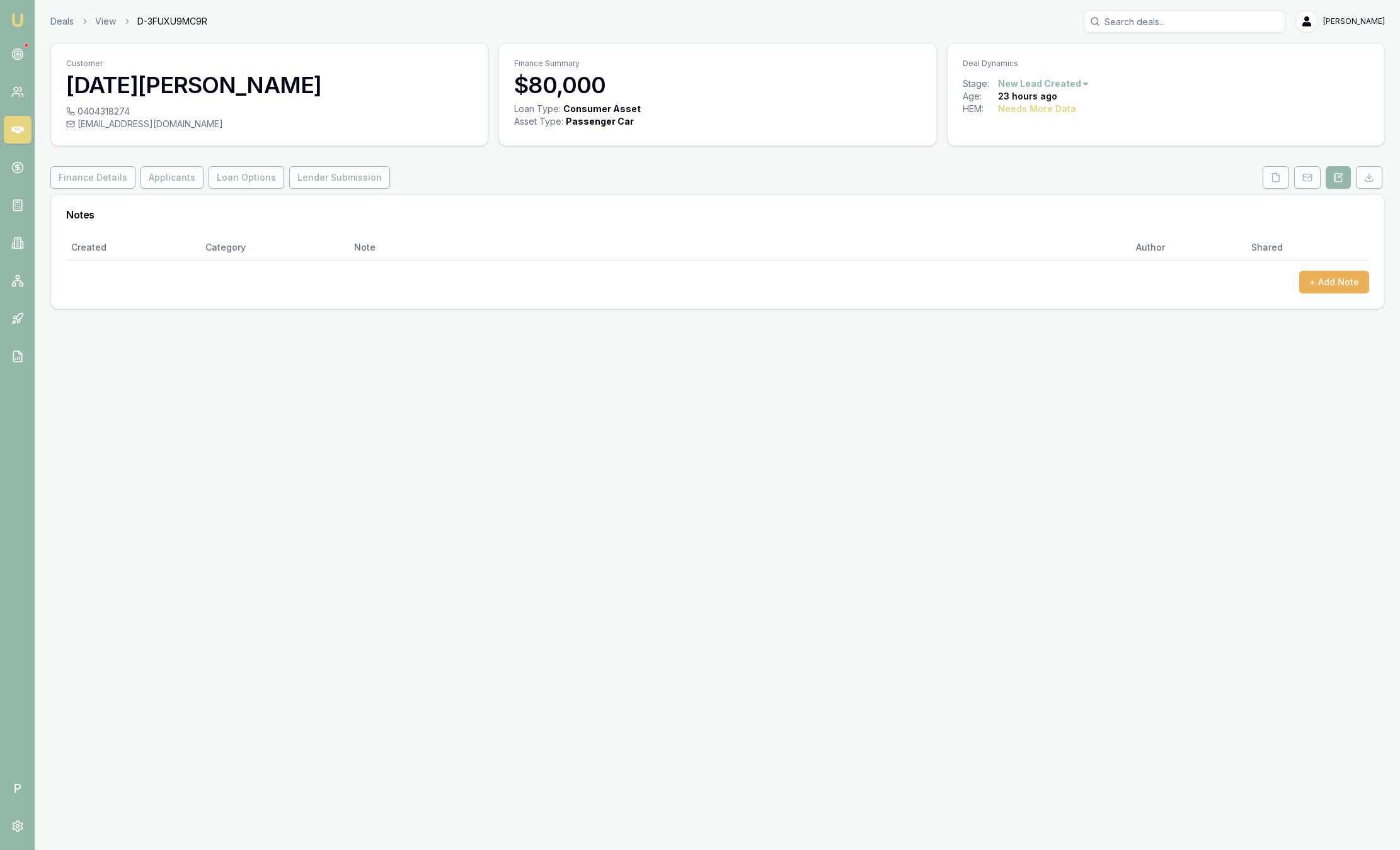
click at [18, 22] on img at bounding box center [17, 20] width 15 height 15
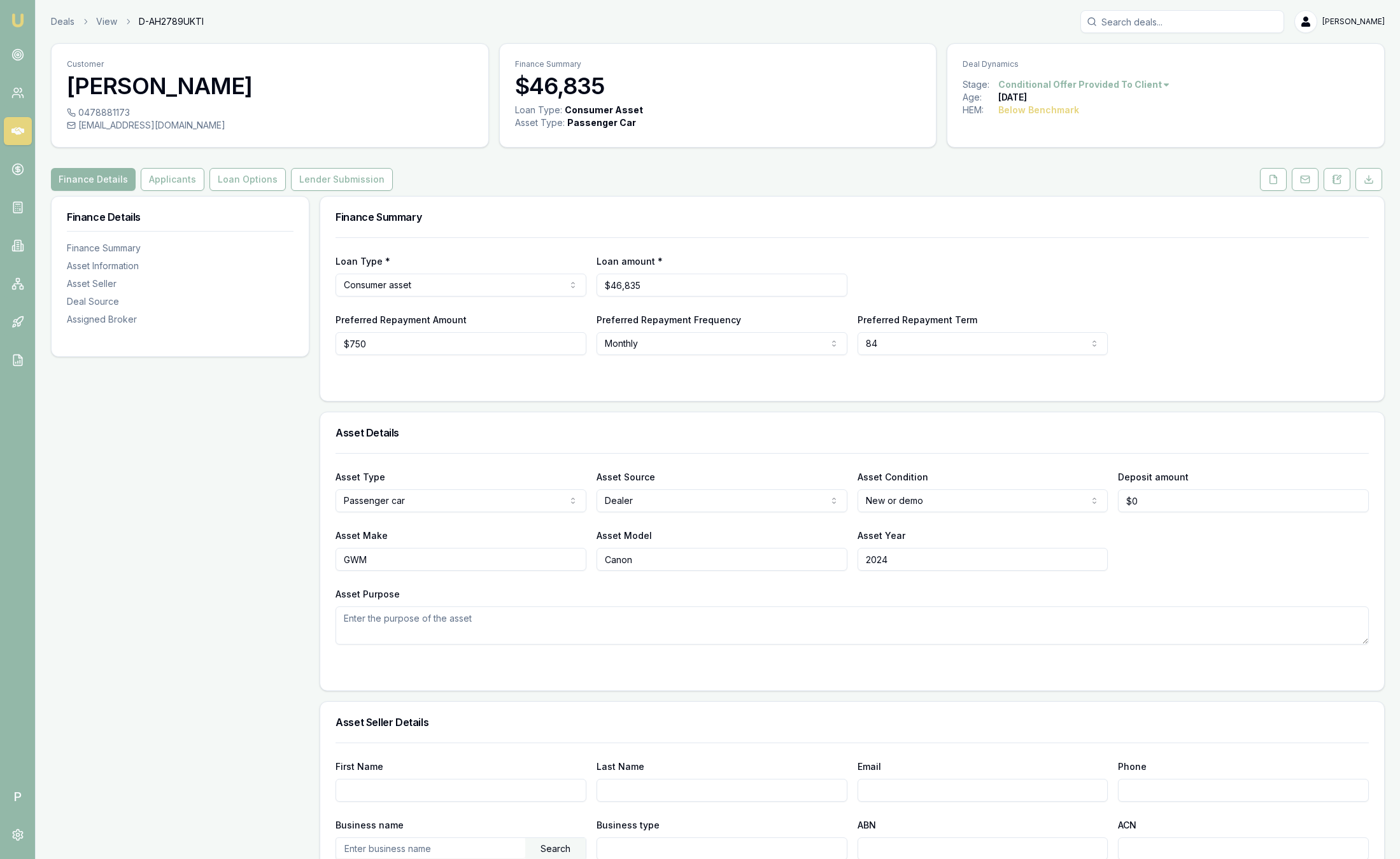
click at [17, 15] on img at bounding box center [17, 20] width 15 height 15
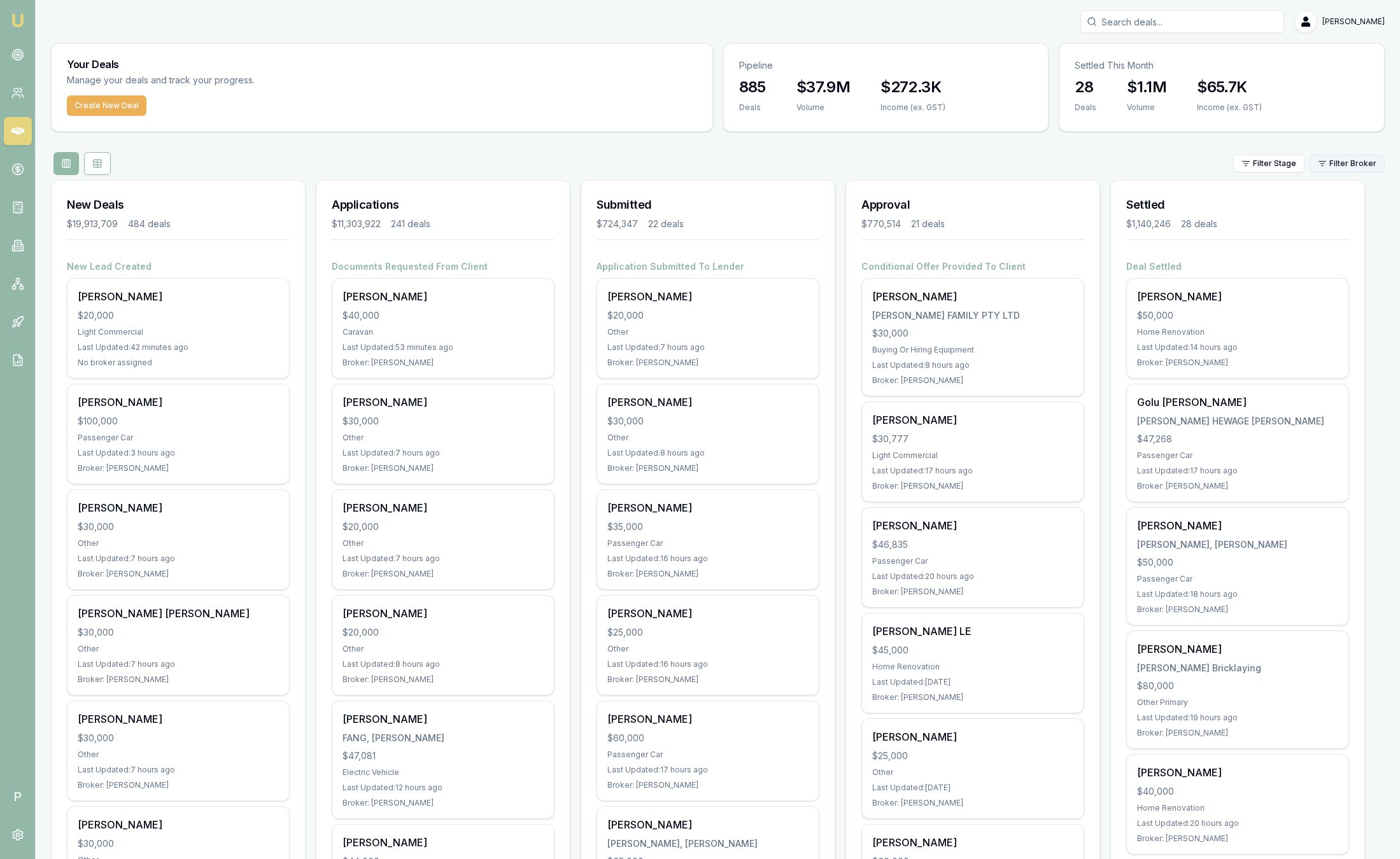
click at [1348, 164] on html "Emu Broker P Sam Crouch Toggle Menu Your Deals Manage your deals and track your…" at bounding box center [700, 430] width 1400 height 859
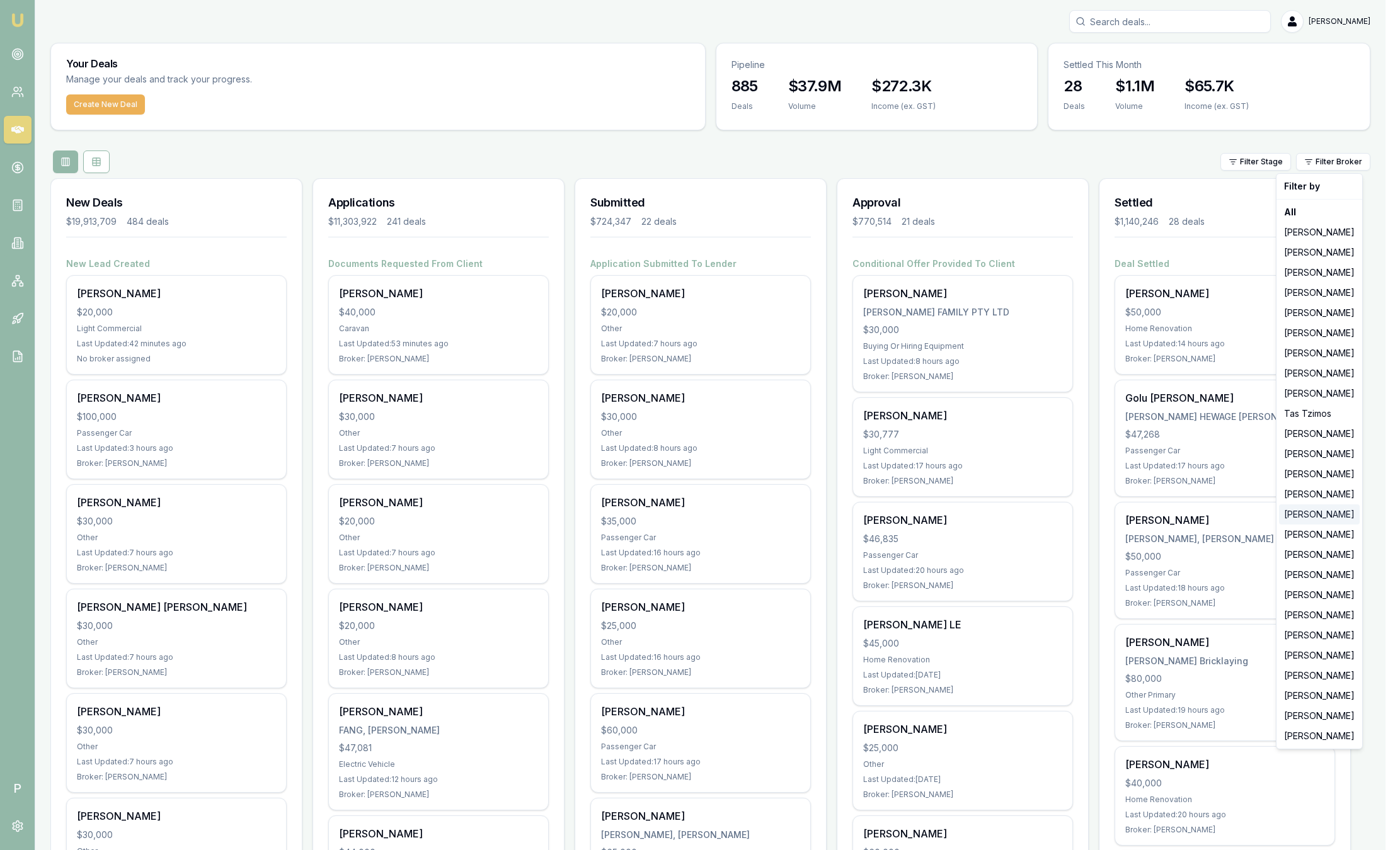
click at [1305, 507] on div "[PERSON_NAME]" at bounding box center [1319, 514] width 81 height 20
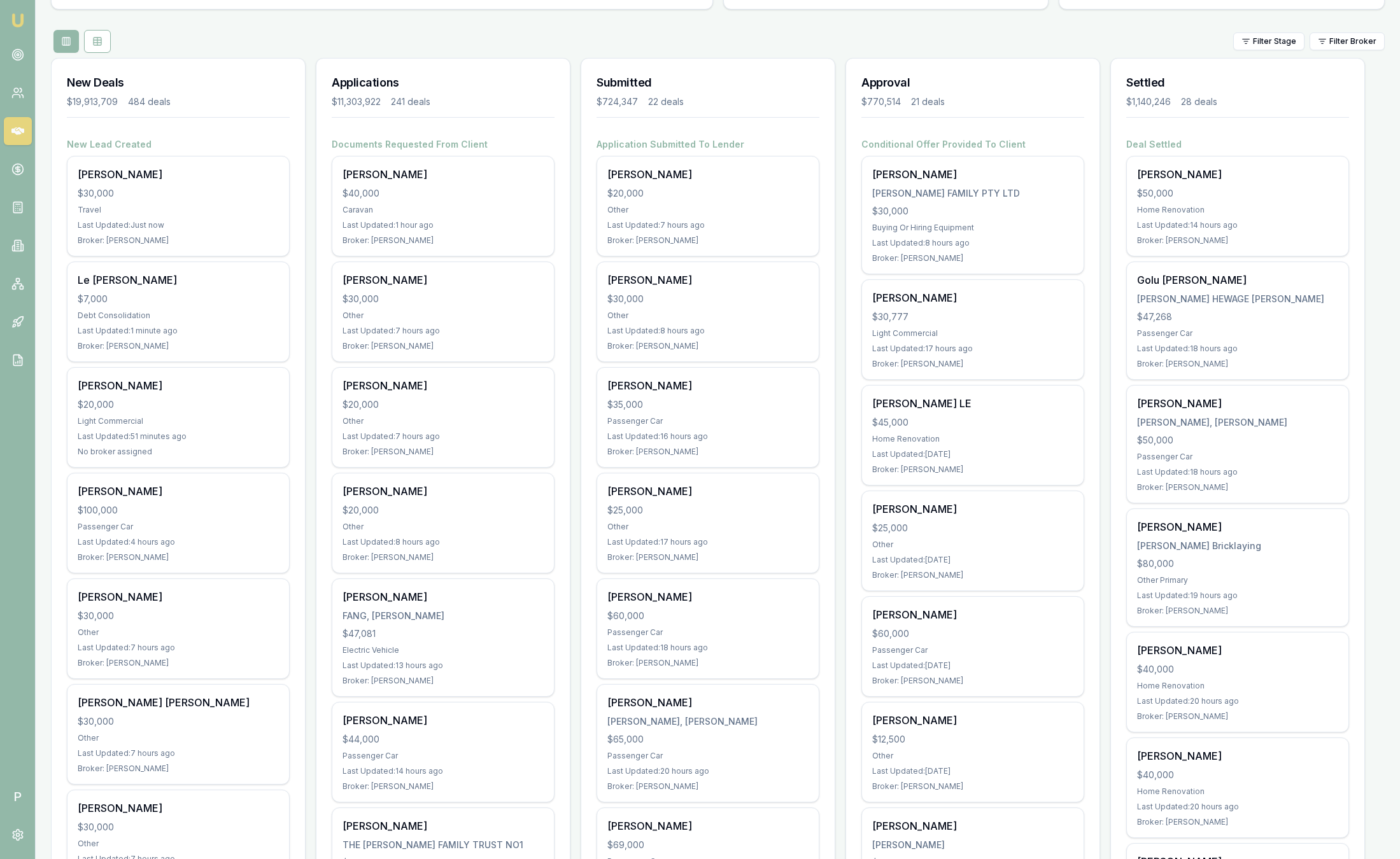
scroll to position [124, 0]
click at [24, 63] on link at bounding box center [17, 54] width 28 height 28
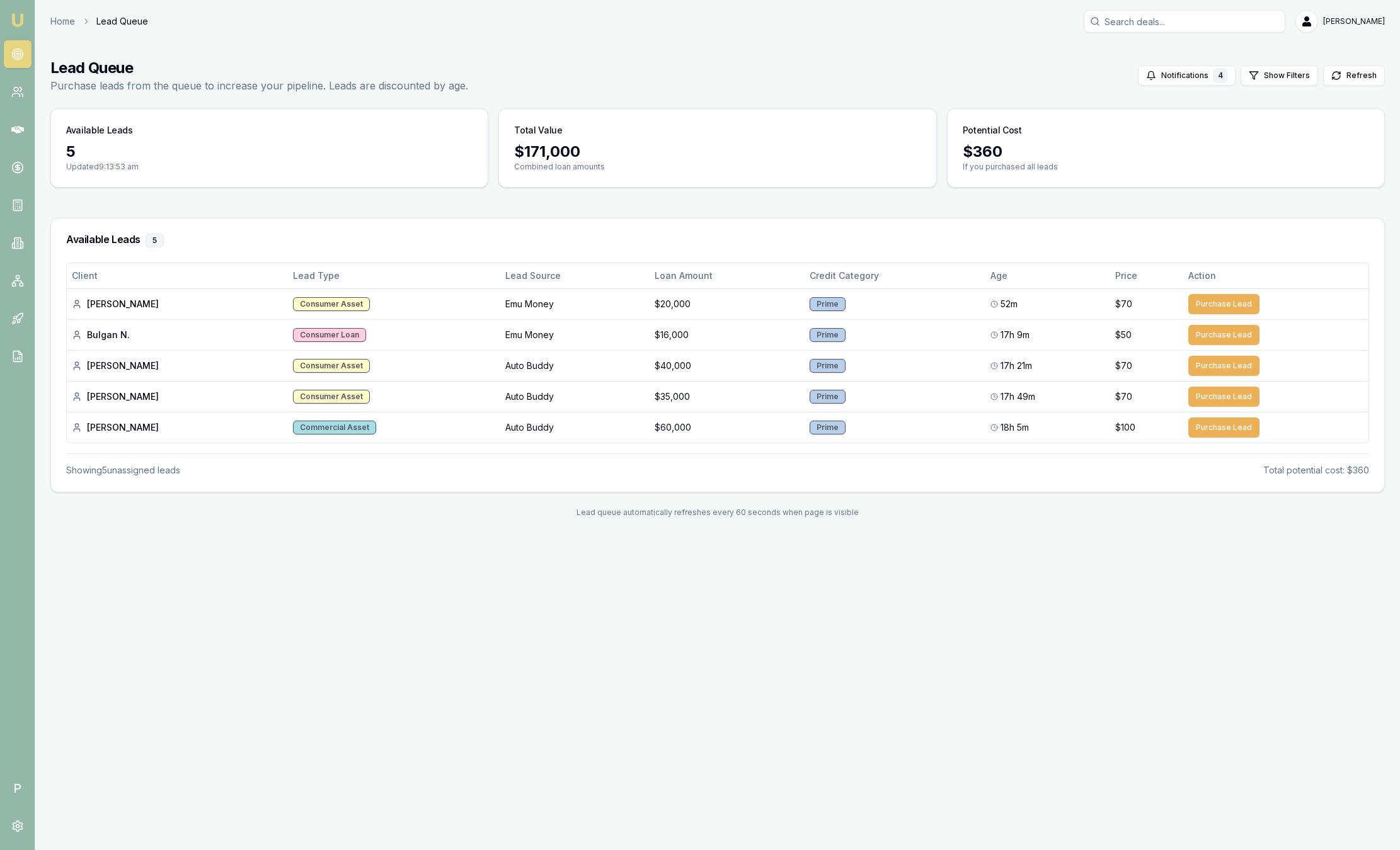
click at [541, 53] on main "Lead Queue Purchase leads from the queue to increase your pipeline. Leads are d…" at bounding box center [717, 287] width 1365 height 490
click at [1186, 72] on button "Notifications 4" at bounding box center [1186, 75] width 98 height 20
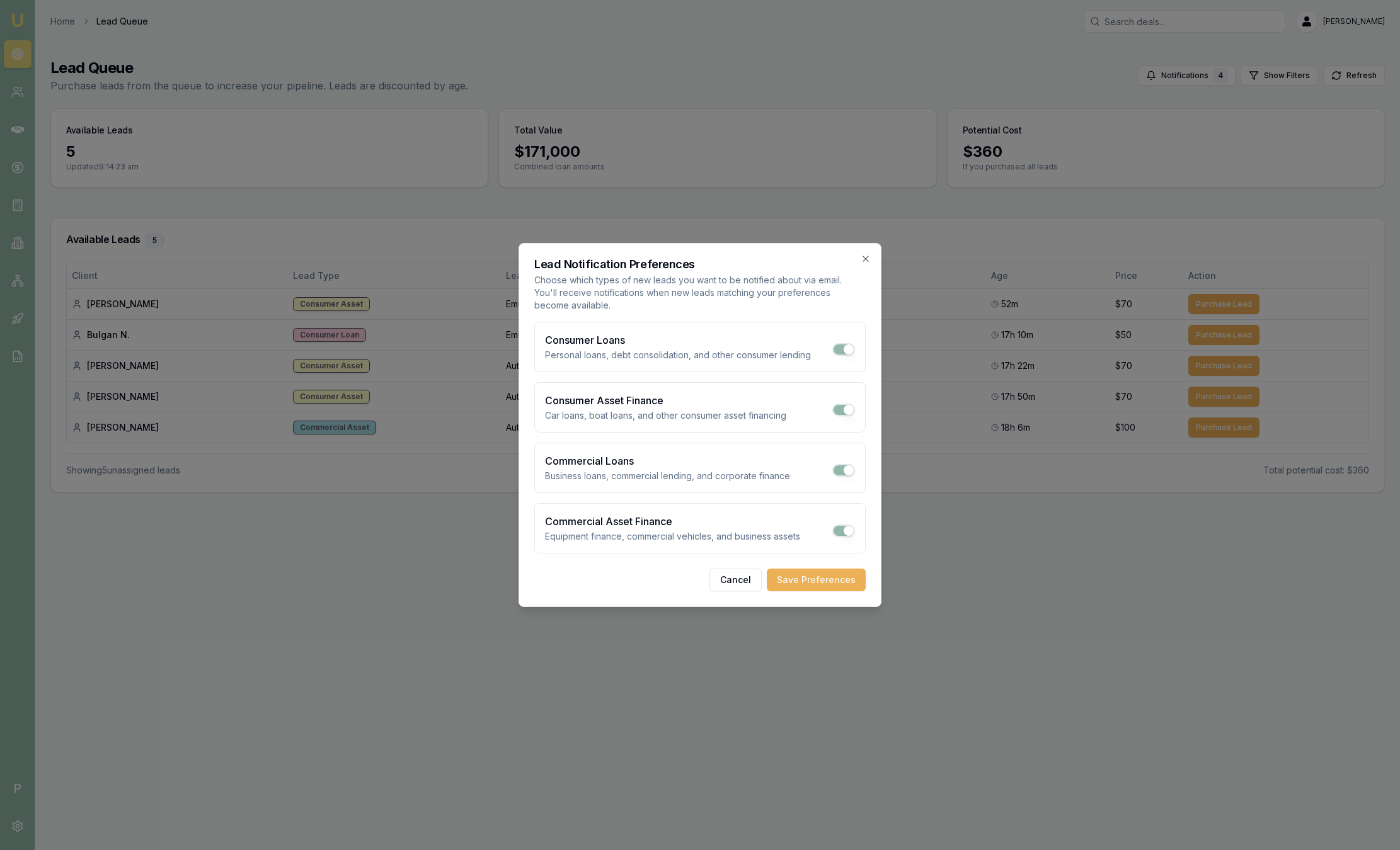
click at [863, 236] on div at bounding box center [700, 425] width 1400 height 850
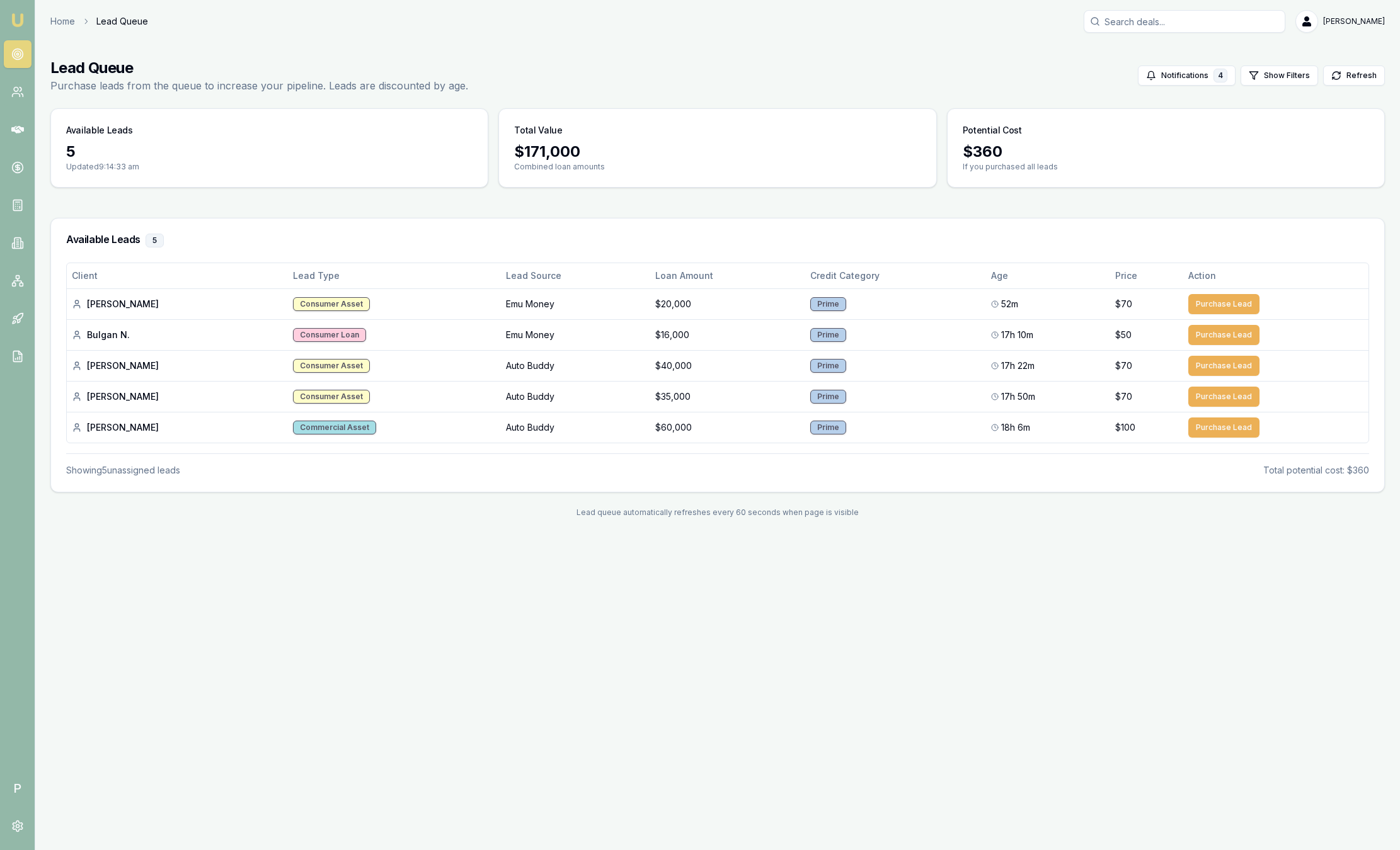
click at [16, 16] on img at bounding box center [17, 20] width 15 height 15
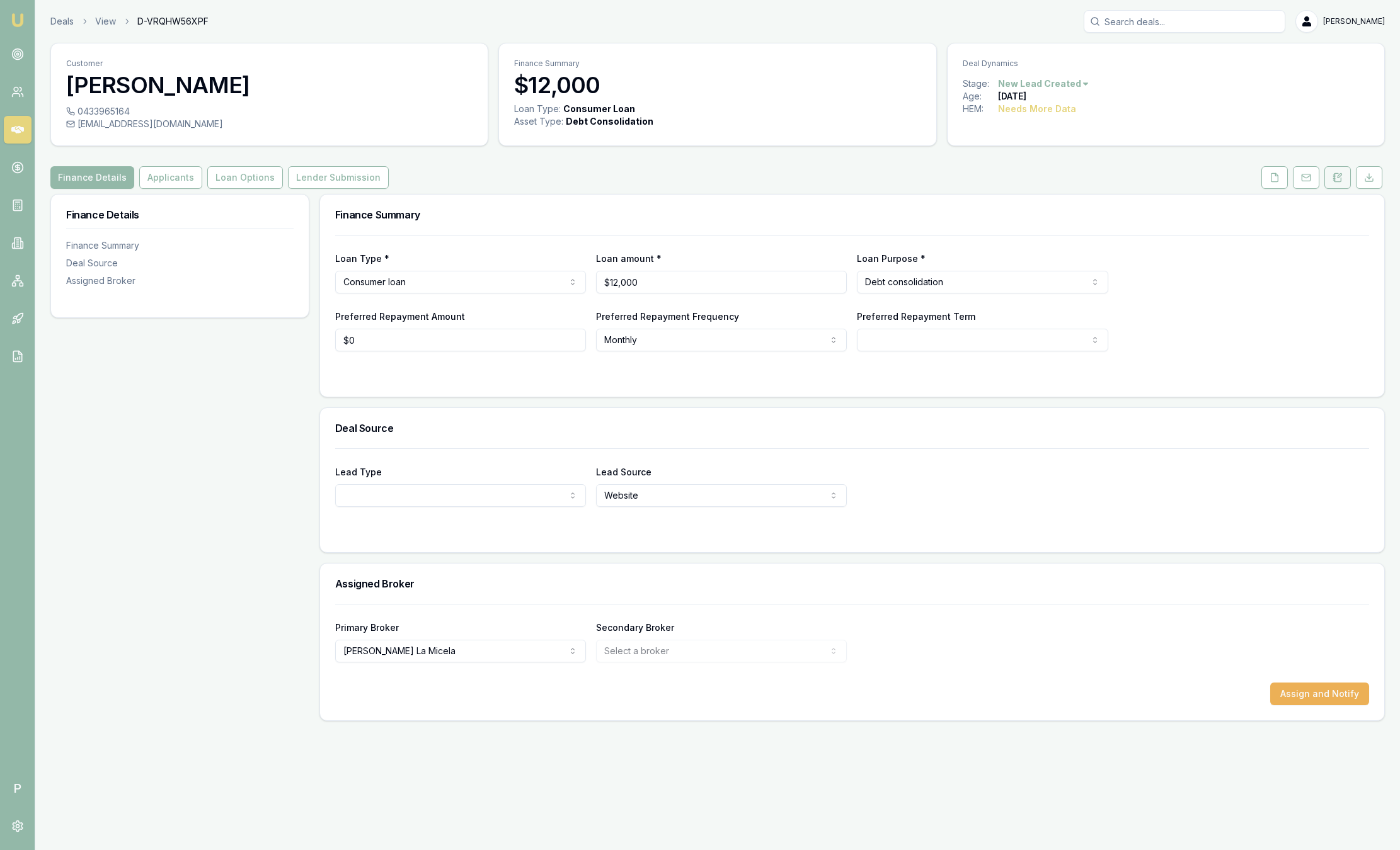
click at [1334, 177] on icon at bounding box center [1333, 177] width 2 height 0
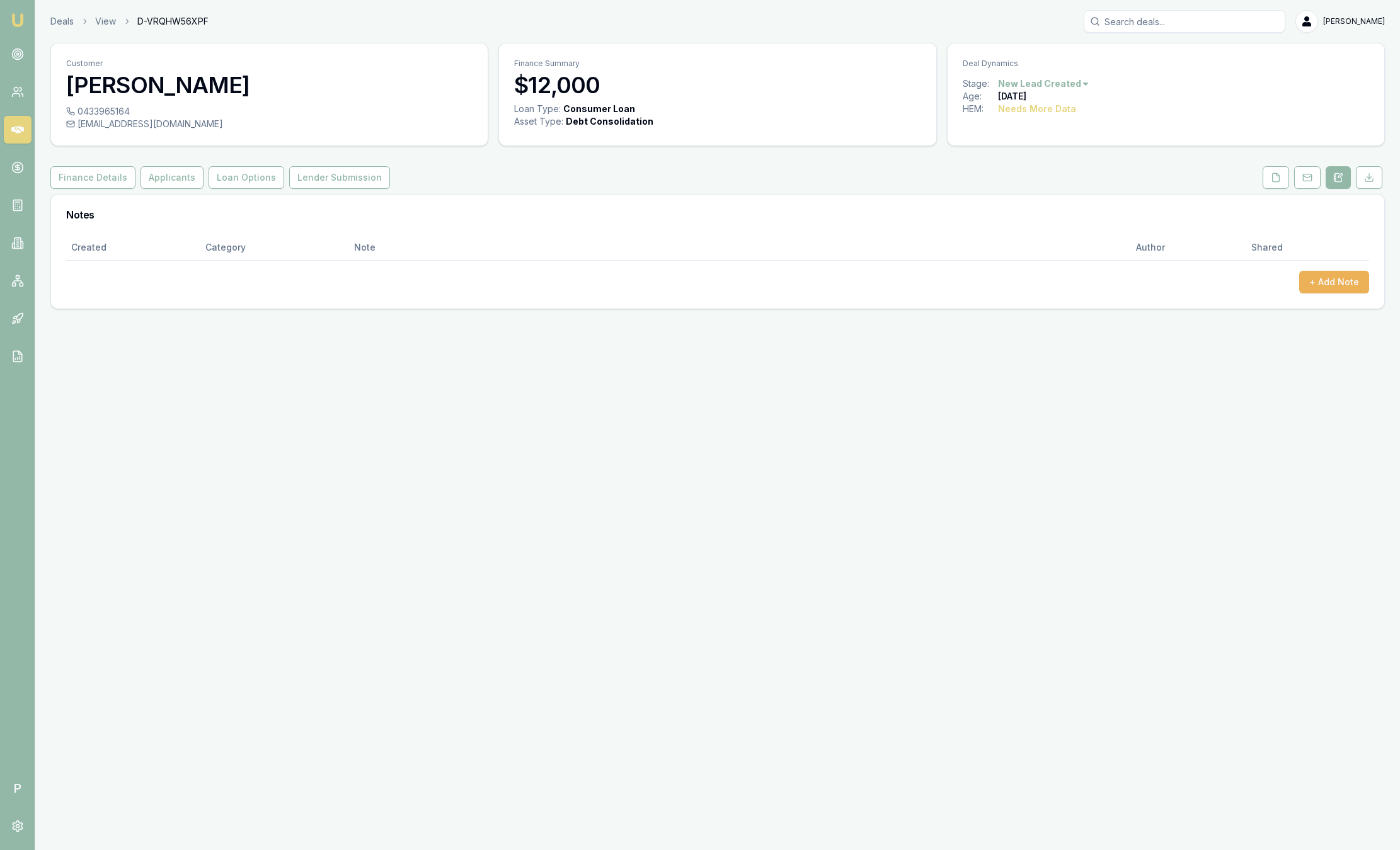
click at [15, 18] on img at bounding box center [17, 20] width 15 height 15
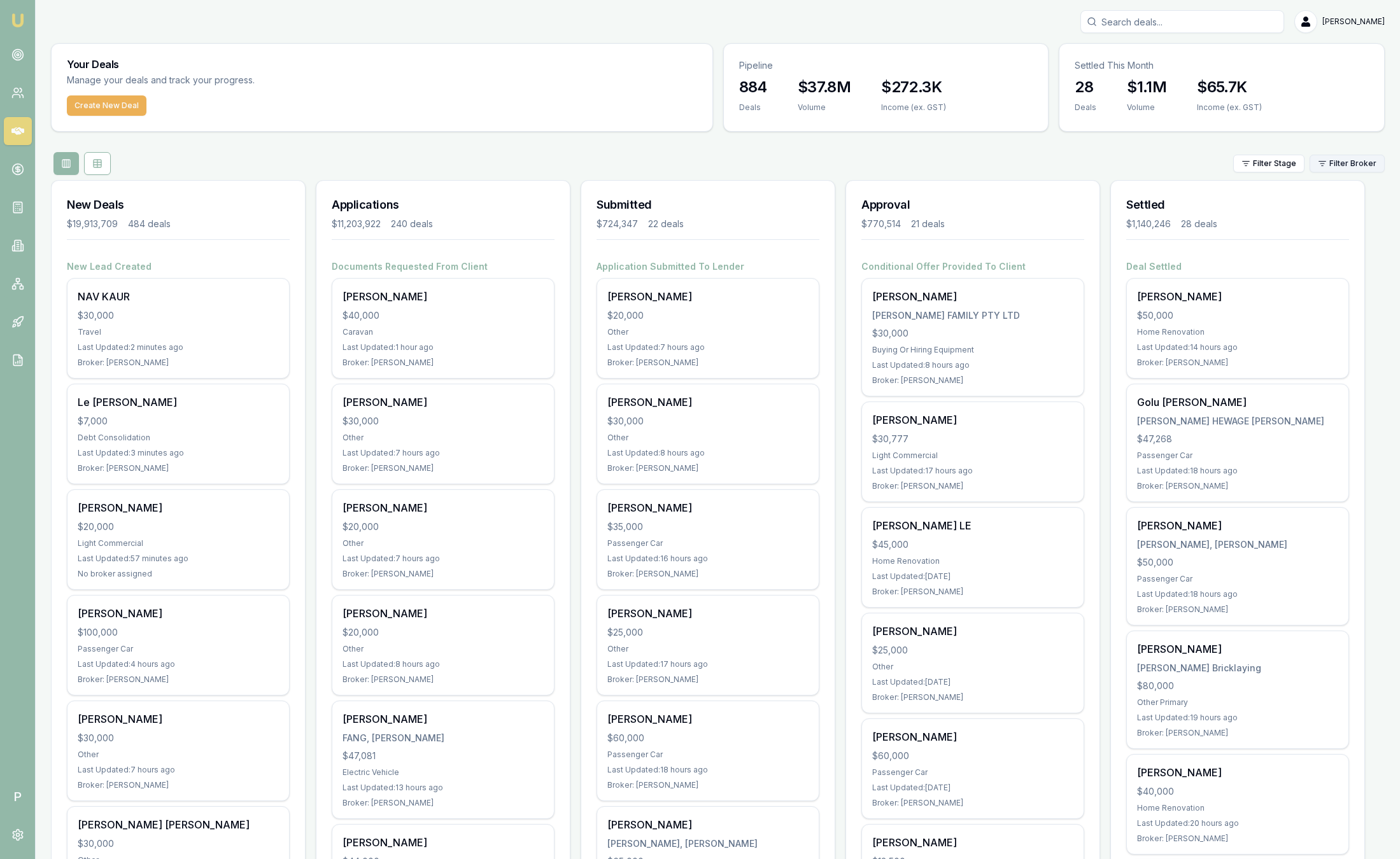
click at [1355, 164] on html "Emu Broker P [PERSON_NAME] Toggle Menu Your Deals Manage your deals and track y…" at bounding box center [700, 430] width 1400 height 859
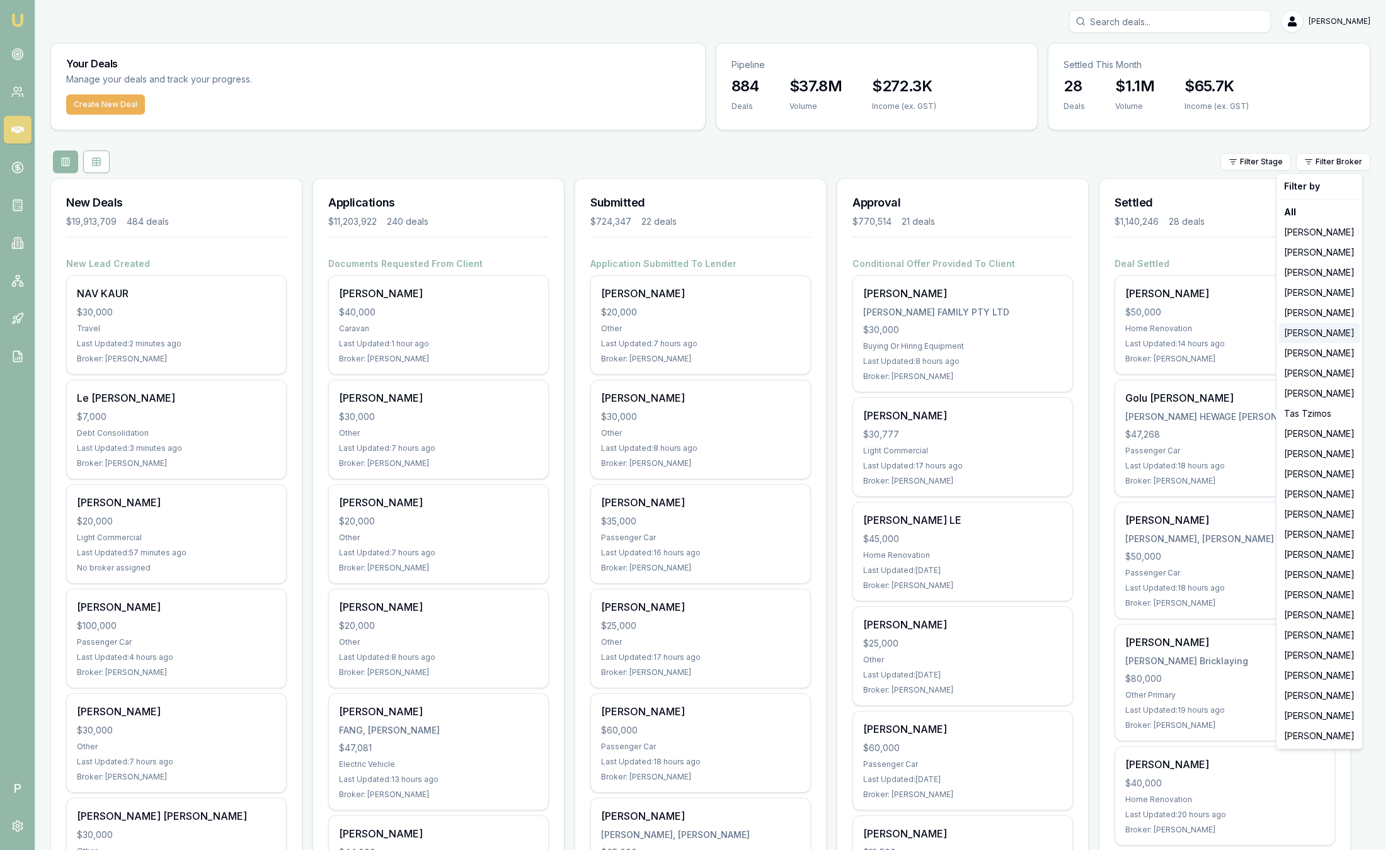
click at [1332, 328] on div "[PERSON_NAME]" at bounding box center [1319, 333] width 81 height 20
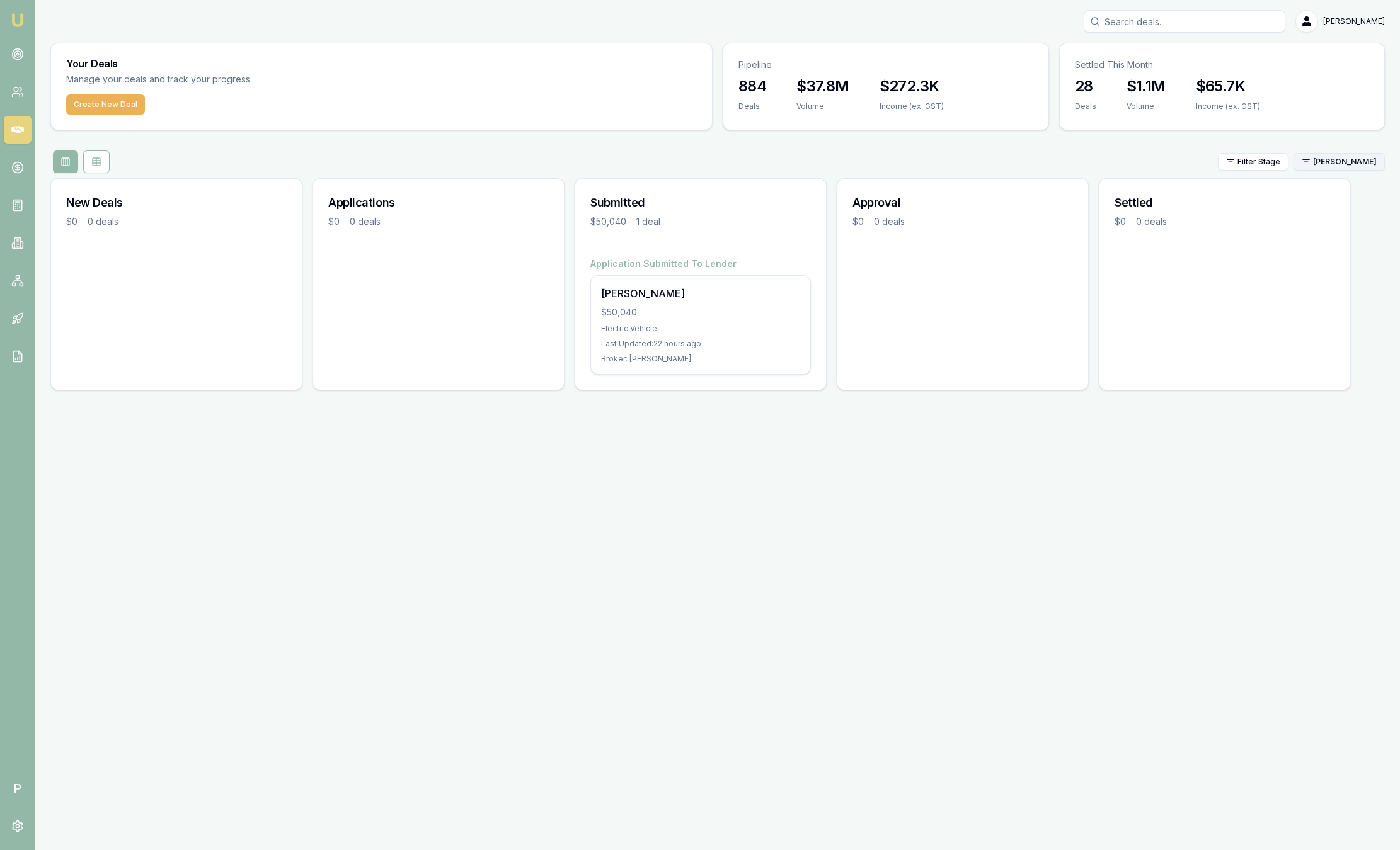
click at [1341, 162] on html "Emu Broker P Sam Crouch Toggle Menu Your Deals Manage your deals and track your…" at bounding box center [700, 425] width 1400 height 850
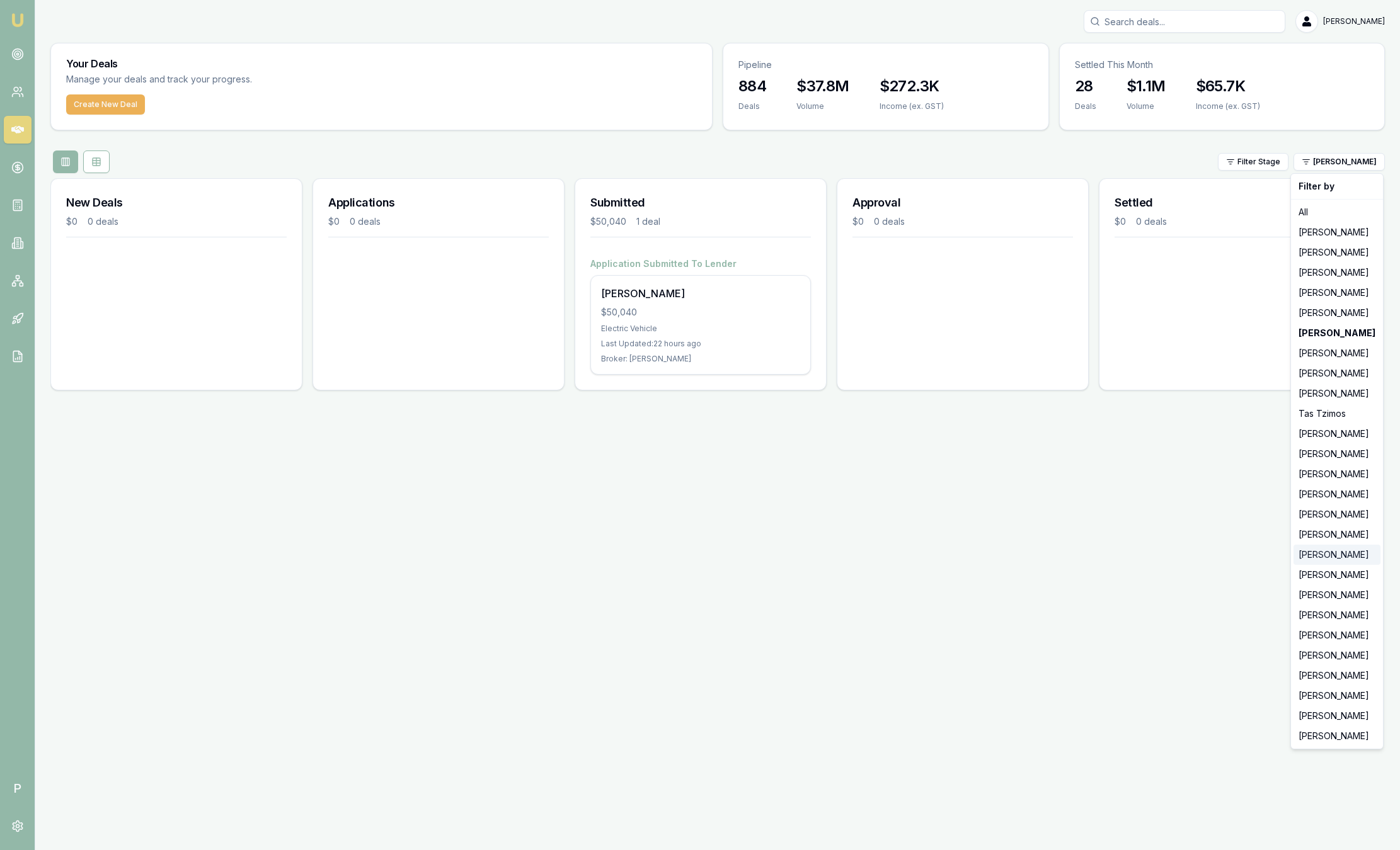
click at [1323, 558] on div "[PERSON_NAME]" at bounding box center [1336, 555] width 87 height 20
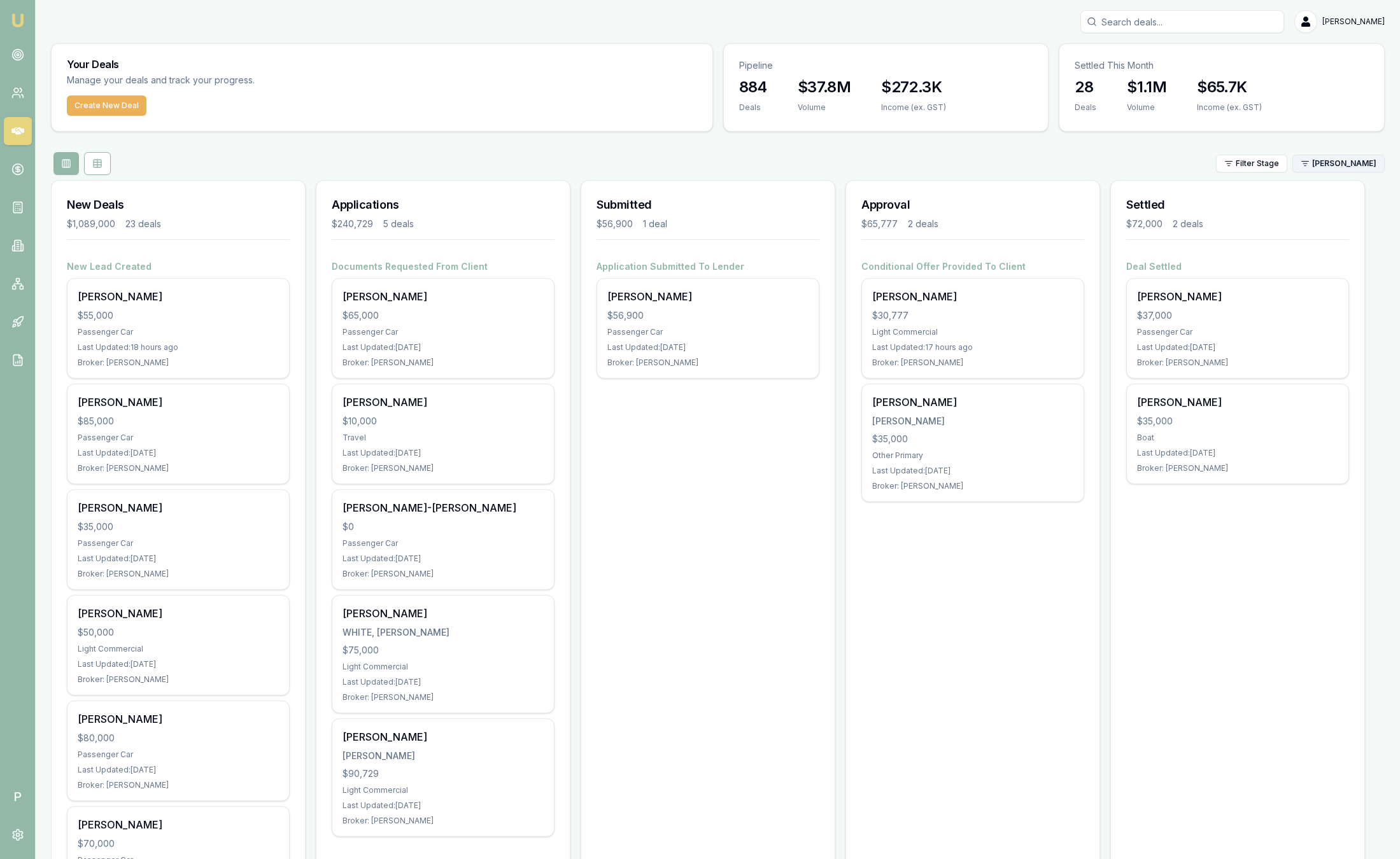
click at [1338, 165] on html "Emu Broker P Sam Crouch Toggle Menu Your Deals Manage your deals and track your…" at bounding box center [700, 430] width 1400 height 859
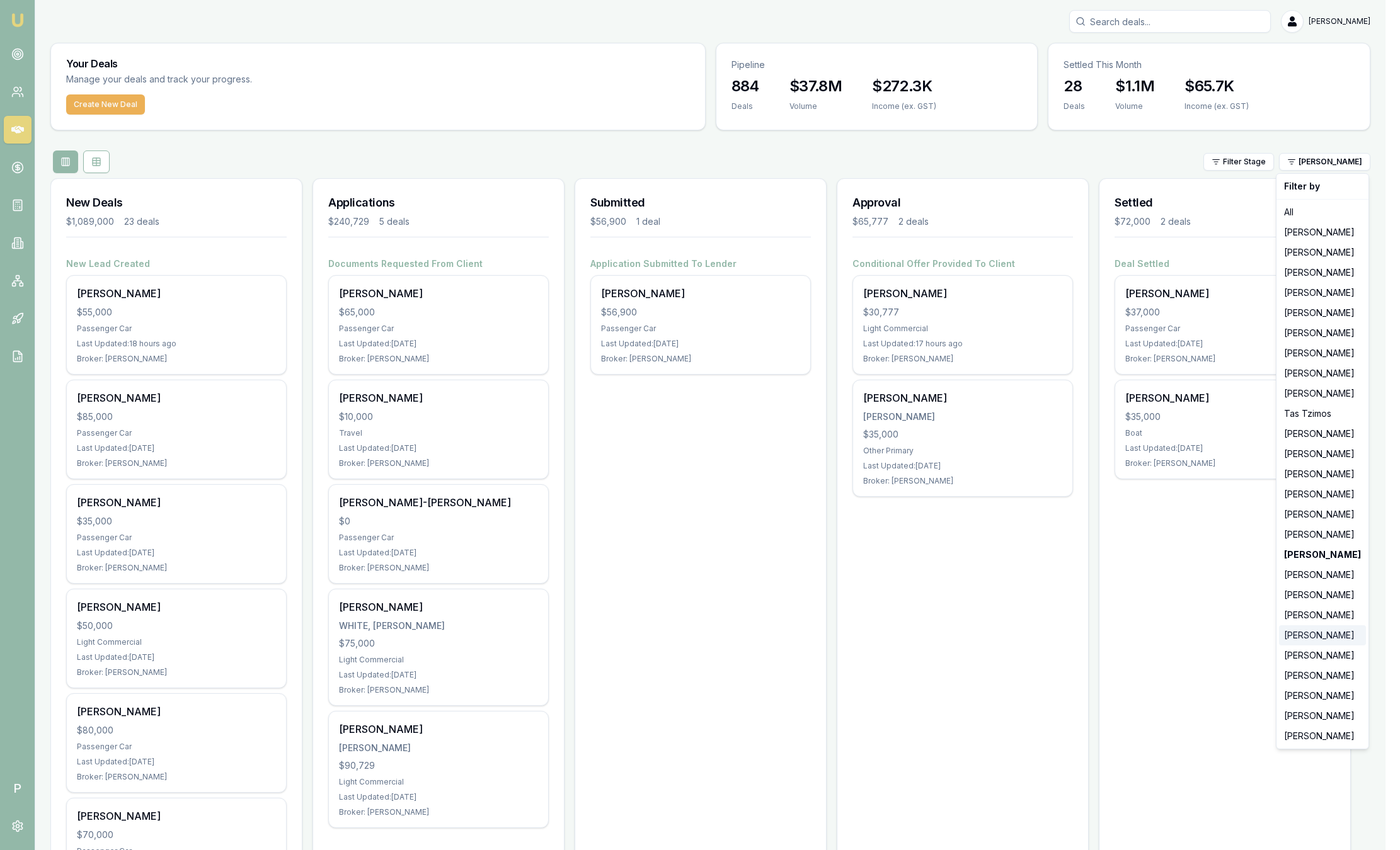
click at [1328, 642] on div "[PERSON_NAME]" at bounding box center [1322, 636] width 87 height 20
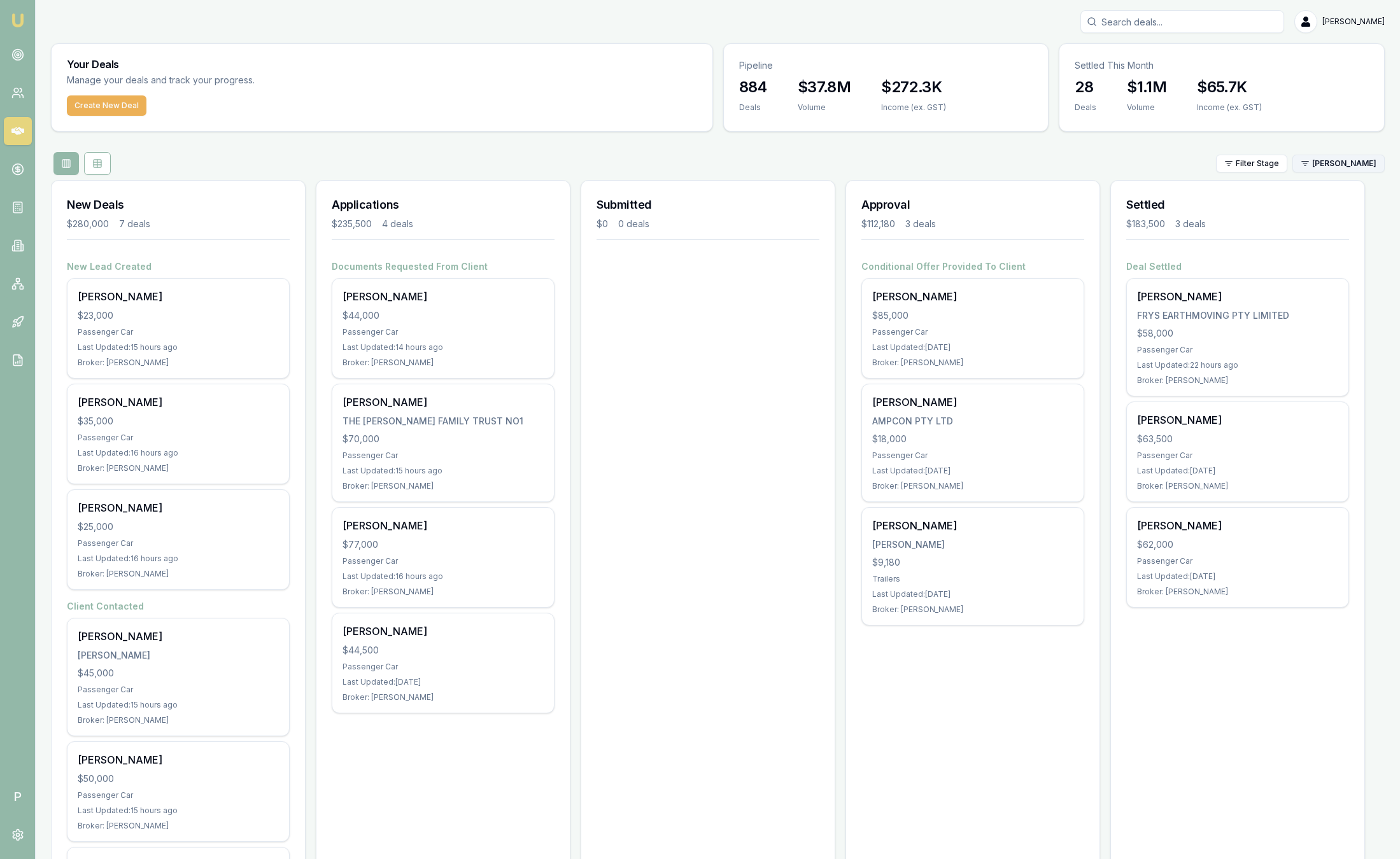
click at [1340, 165] on html "Emu Broker P Sam Crouch Toggle Menu Your Deals Manage your deals and track your…" at bounding box center [700, 430] width 1400 height 859
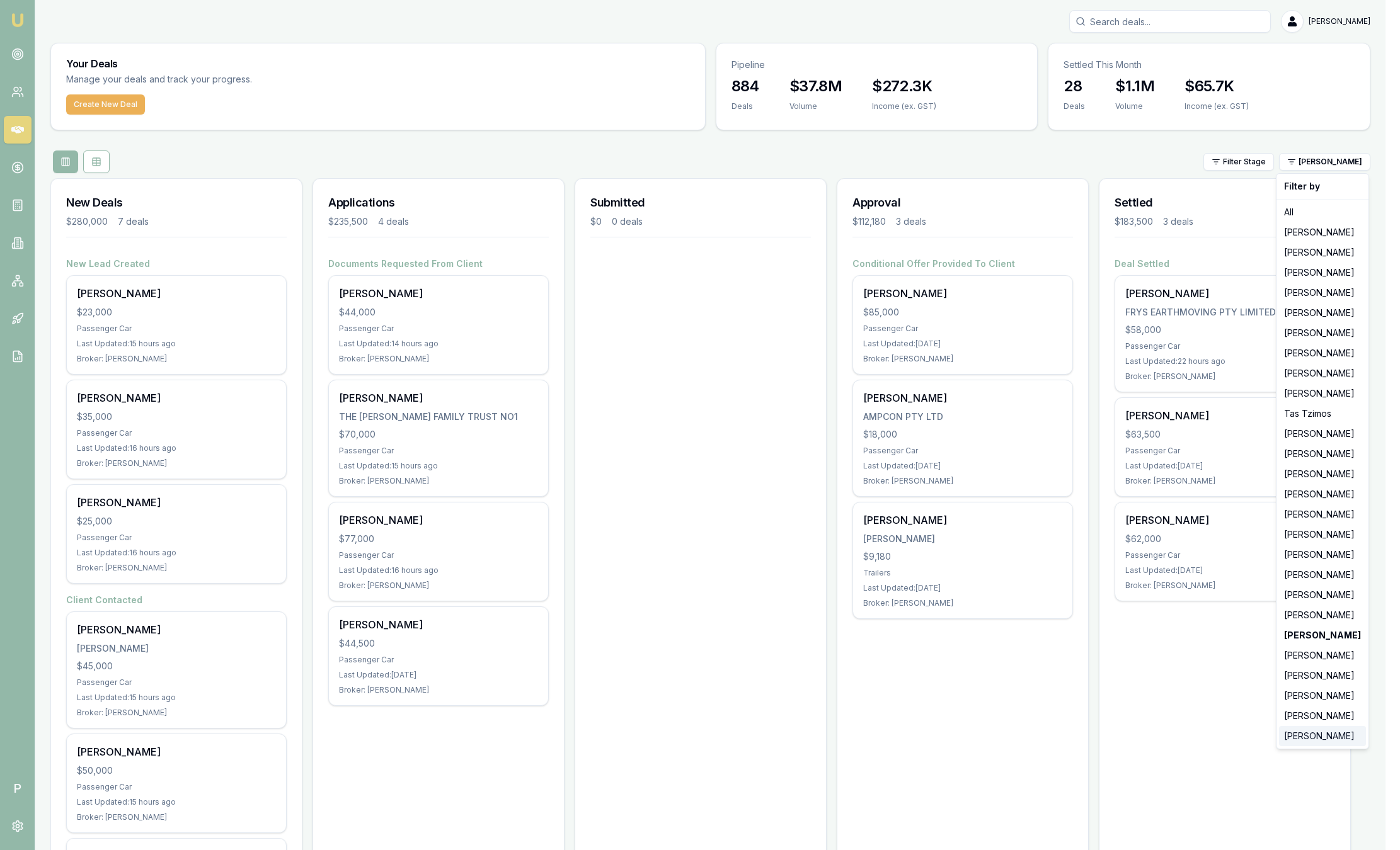
click at [1306, 732] on div "[PERSON_NAME]" at bounding box center [1322, 736] width 87 height 20
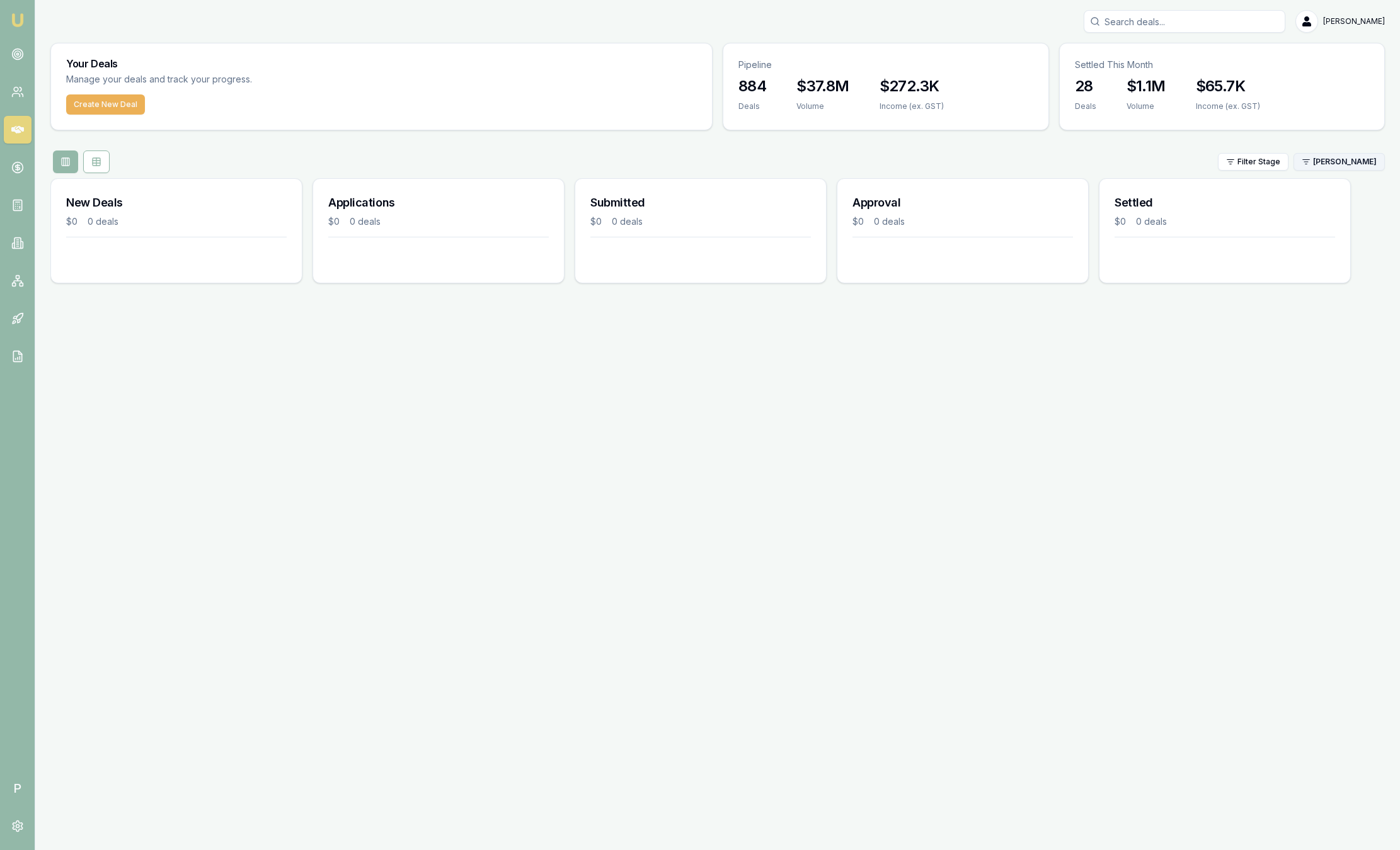
click at [1335, 170] on html "Emu Broker P Sam Crouch Toggle Menu Your Deals Manage your deals and track your…" at bounding box center [700, 425] width 1400 height 850
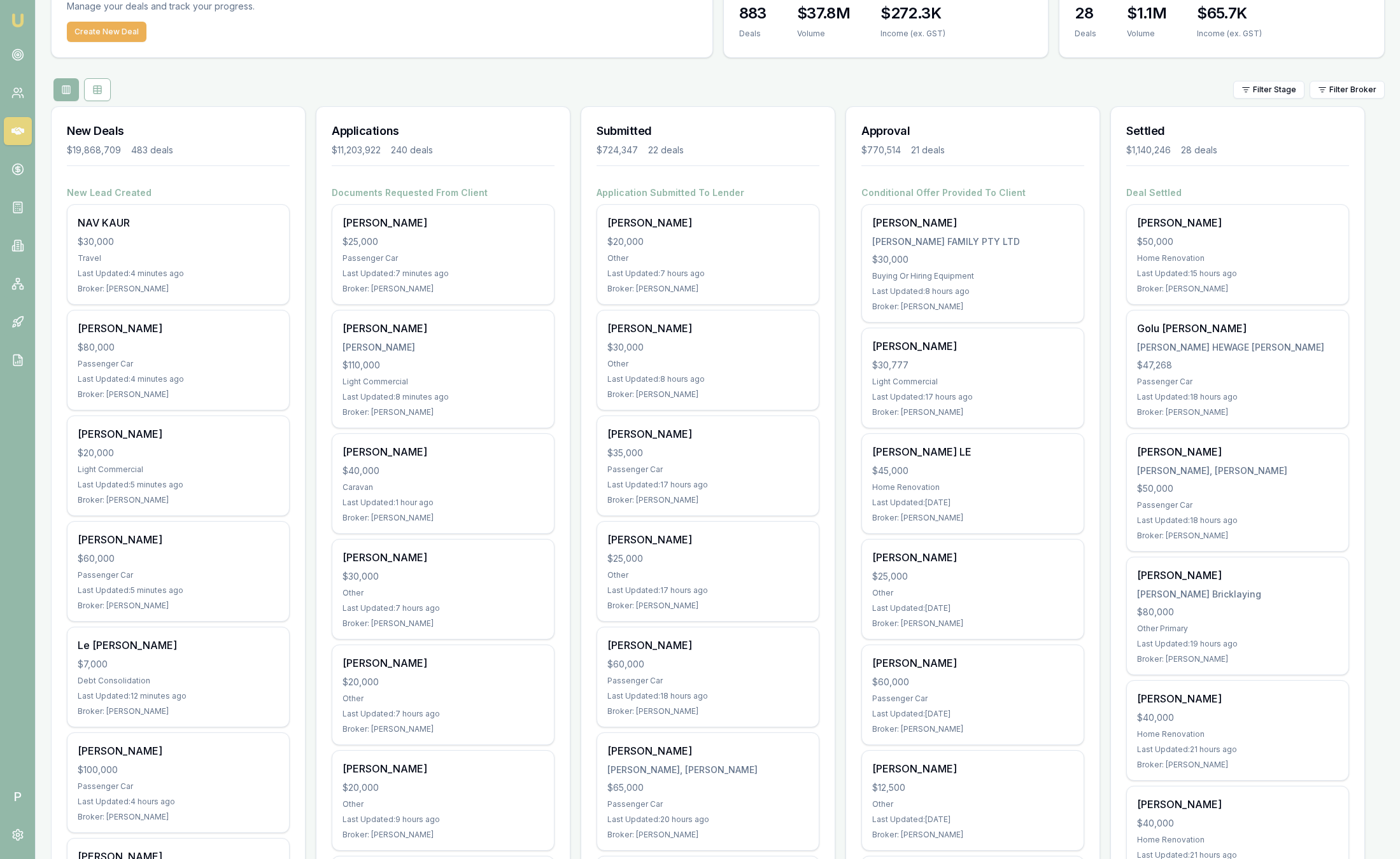
scroll to position [75, 0]
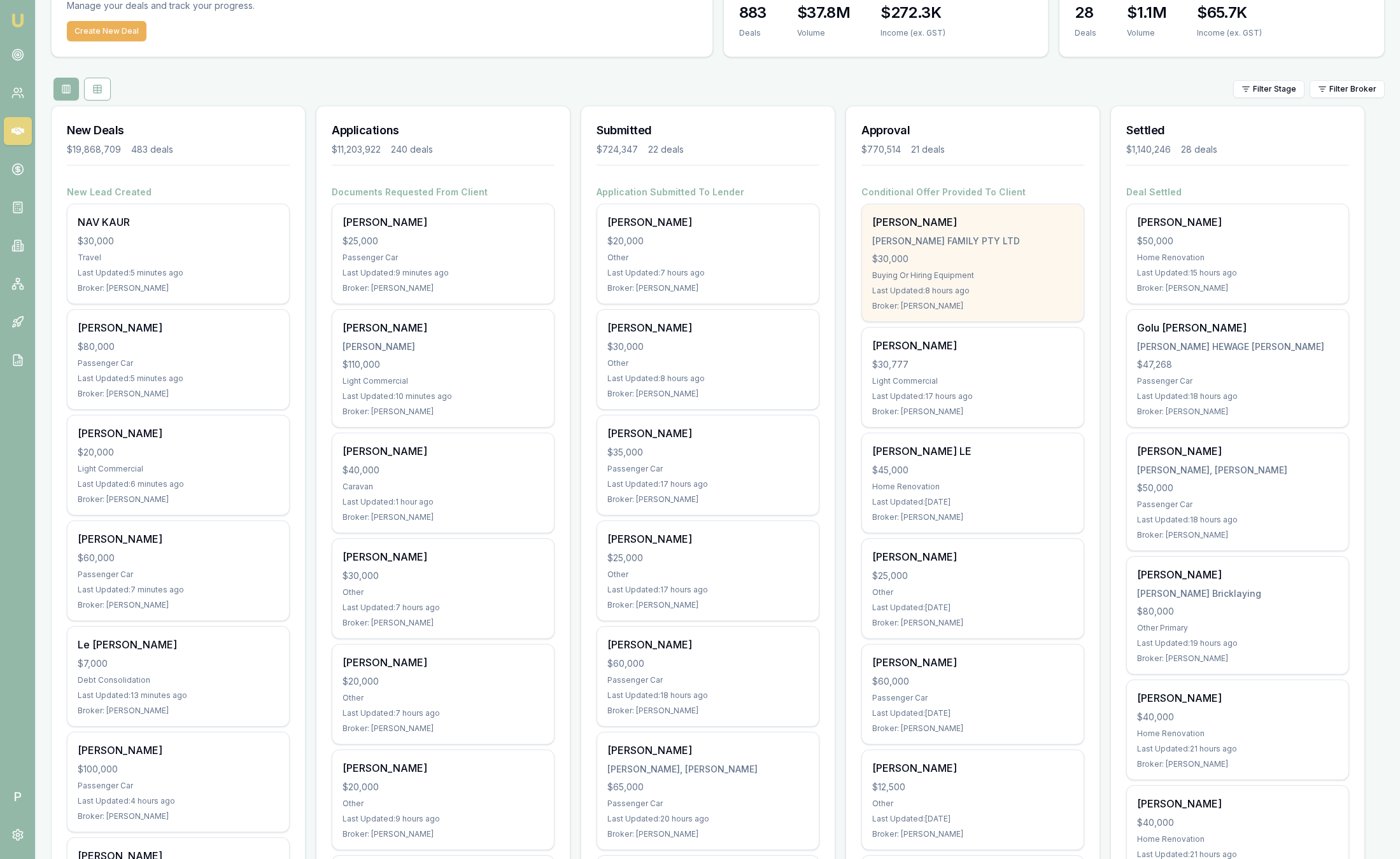
click at [1013, 221] on div "[PERSON_NAME]" at bounding box center [973, 222] width 202 height 15
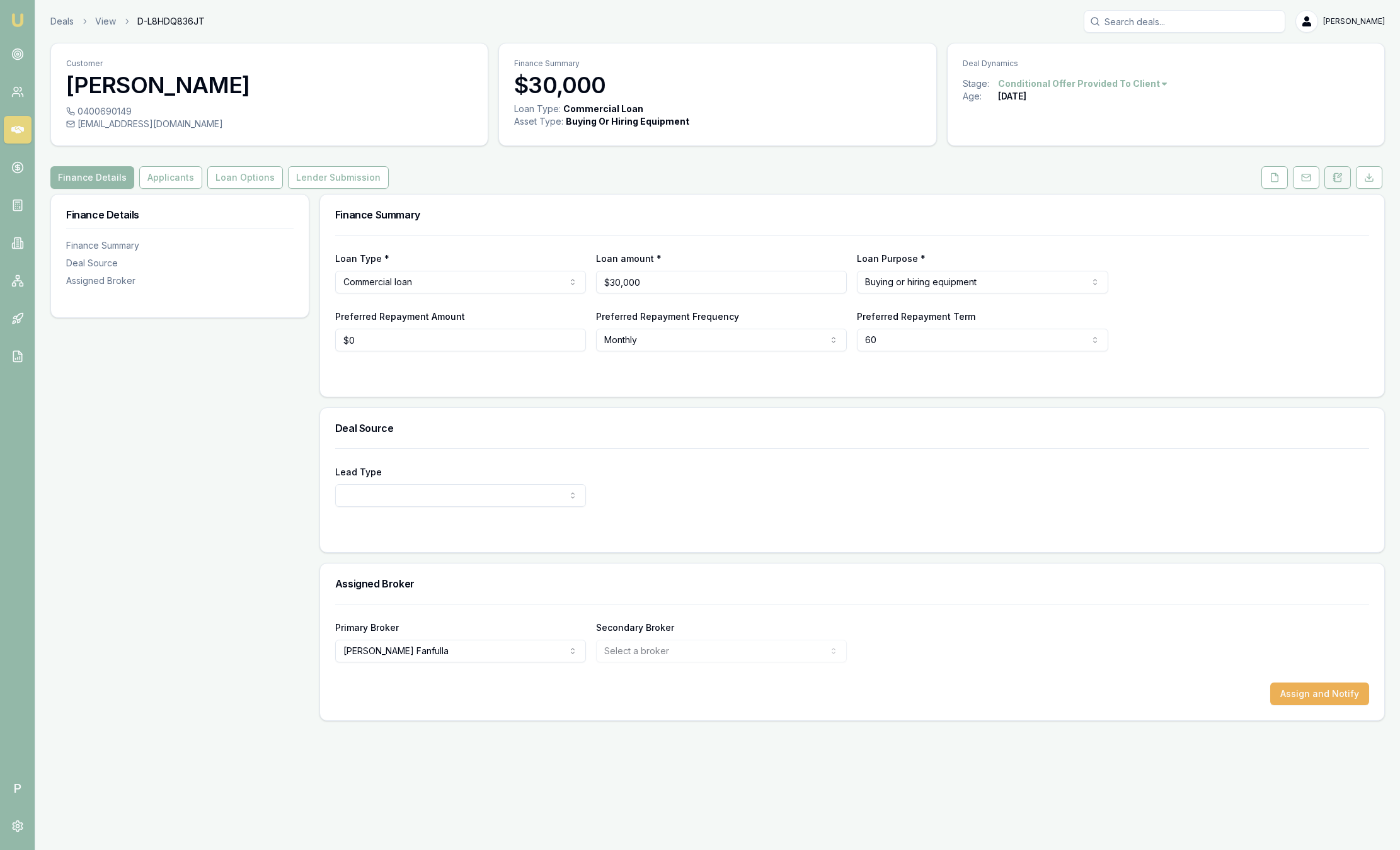
click at [1336, 184] on button at bounding box center [1337, 177] width 26 height 23
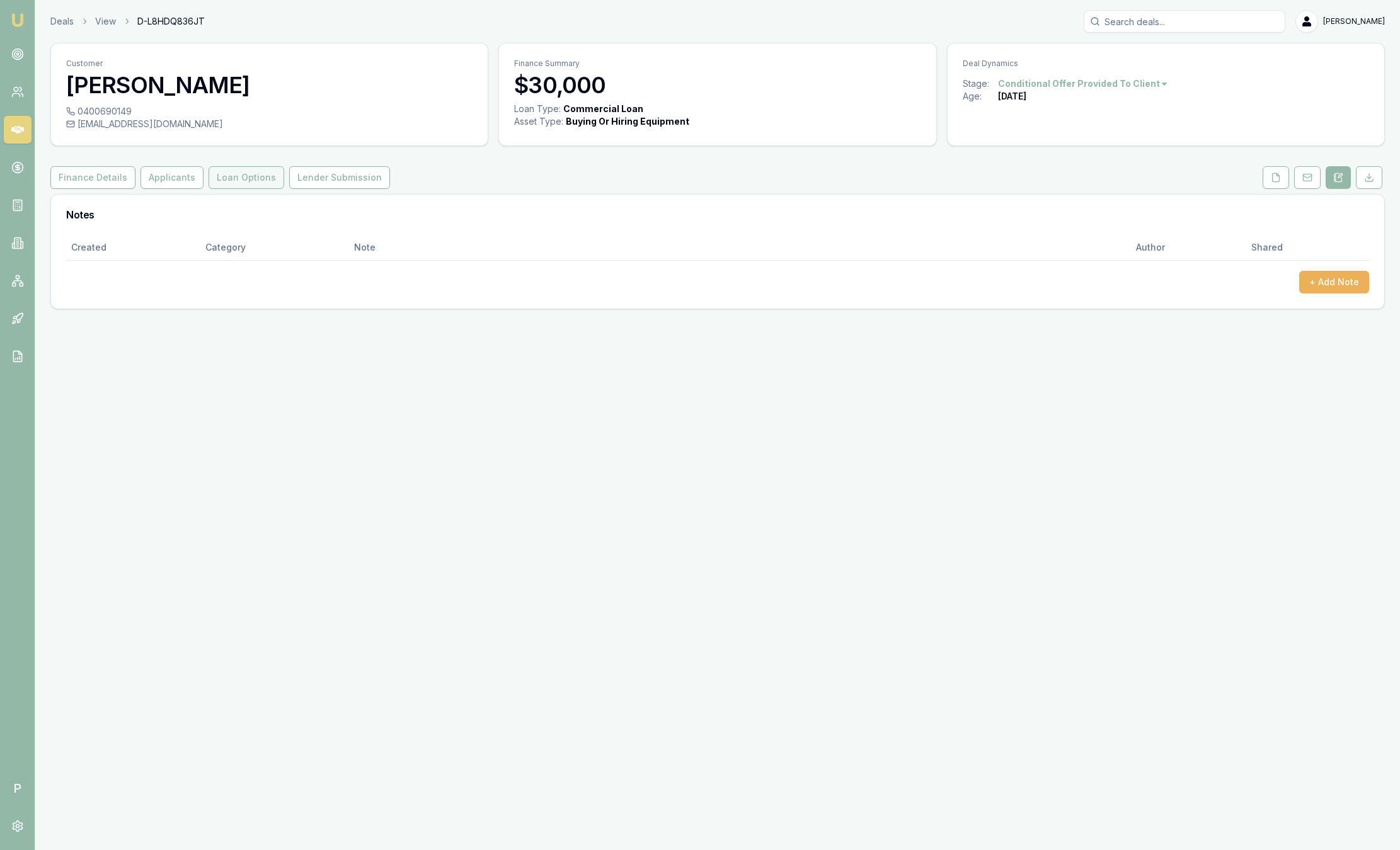
click at [241, 174] on button "Loan Options" at bounding box center [246, 177] width 76 height 23
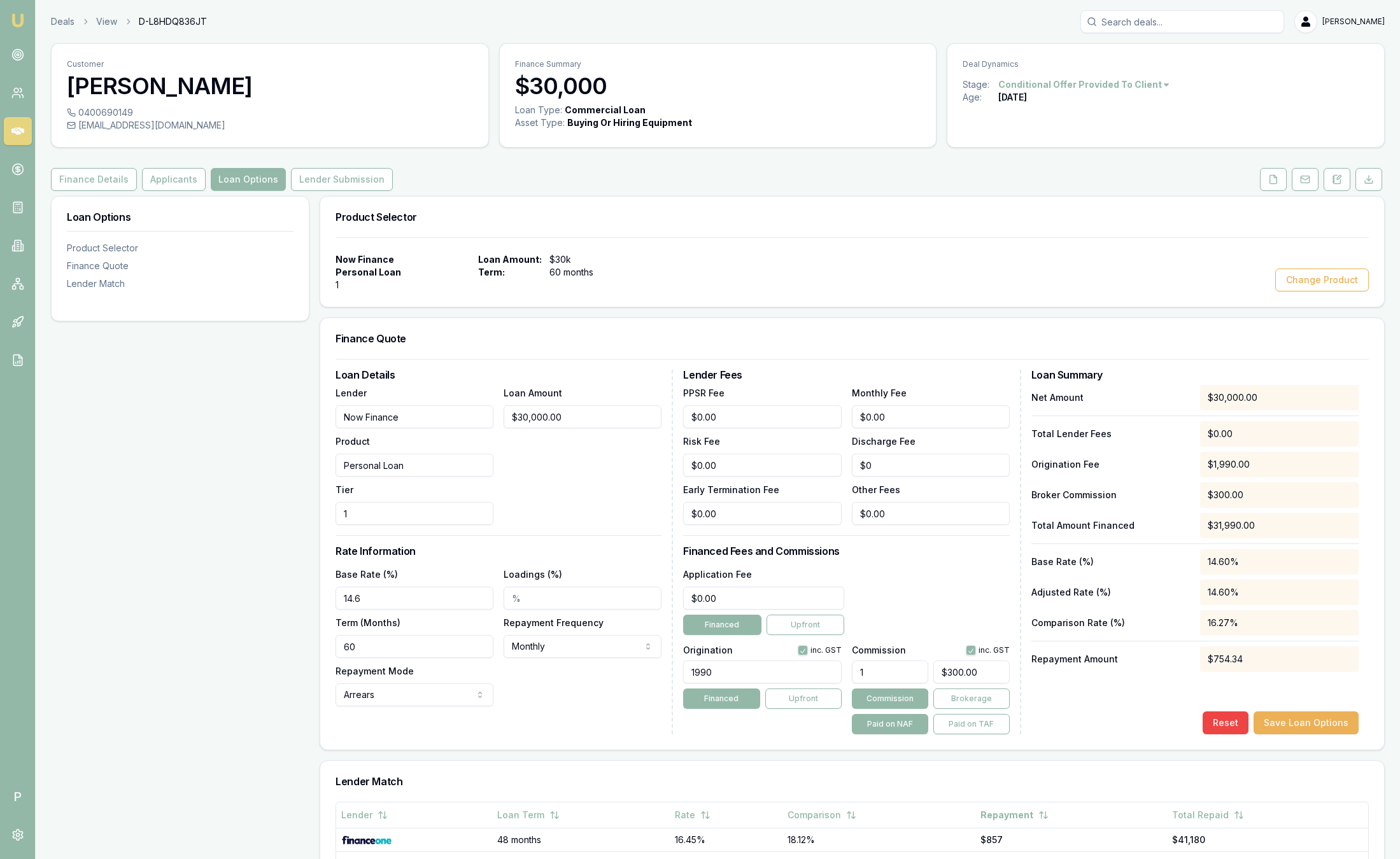
click at [19, 14] on img at bounding box center [17, 20] width 15 height 15
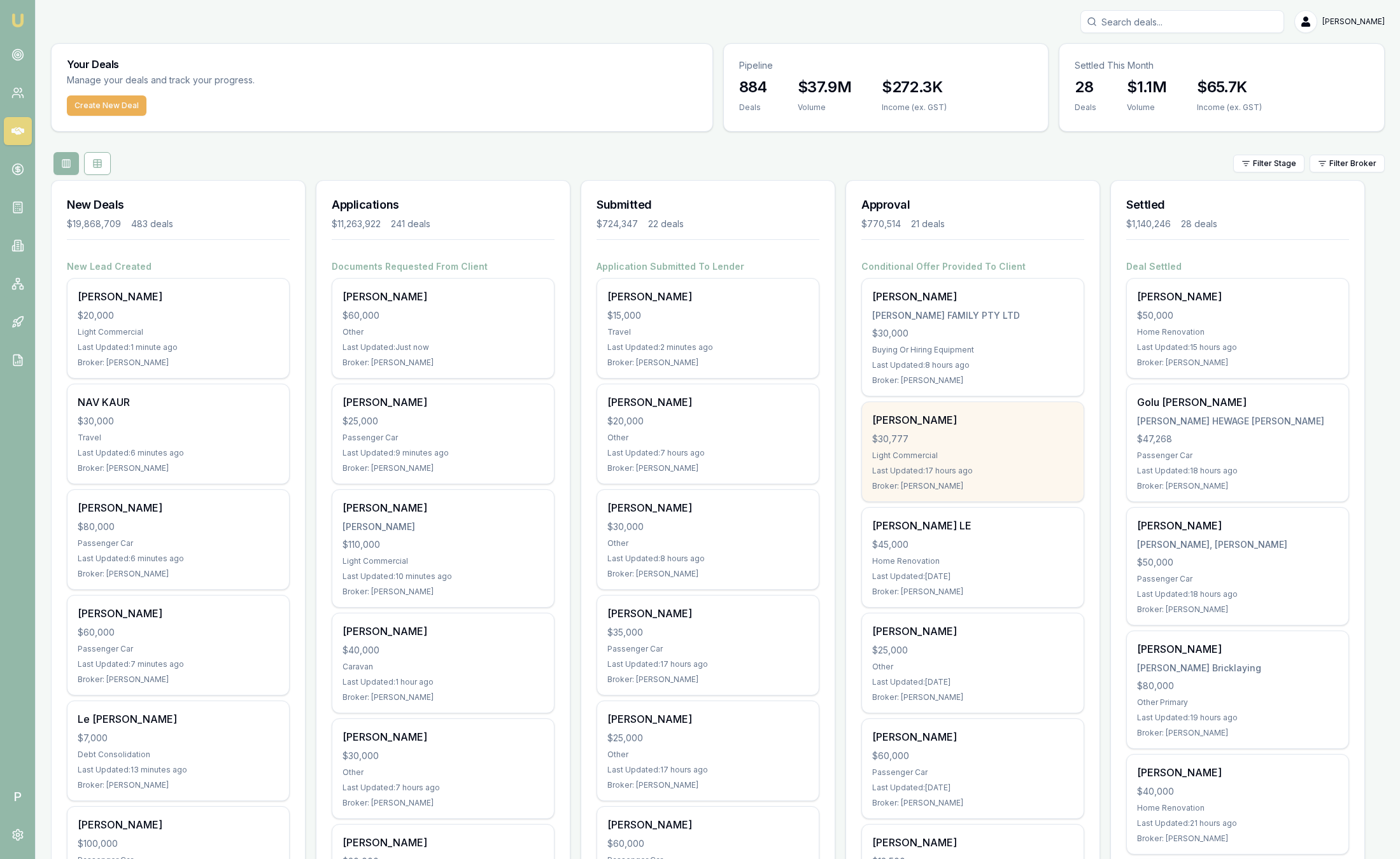
click at [983, 458] on div "Light Commercial" at bounding box center [973, 456] width 202 height 10
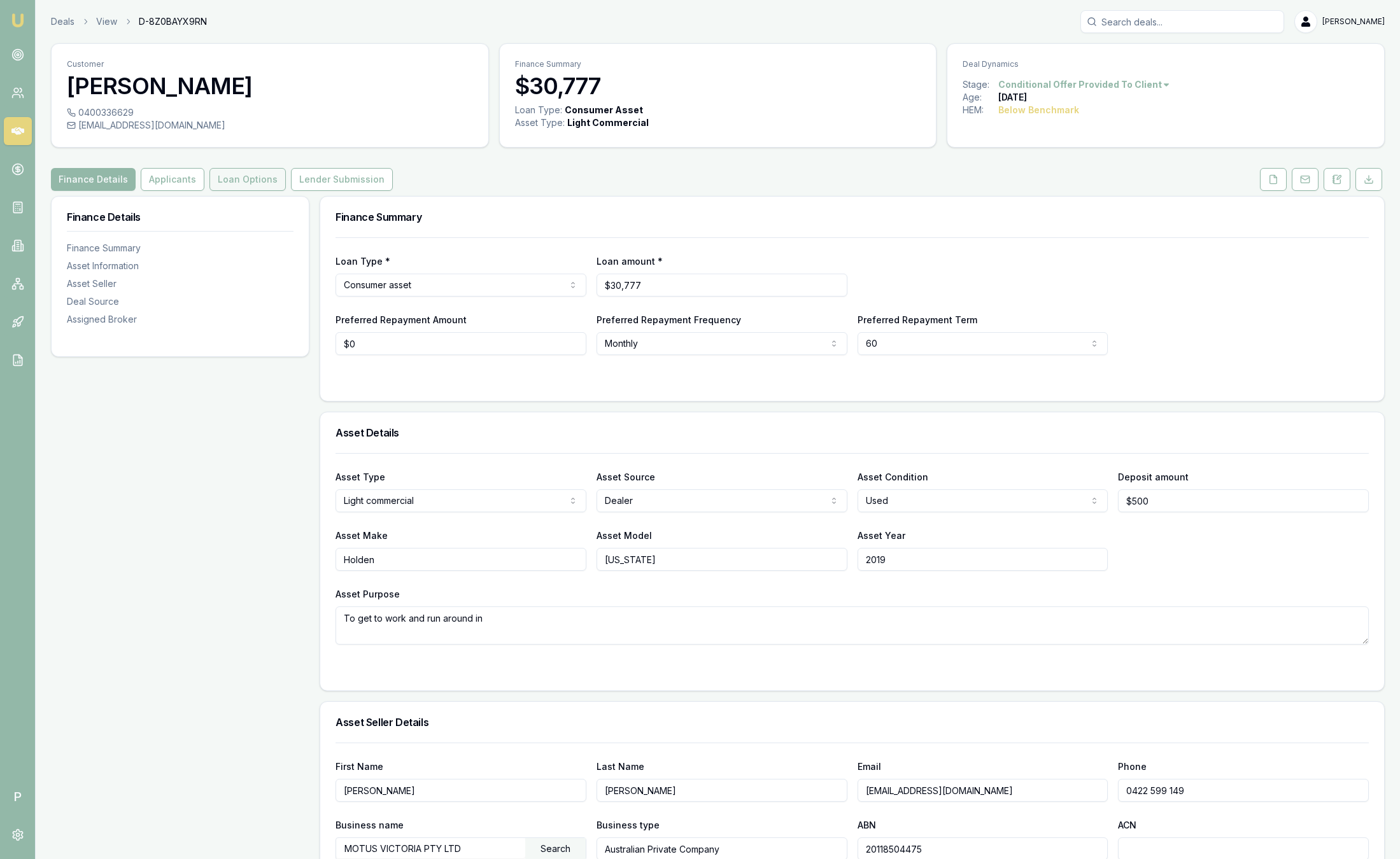
click at [256, 179] on button "Loan Options" at bounding box center [247, 179] width 77 height 23
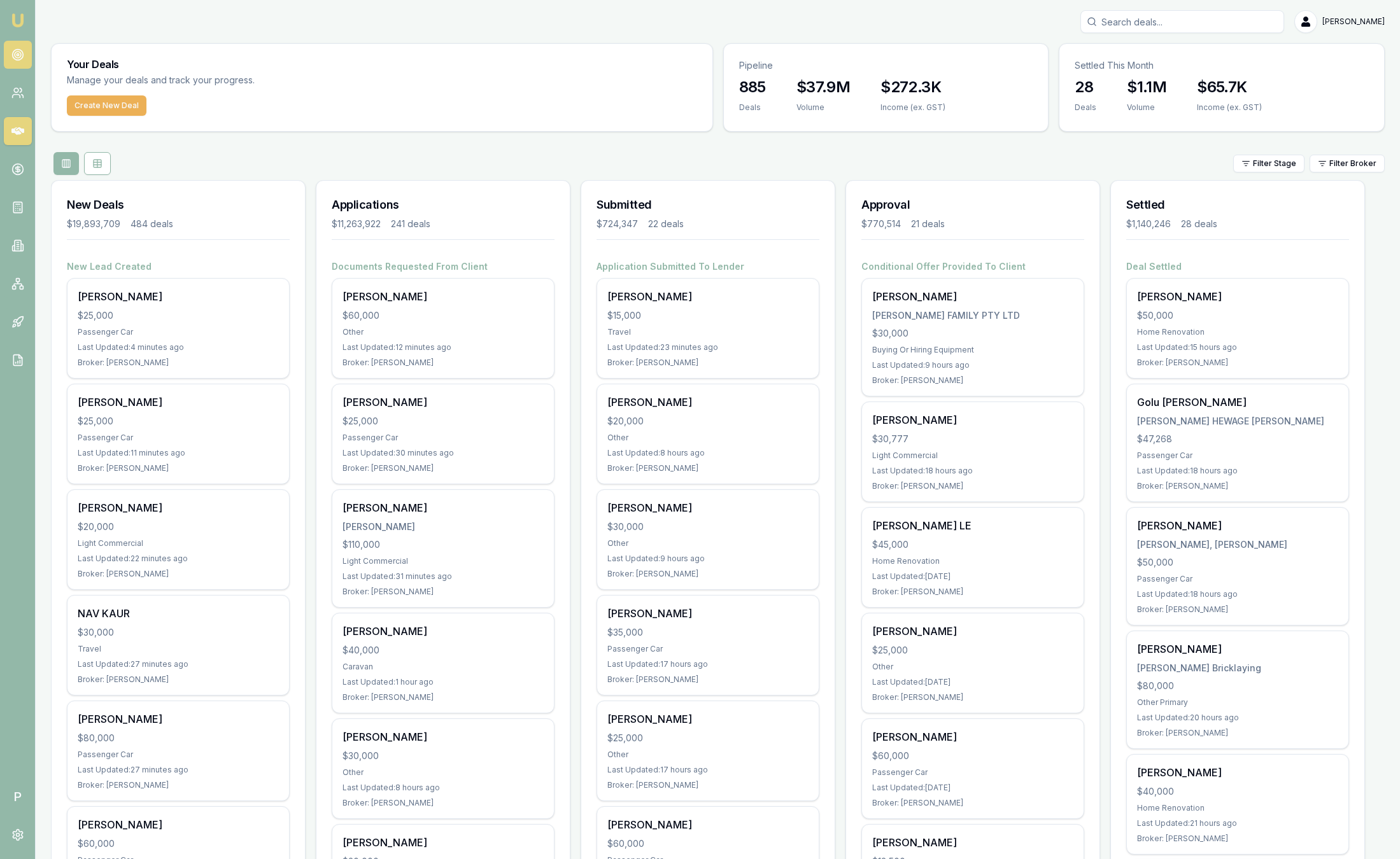
click at [15, 57] on circle at bounding box center [17, 54] width 6 height 6
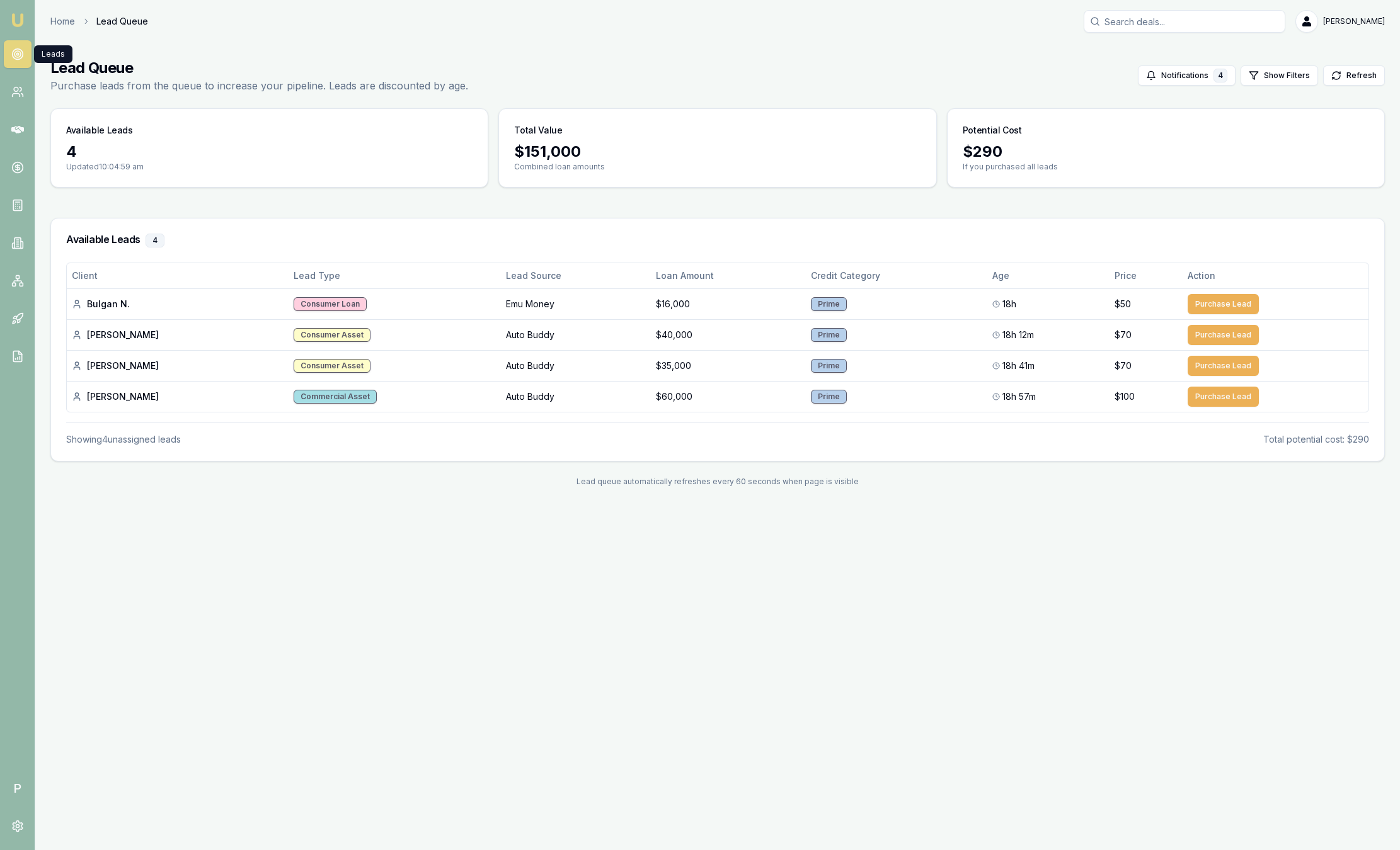
click at [26, 16] on link "Emu Broker" at bounding box center [18, 20] width 20 height 20
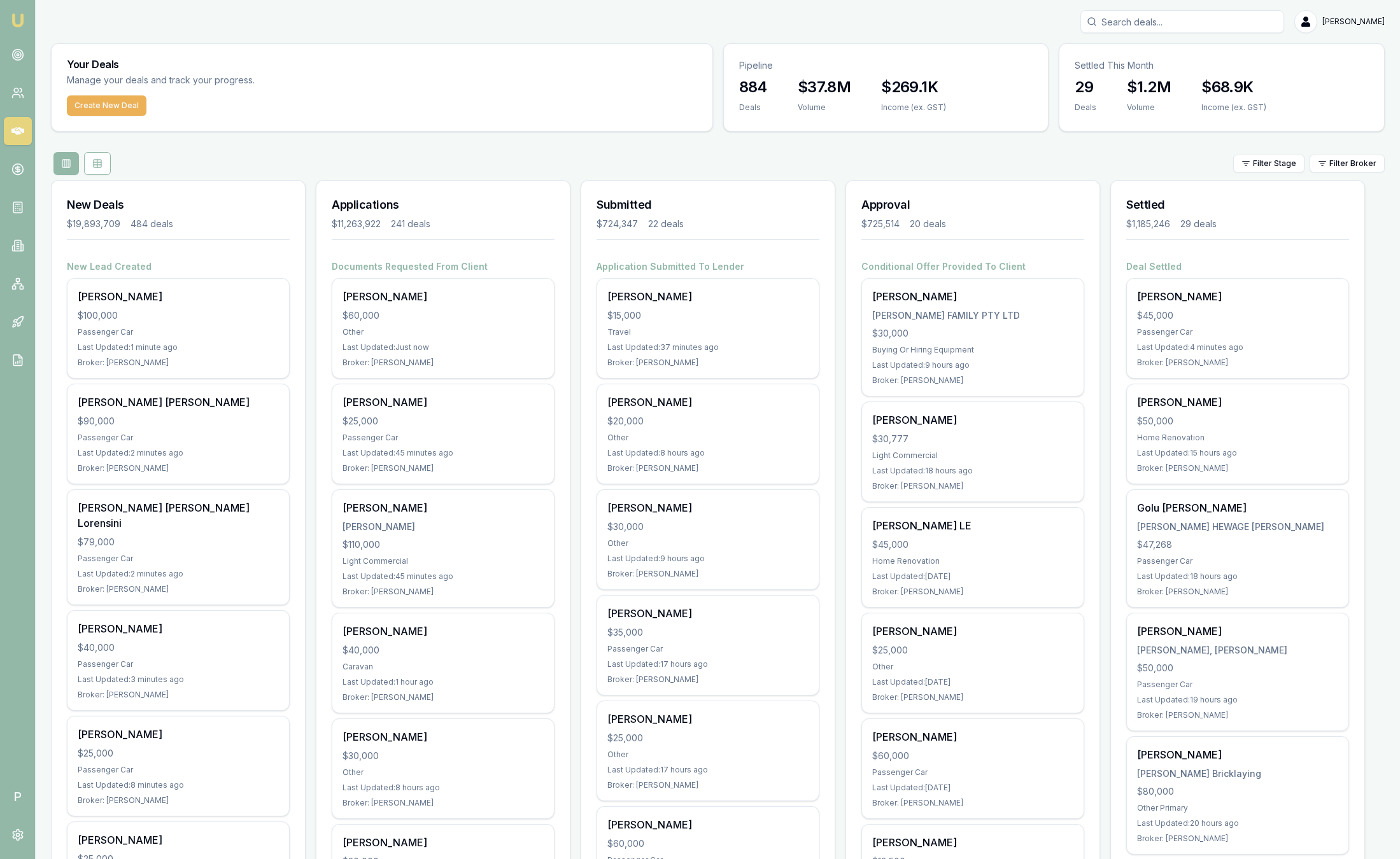
click at [1371, 174] on div "Filter Stage Filter Broker" at bounding box center [718, 163] width 1334 height 23
click at [1367, 167] on html "Emu Broker P Sam Crouch Toggle Menu Your Deals Manage your deals and track your…" at bounding box center [700, 430] width 1400 height 859
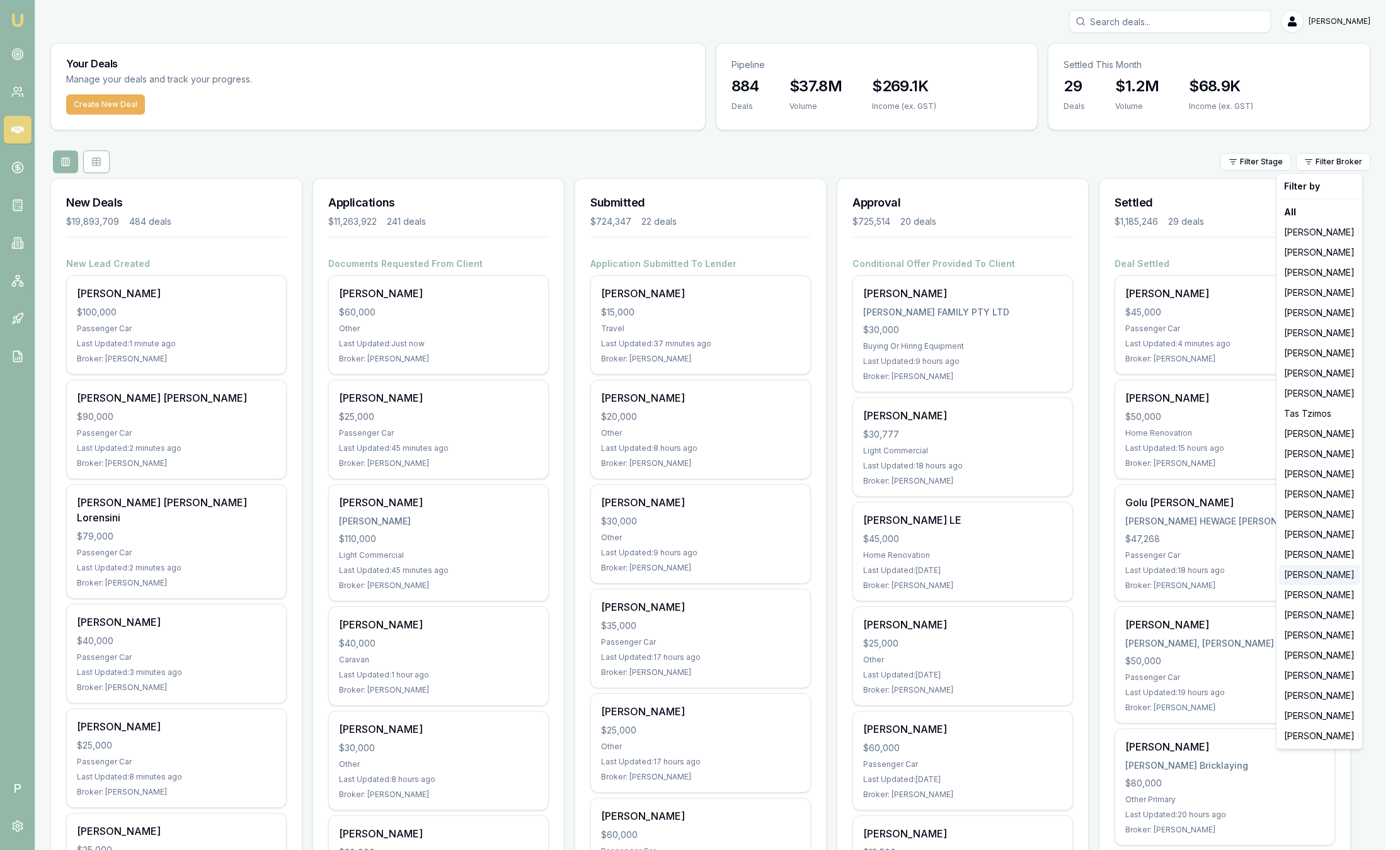
click at [1327, 577] on div "[PERSON_NAME]" at bounding box center [1319, 575] width 81 height 20
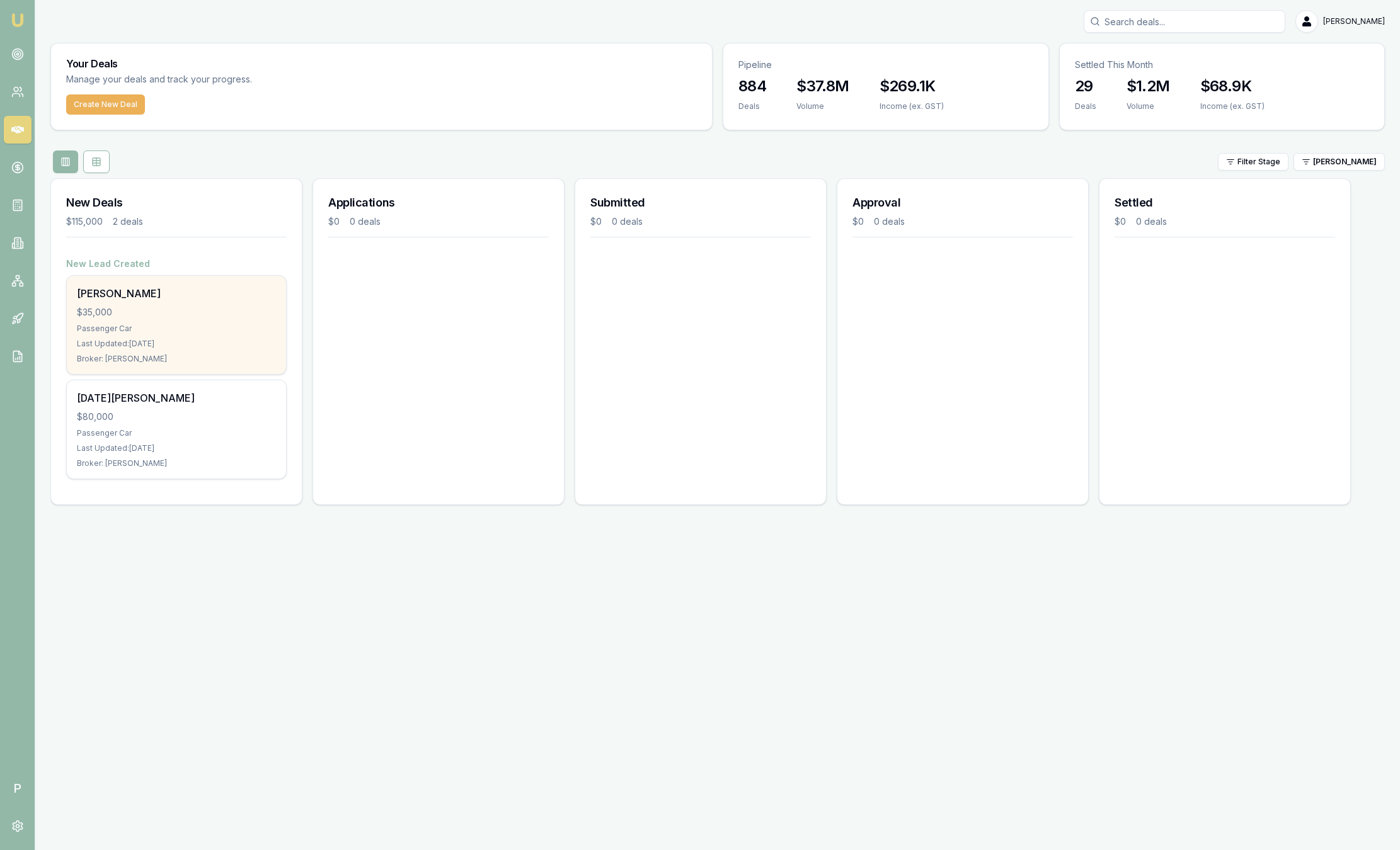
click at [211, 317] on div "$35,000" at bounding box center [176, 312] width 199 height 13
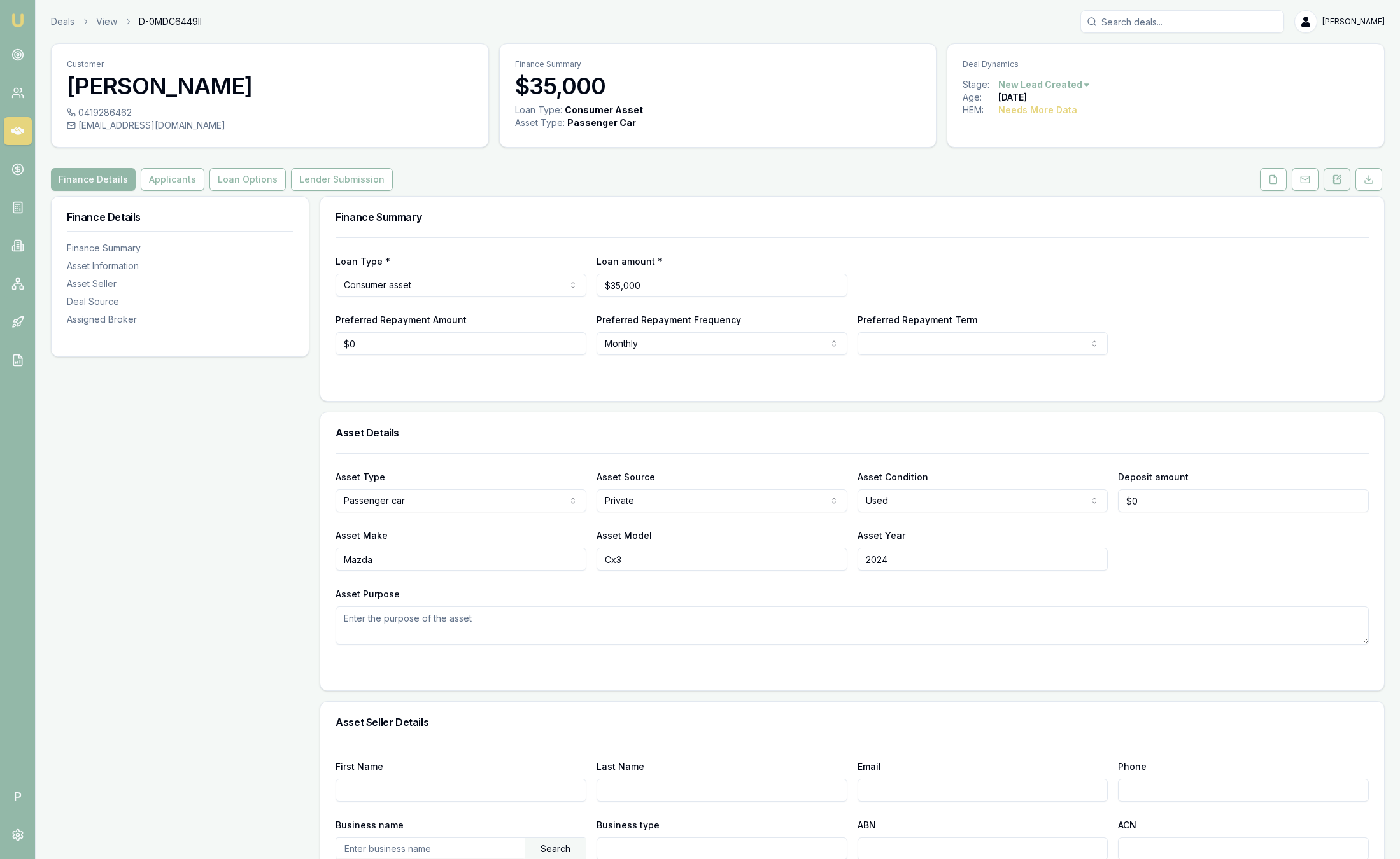
click at [1348, 175] on button at bounding box center [1337, 179] width 27 height 23
